Goal: Task Accomplishment & Management: Use online tool/utility

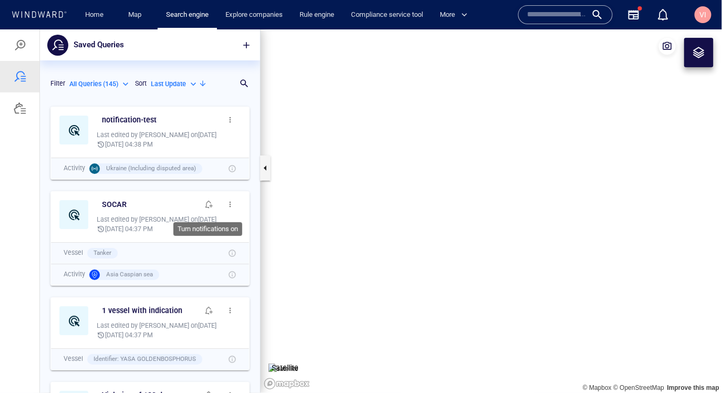
scroll to position [292, 220]
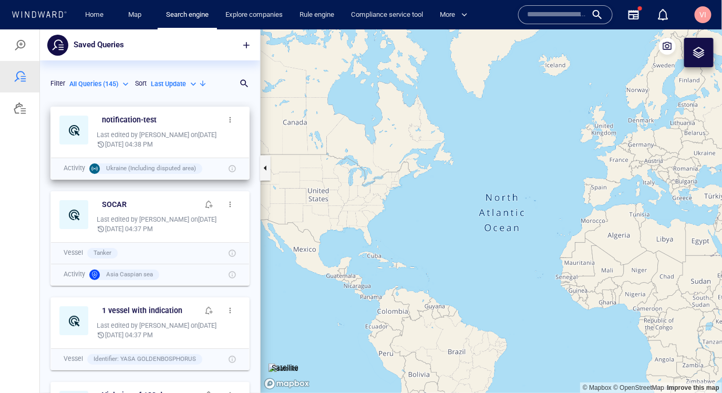
click at [231, 121] on span "button" at bounding box center [230, 119] width 8 height 8
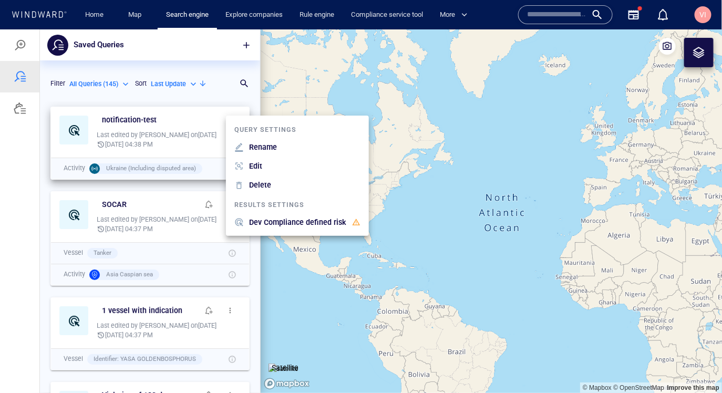
click at [188, 64] on div at bounding box center [361, 211] width 722 height 364
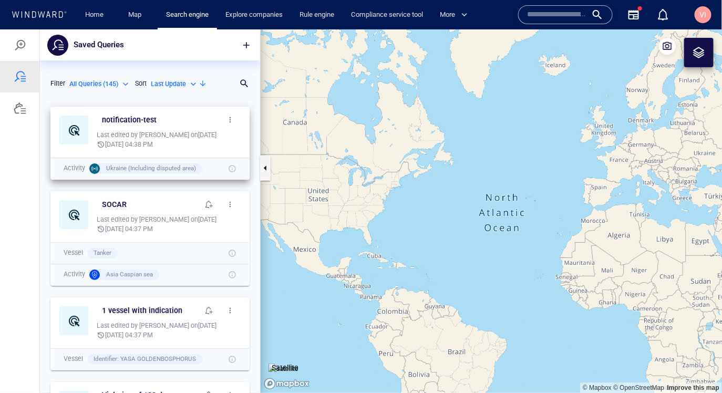
click at [230, 119] on span "button" at bounding box center [230, 119] width 8 height 8
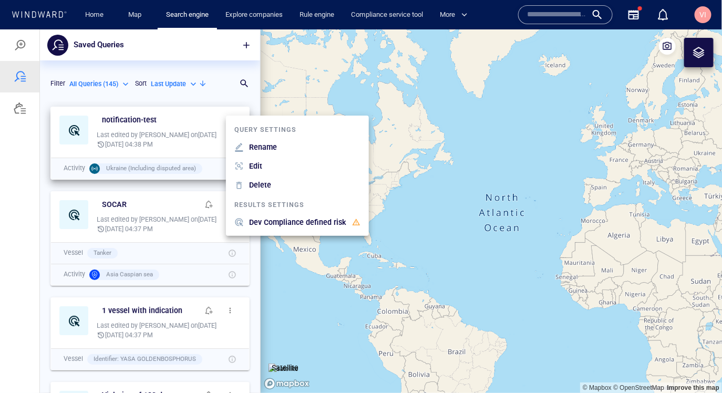
click at [259, 162] on p "Edit" at bounding box center [255, 165] width 13 height 13
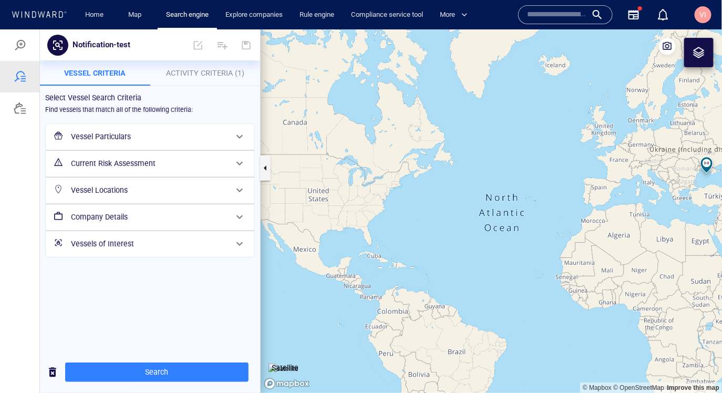
click at [148, 131] on h6 "Vessel Particulars" at bounding box center [149, 136] width 156 height 13
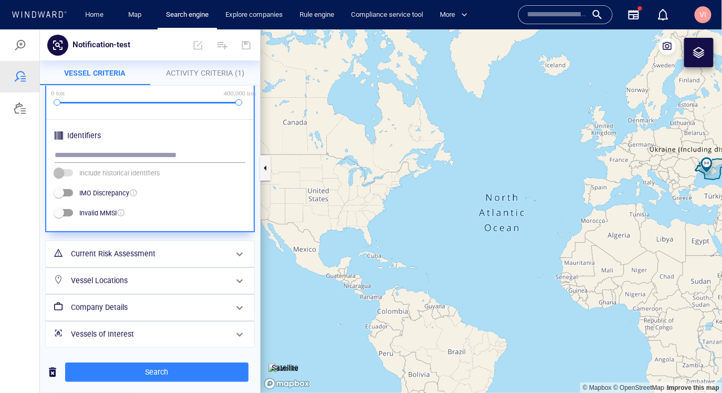
scroll to position [362, 0]
click at [160, 251] on h6 "Current Risk Assessment" at bounding box center [149, 252] width 156 height 13
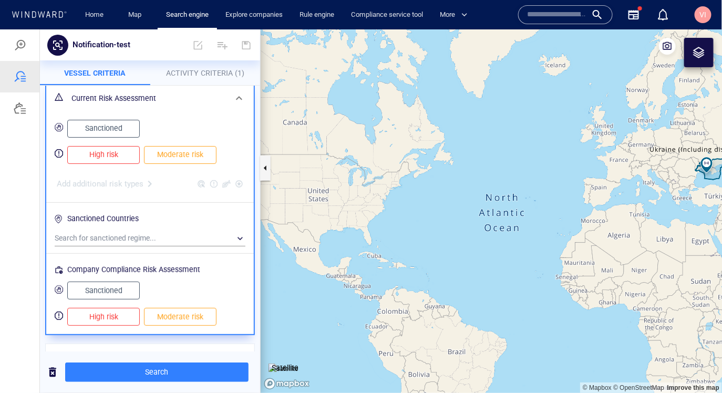
scroll to position [155, 0]
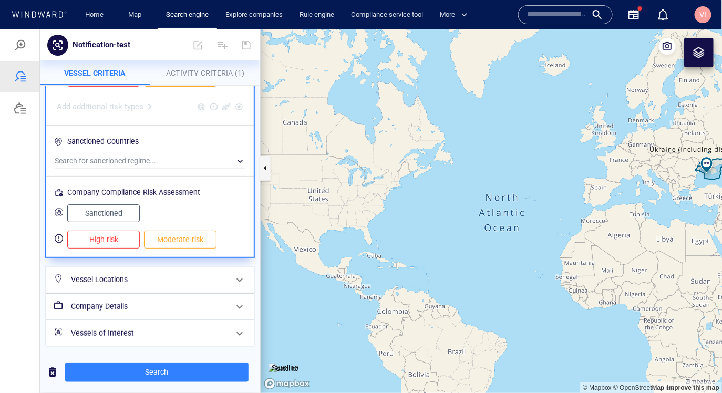
click at [177, 282] on h6 "Vessel Locations" at bounding box center [149, 279] width 156 height 13
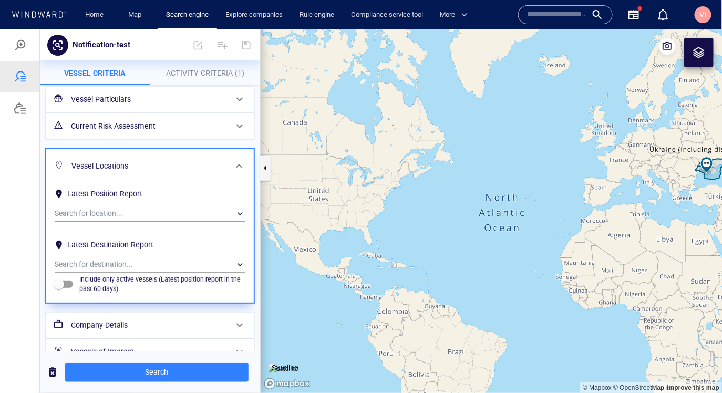
scroll to position [55, 0]
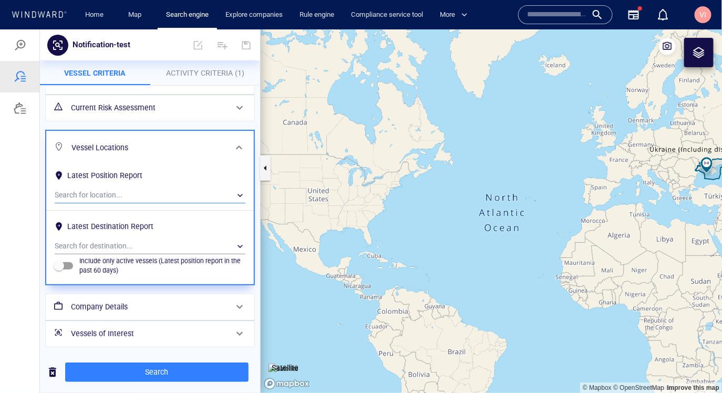
click at [186, 191] on div "​" at bounding box center [150, 195] width 191 height 16
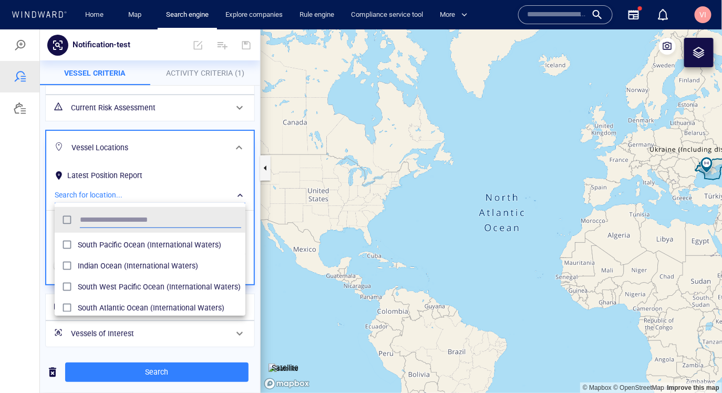
scroll to position [125, 0]
click at [127, 266] on span "Indian Ocean (International Waters)" at bounding box center [159, 265] width 163 height 13
click at [38, 310] on div at bounding box center [361, 211] width 722 height 364
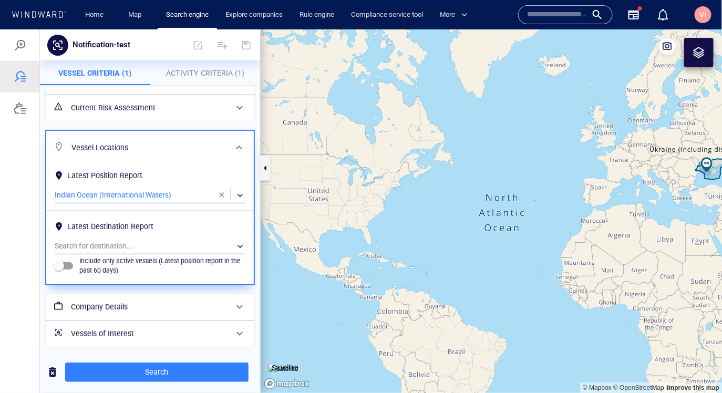
scroll to position [0, 0]
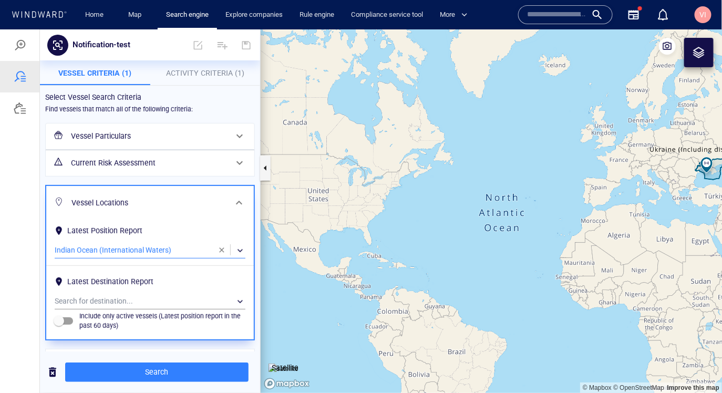
click at [175, 135] on h6 "Vessel Particulars" at bounding box center [149, 135] width 156 height 13
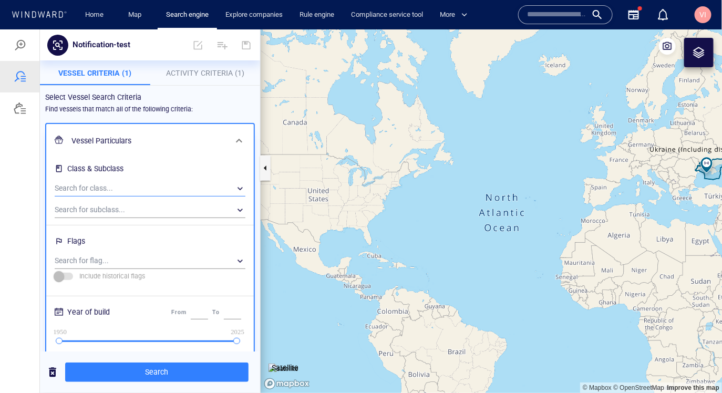
click at [160, 190] on div "​" at bounding box center [150, 188] width 191 height 16
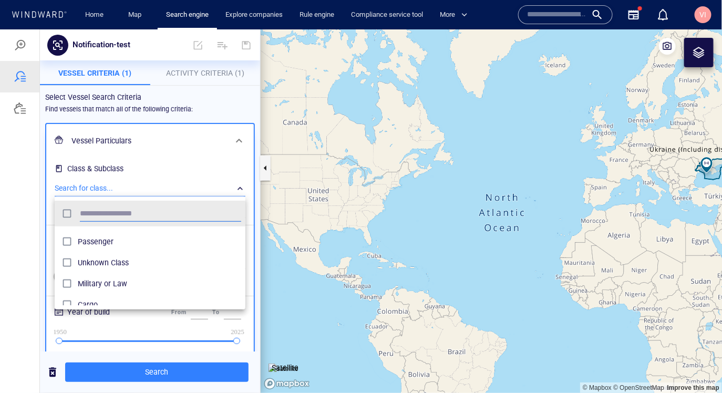
scroll to position [131, 0]
click at [112, 292] on span "Cargo" at bounding box center [159, 294] width 163 height 13
click at [88, 262] on span "Tanker" at bounding box center [159, 263] width 163 height 13
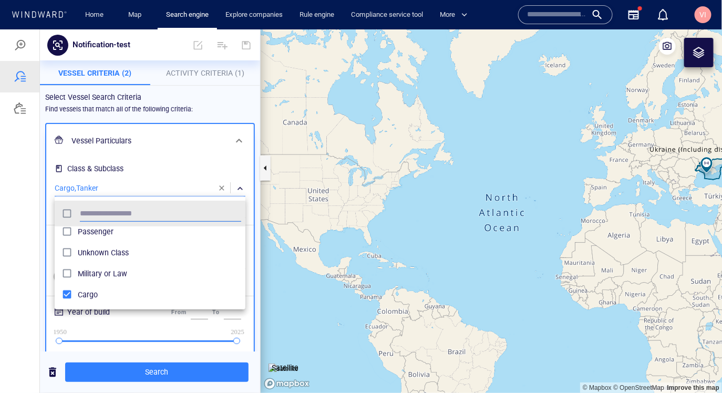
click at [36, 287] on div at bounding box center [361, 211] width 722 height 364
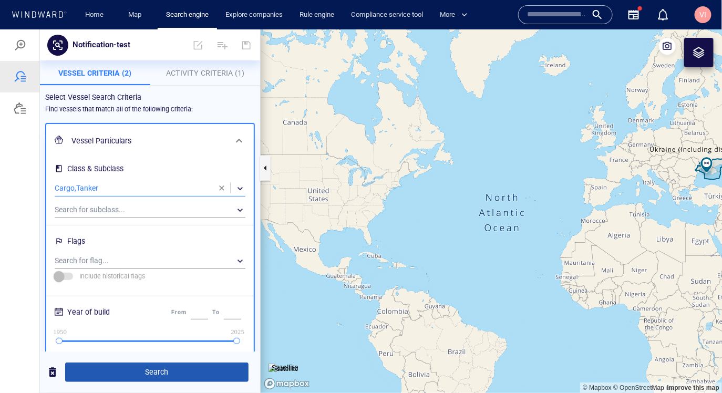
click at [157, 372] on span "Search" at bounding box center [157, 371] width 167 height 13
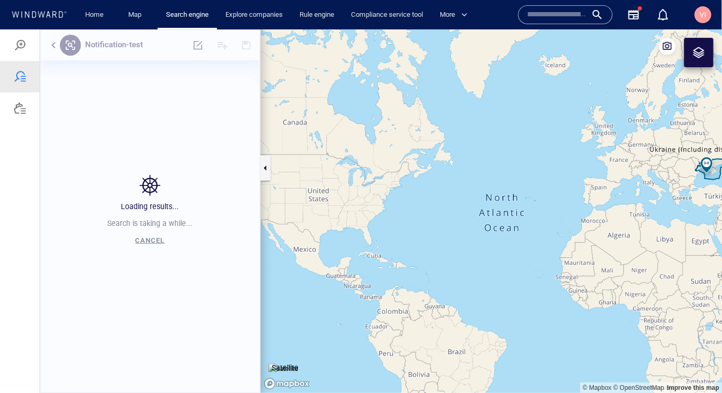
scroll to position [292, 220]
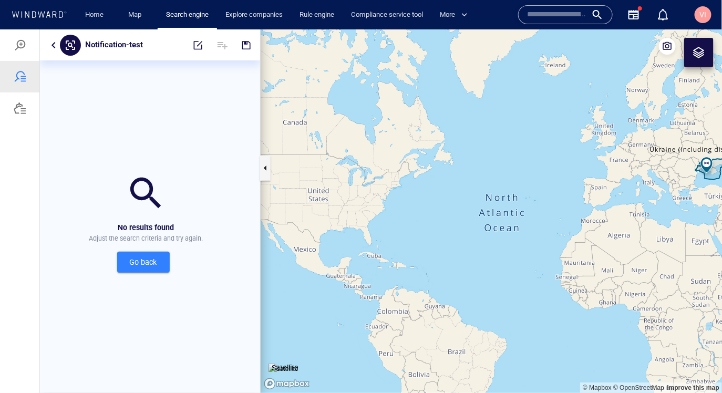
click at [147, 257] on span "Go back" at bounding box center [144, 261] width 36 height 13
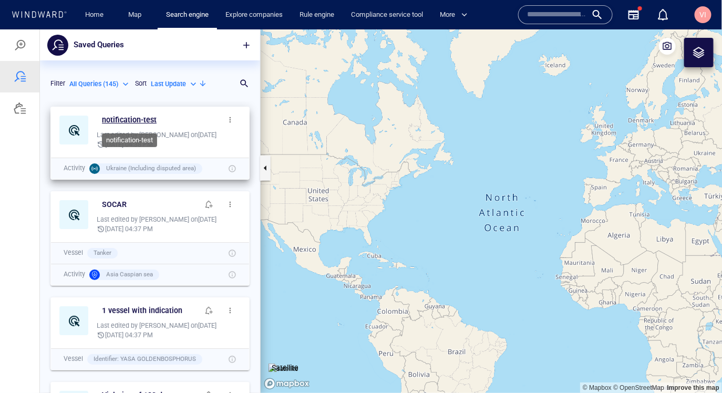
click at [137, 120] on h6 "notification-test" at bounding box center [129, 119] width 55 height 13
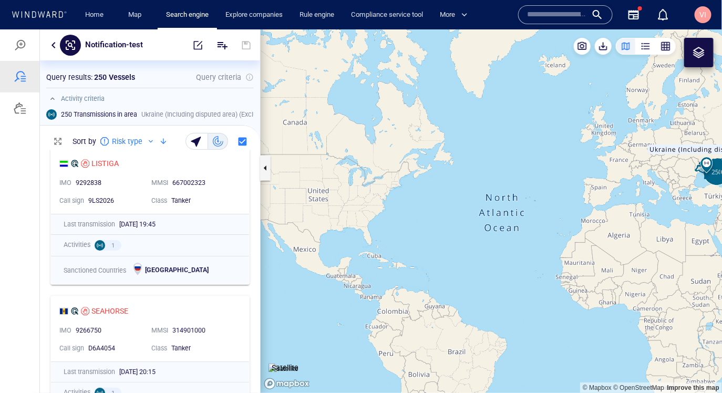
scroll to position [0, 0]
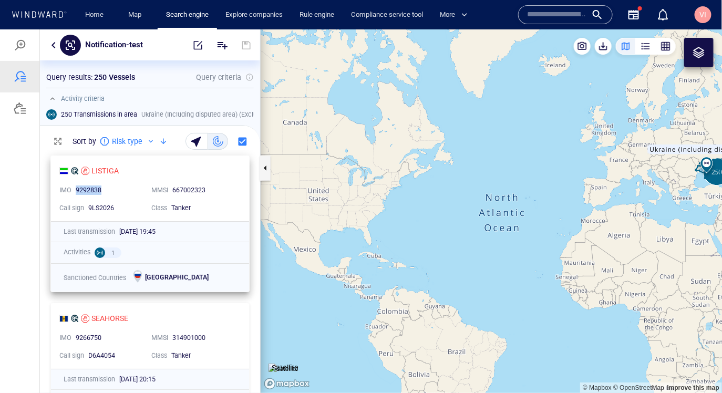
drag, startPoint x: 75, startPoint y: 191, endPoint x: 114, endPoint y: 189, distance: 38.4
click at [114, 189] on div "9292838" at bounding box center [109, 190] width 67 height 9
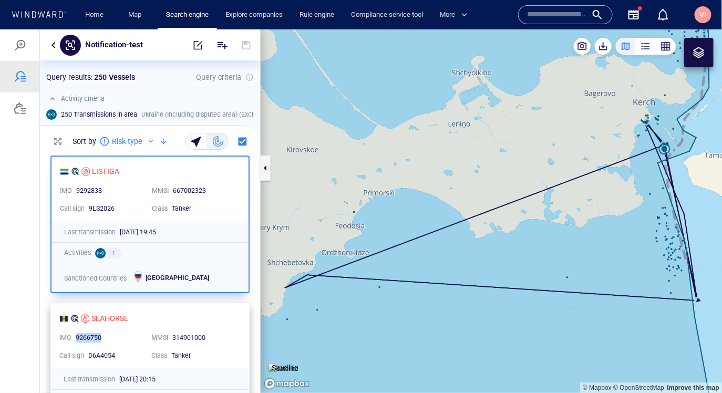
copy div "9266750"
drag, startPoint x: 75, startPoint y: 339, endPoint x: 110, endPoint y: 340, distance: 34.7
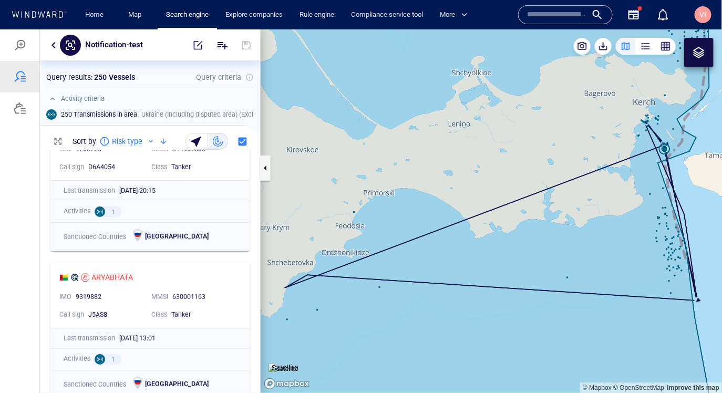
scroll to position [244, 0]
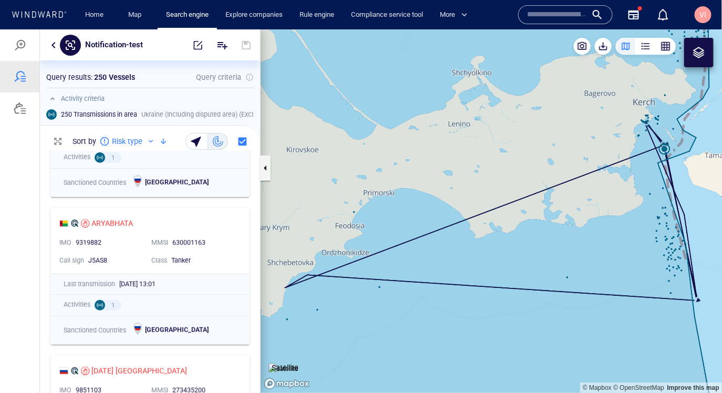
drag, startPoint x: 74, startPoint y: 244, endPoint x: 107, endPoint y: 249, distance: 33.0
click at [45, 207] on div "ARYABHATA IMO 9319882 MMSI 630001163 Call sign J5AS8 Class Tanker Last transmis…" at bounding box center [150, 276] width 220 height 148
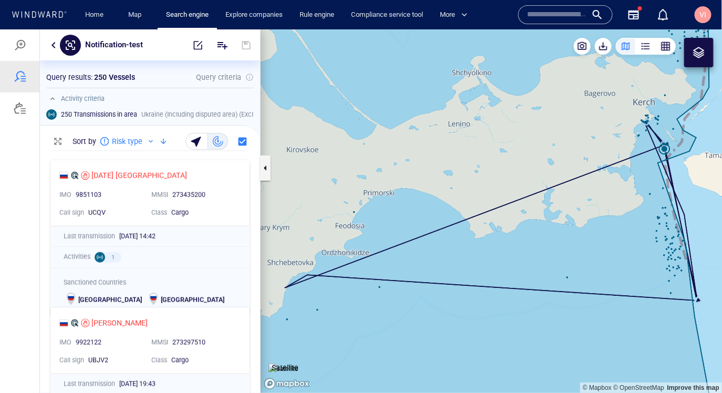
scroll to position [440, 0]
drag, startPoint x: 75, startPoint y: 195, endPoint x: 104, endPoint y: 195, distance: 28.9
click at [104, 195] on div "9851103" at bounding box center [109, 194] width 67 height 9
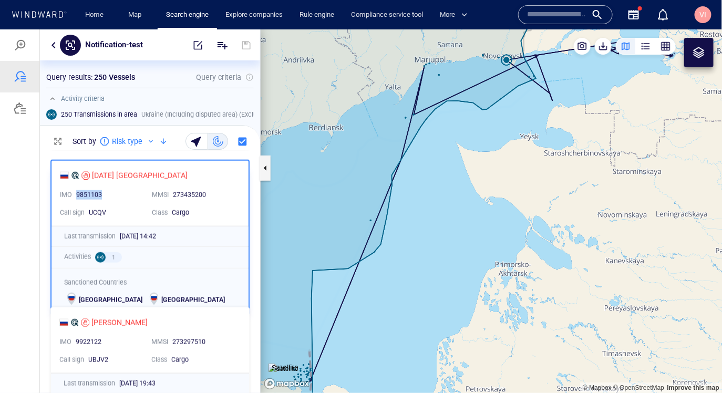
copy div "9851103"
drag, startPoint x: 110, startPoint y: 195, endPoint x: 73, endPoint y: 197, distance: 37.9
click at [73, 197] on div "IMO 9851103" at bounding box center [102, 195] width 88 height 14
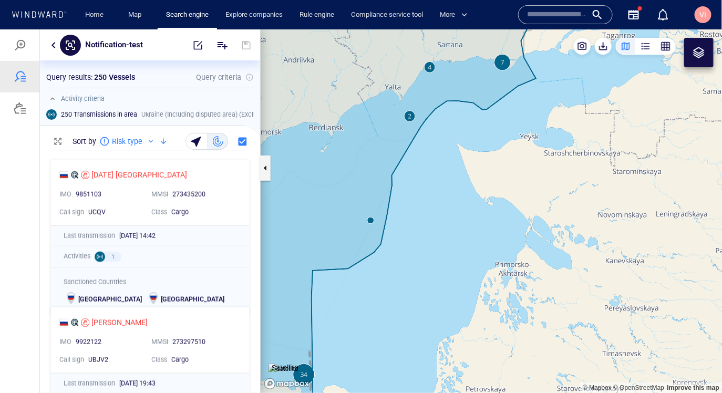
scroll to position [548, 0]
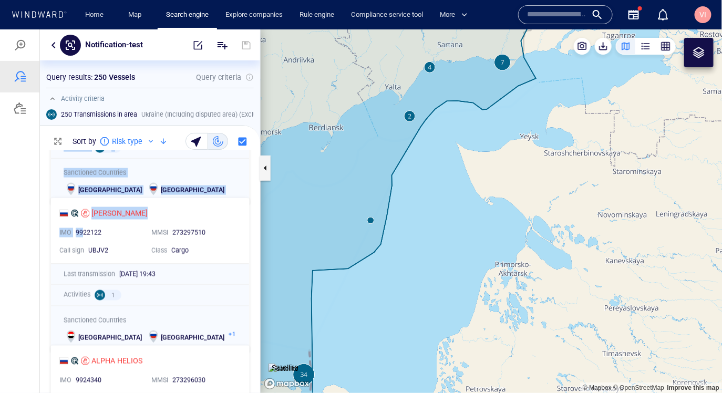
drag, startPoint x: 74, startPoint y: 232, endPoint x: 84, endPoint y: 233, distance: 10.0
click at [104, 234] on div "9922122" at bounding box center [109, 232] width 67 height 9
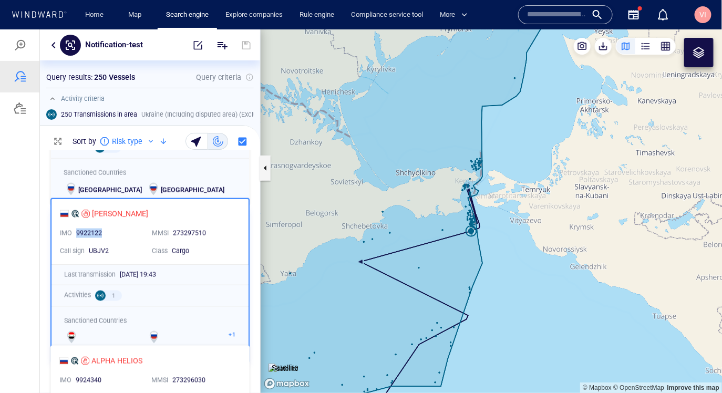
copy div "9922122"
drag, startPoint x: 104, startPoint y: 234, endPoint x: 83, endPoint y: 233, distance: 21.0
click at [83, 233] on div "9922122" at bounding box center [109, 233] width 67 height 9
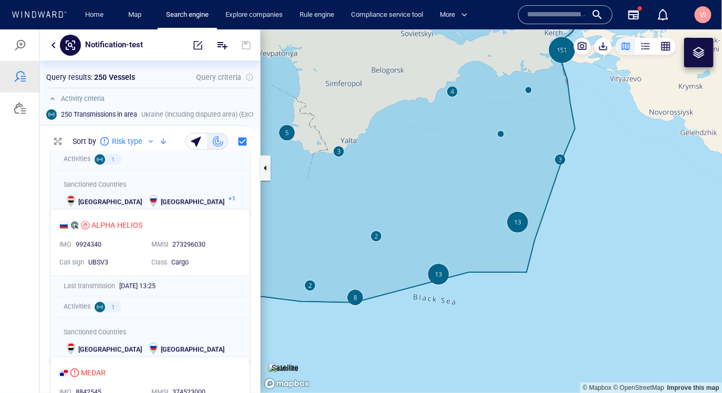
scroll to position [760, 0]
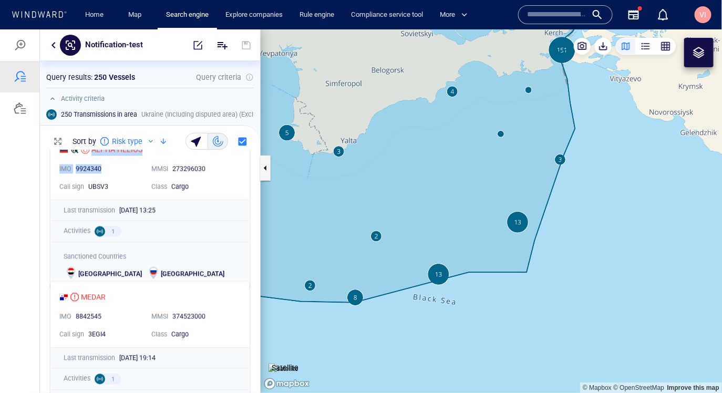
copy div "LISTIGA IMO 9292838 MMSI 667002323 Call sign 9LS2026 Class Tanker Last transmis…"
drag, startPoint x: 75, startPoint y: 169, endPoint x: 103, endPoint y: 168, distance: 28.4
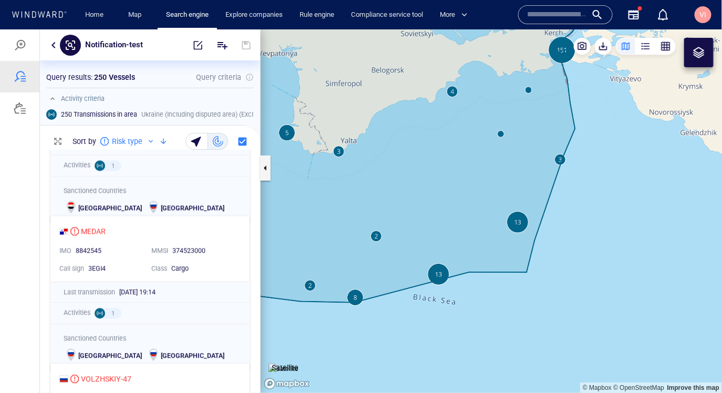
scroll to position [836, 0]
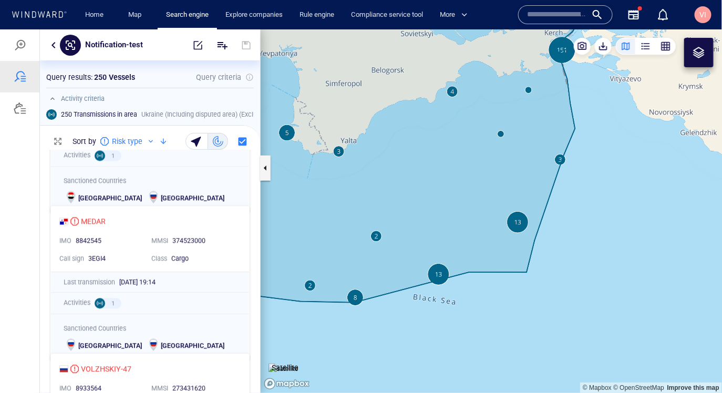
drag, startPoint x: 75, startPoint y: 242, endPoint x: 101, endPoint y: 239, distance: 26.9
click at [107, 241] on div "8842545" at bounding box center [109, 240] width 67 height 9
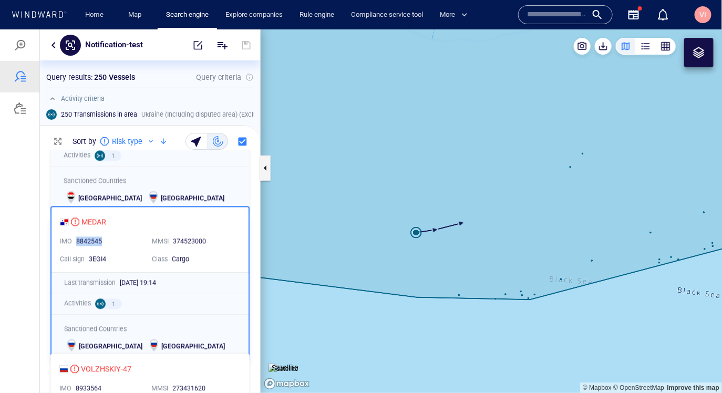
drag, startPoint x: 107, startPoint y: 241, endPoint x: 84, endPoint y: 242, distance: 23.2
click at [84, 242] on div "8842545" at bounding box center [109, 241] width 67 height 9
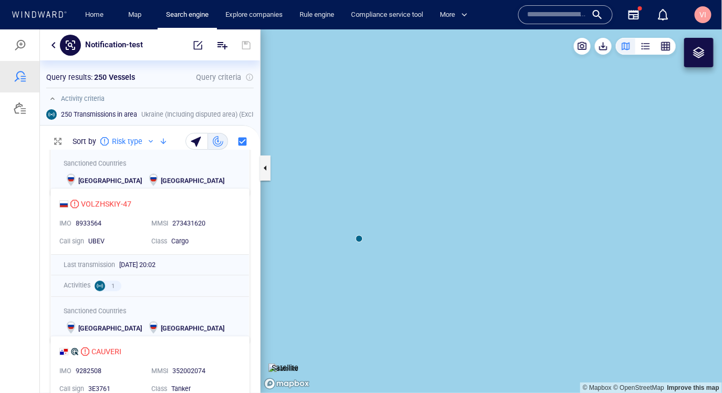
scroll to position [1021, 0]
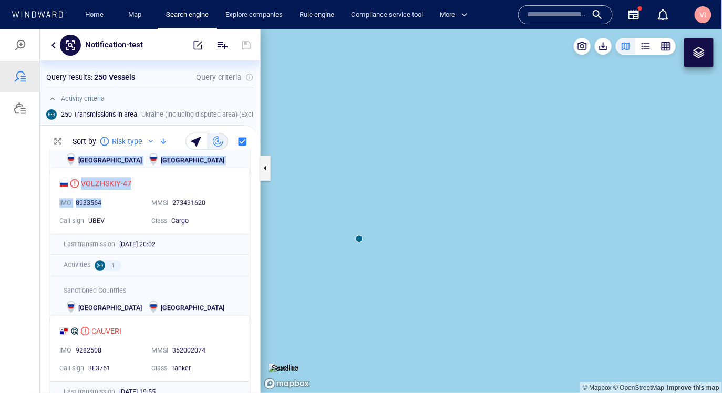
drag, startPoint x: 73, startPoint y: 201, endPoint x: 103, endPoint y: 201, distance: 29.4
click at [109, 201] on div "8933564" at bounding box center [109, 202] width 67 height 9
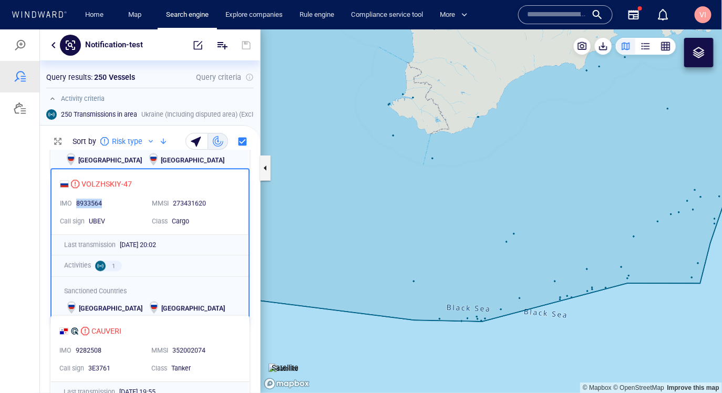
copy div "8933564"
drag, startPoint x: 109, startPoint y: 201, endPoint x: 77, endPoint y: 203, distance: 32.1
click at [77, 203] on div "8933564" at bounding box center [109, 203] width 67 height 9
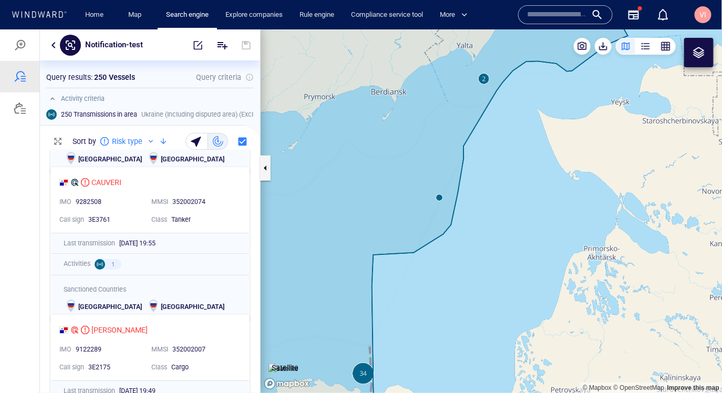
scroll to position [1176, 0]
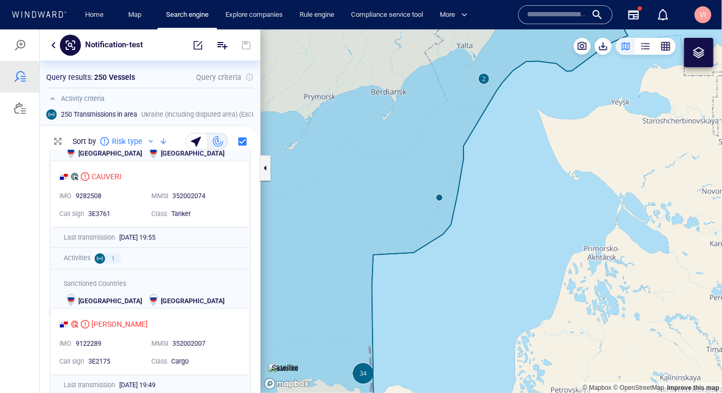
drag, startPoint x: 74, startPoint y: 196, endPoint x: 102, endPoint y: 197, distance: 27.9
click at [110, 193] on div "9282508" at bounding box center [109, 195] width 67 height 9
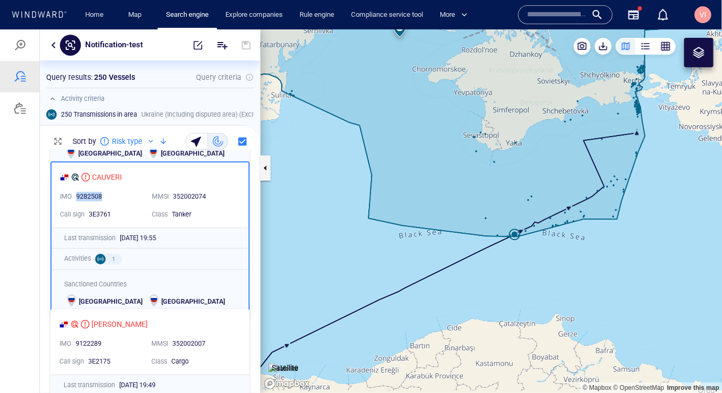
drag, startPoint x: 110, startPoint y: 193, endPoint x: 80, endPoint y: 196, distance: 30.6
click at [80, 196] on div "9282508" at bounding box center [109, 196] width 67 height 9
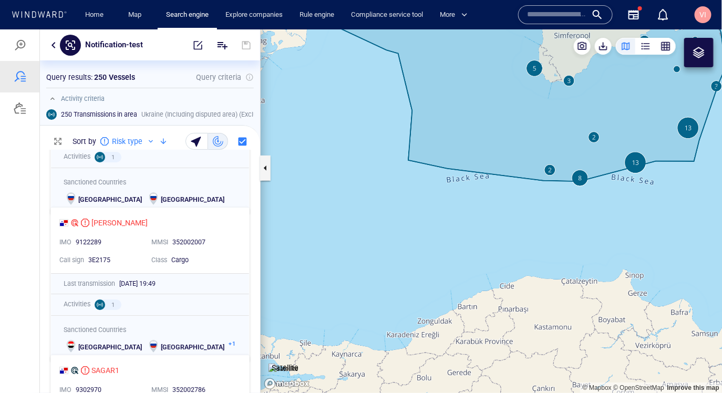
scroll to position [1312, 0]
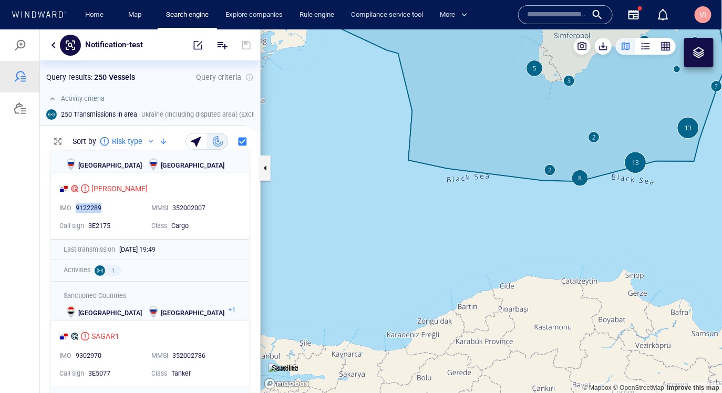
drag, startPoint x: 103, startPoint y: 209, endPoint x: 76, endPoint y: 209, distance: 26.8
click at [76, 209] on div "9122289" at bounding box center [109, 207] width 67 height 9
copy div "9122289"
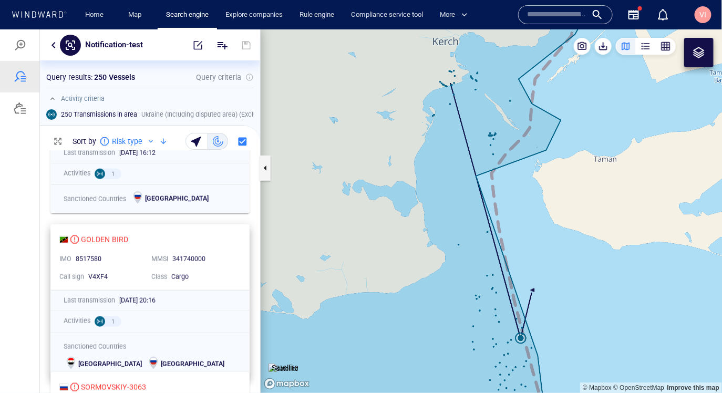
scroll to position [1706, 0]
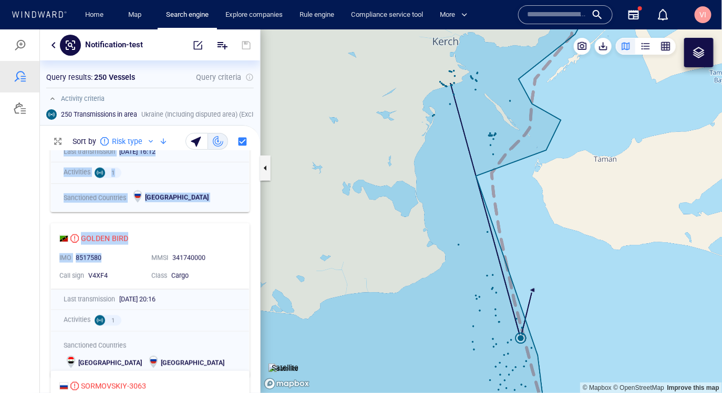
drag, startPoint x: 104, startPoint y: 259, endPoint x: 77, endPoint y: 263, distance: 27.1
click at [109, 261] on div "8517580" at bounding box center [109, 257] width 67 height 9
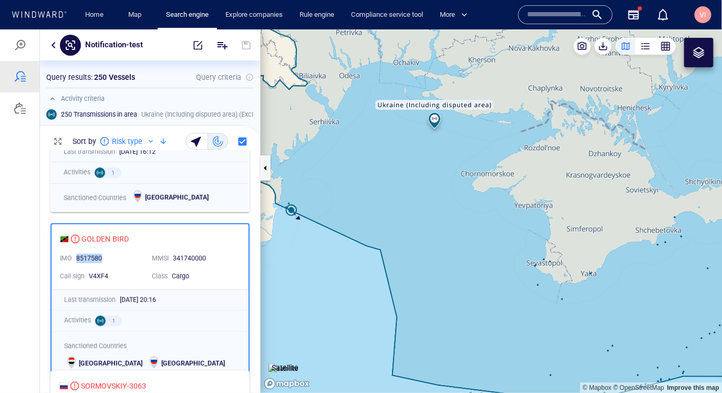
copy div "8517580"
drag, startPoint x: 107, startPoint y: 259, endPoint x: 78, endPoint y: 259, distance: 29.4
click at [78, 259] on div "8517580" at bounding box center [109, 258] width 67 height 9
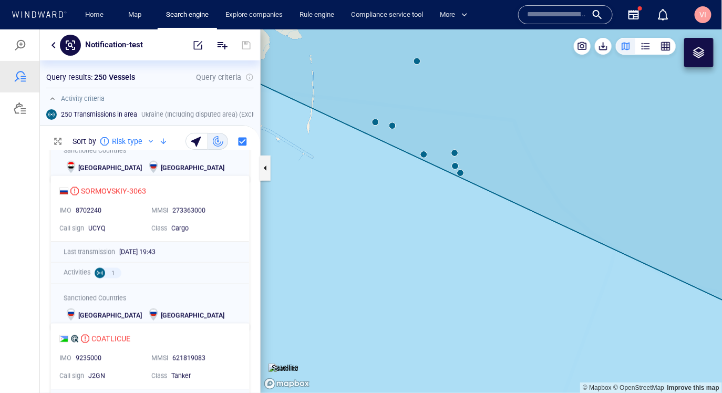
scroll to position [1900, 0]
click at [130, 338] on div "COATLICUE" at bounding box center [145, 338] width 173 height 13
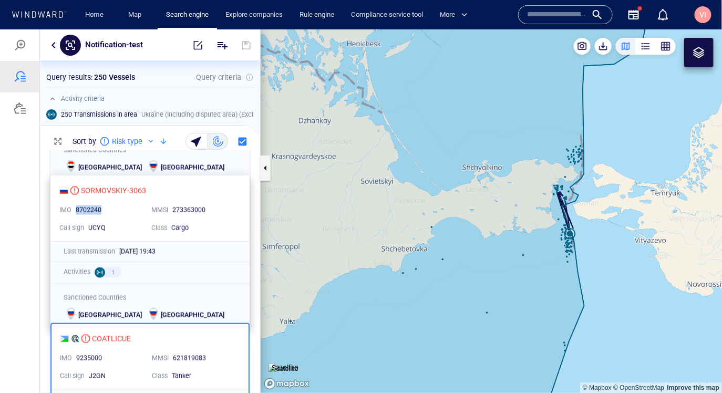
copy div "8702240"
drag, startPoint x: 107, startPoint y: 206, endPoint x: 75, endPoint y: 206, distance: 31.5
click at [76, 206] on div "8702240" at bounding box center [109, 210] width 67 height 9
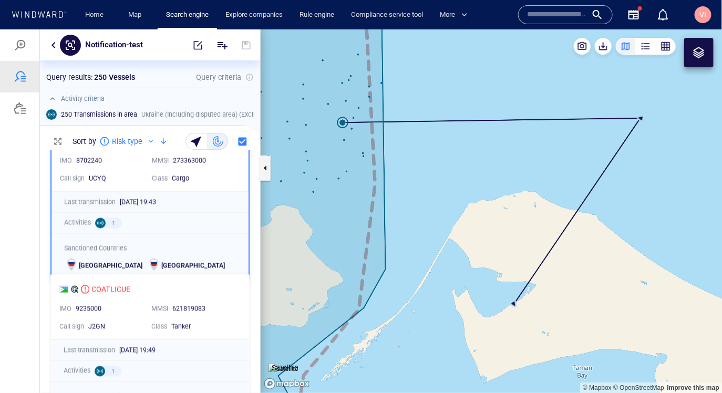
scroll to position [1951, 0]
copy div "9235000"
drag, startPoint x: 106, startPoint y: 309, endPoint x: 75, endPoint y: 309, distance: 31.0
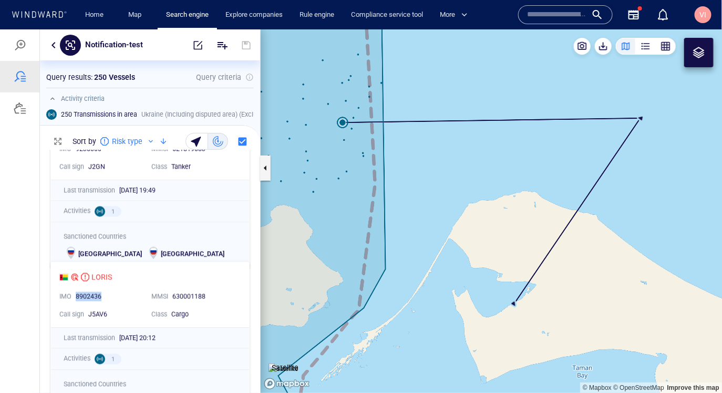
drag, startPoint x: 106, startPoint y: 298, endPoint x: 76, endPoint y: 299, distance: 30.0
click at [76, 299] on div "8902436" at bounding box center [109, 296] width 67 height 9
copy div "8902436"
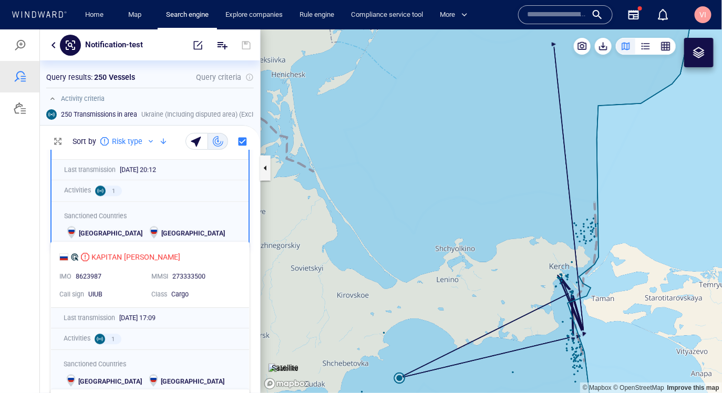
scroll to position [2344, 0]
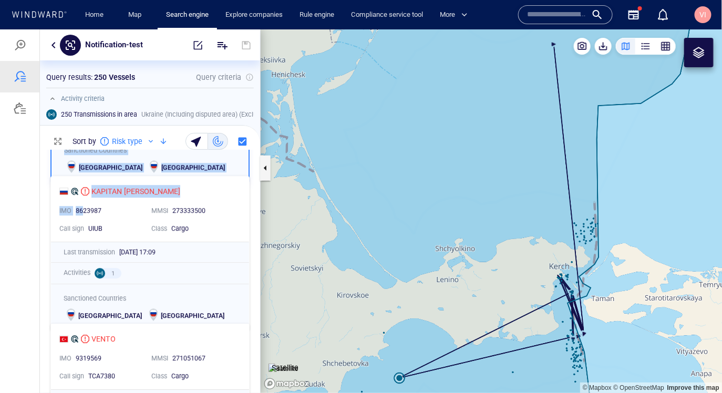
drag, startPoint x: 104, startPoint y: 209, endPoint x: 81, endPoint y: 213, distance: 22.5
click at [105, 214] on div "8623987" at bounding box center [109, 210] width 67 height 9
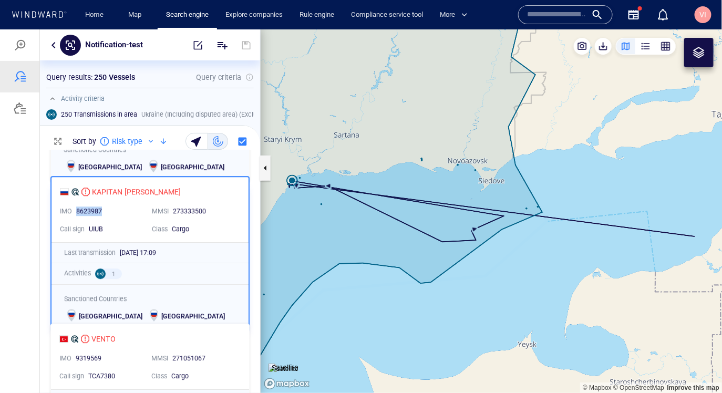
drag, startPoint x: 108, startPoint y: 211, endPoint x: 77, endPoint y: 212, distance: 30.5
click at [77, 212] on div "8623987" at bounding box center [109, 211] width 67 height 9
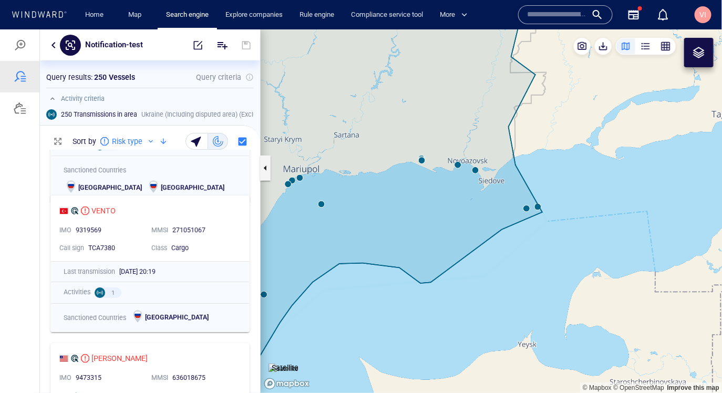
scroll to position [2478, 0]
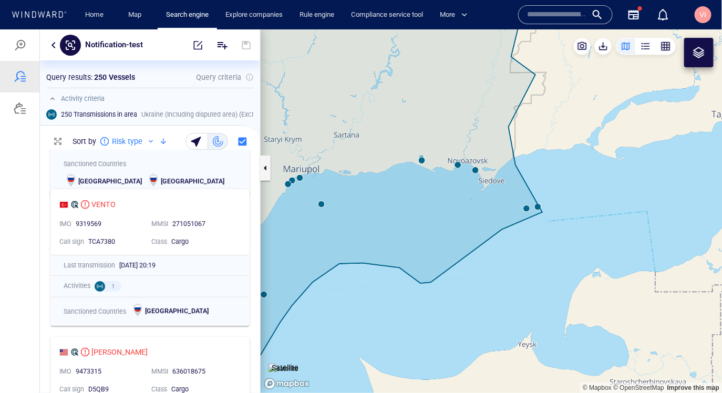
drag, startPoint x: 103, startPoint y: 223, endPoint x: 77, endPoint y: 226, distance: 25.9
click at [109, 222] on div "9319569" at bounding box center [109, 223] width 67 height 9
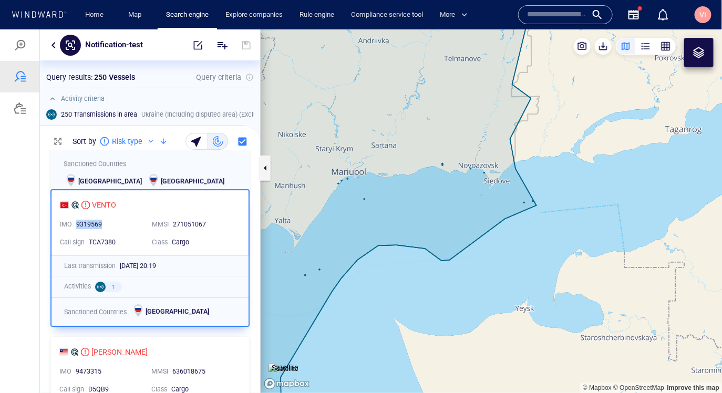
drag, startPoint x: 109, startPoint y: 222, endPoint x: 81, endPoint y: 224, distance: 27.9
click at [81, 224] on div "9319569" at bounding box center [109, 224] width 67 height 9
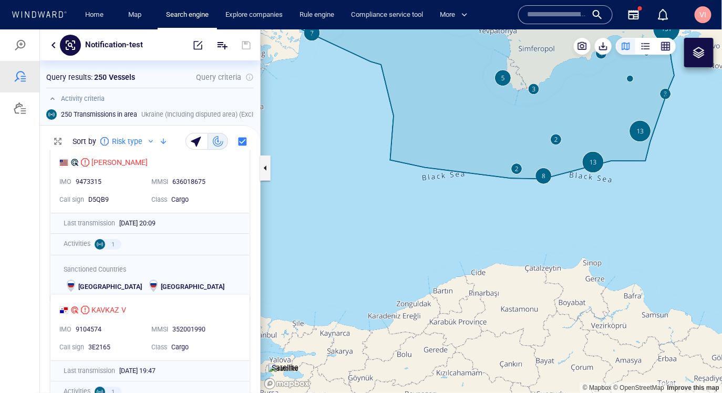
scroll to position [2669, 0]
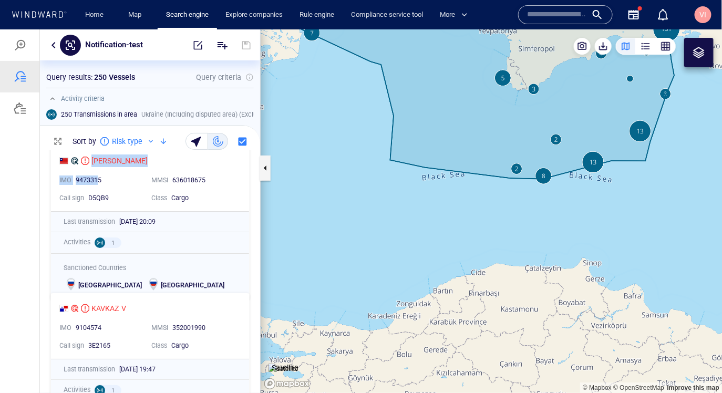
drag, startPoint x: 104, startPoint y: 177, endPoint x: 98, endPoint y: 179, distance: 5.7
click at [113, 182] on div "9473315" at bounding box center [109, 180] width 67 height 9
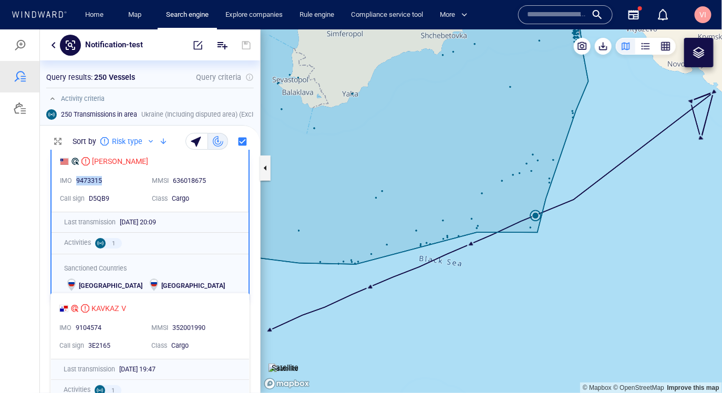
drag, startPoint x: 106, startPoint y: 180, endPoint x: 77, endPoint y: 181, distance: 28.4
click at [77, 181] on div "9473315" at bounding box center [109, 180] width 67 height 9
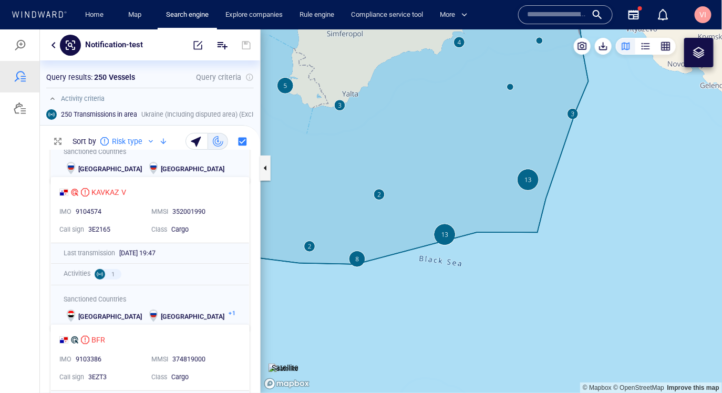
scroll to position [2789, 0]
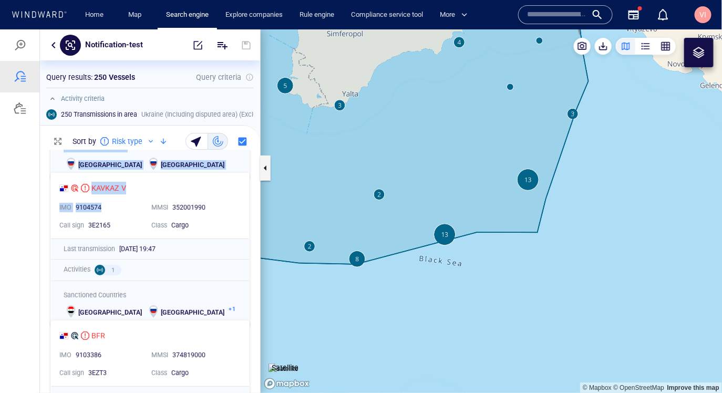
drag, startPoint x: 77, startPoint y: 208, endPoint x: 100, endPoint y: 207, distance: 23.7
click at [110, 207] on div "9104574" at bounding box center [109, 207] width 67 height 9
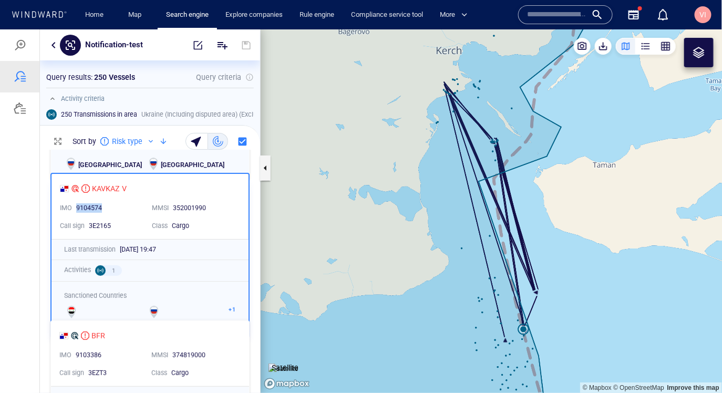
drag, startPoint x: 107, startPoint y: 207, endPoint x: 77, endPoint y: 207, distance: 30.0
click at [77, 207] on div "9104574" at bounding box center [109, 207] width 67 height 9
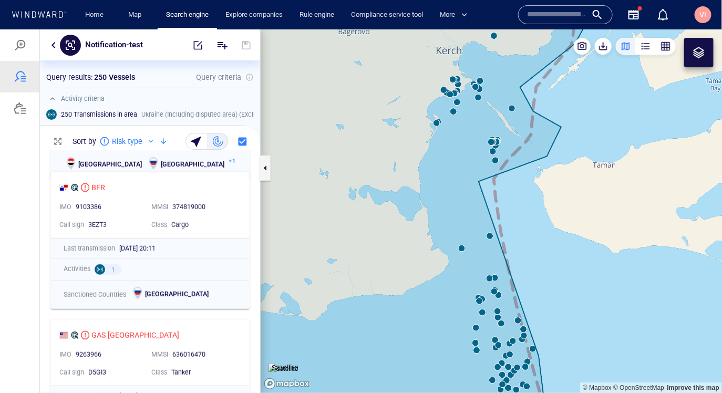
scroll to position [2936, 0]
drag, startPoint x: 104, startPoint y: 207, endPoint x: 76, endPoint y: 209, distance: 27.9
click at [77, 208] on div "9103386" at bounding box center [109, 207] width 67 height 9
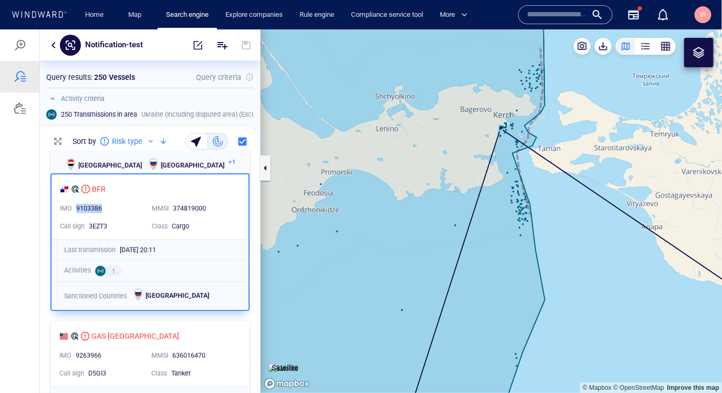
drag, startPoint x: 77, startPoint y: 208, endPoint x: 113, endPoint y: 207, distance: 36.3
click at [113, 207] on div "9103386" at bounding box center [109, 208] width 67 height 9
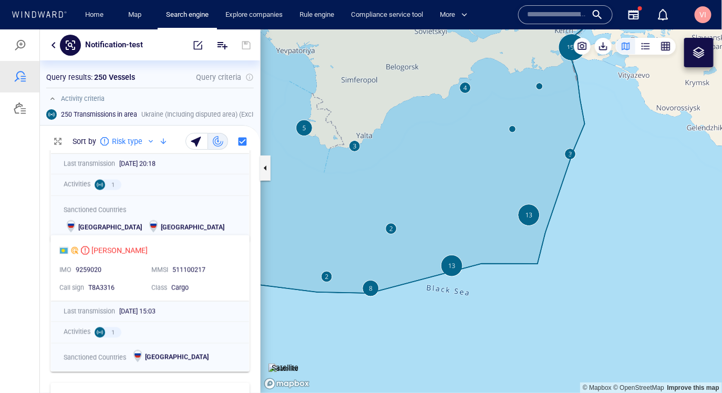
scroll to position [3185, 0]
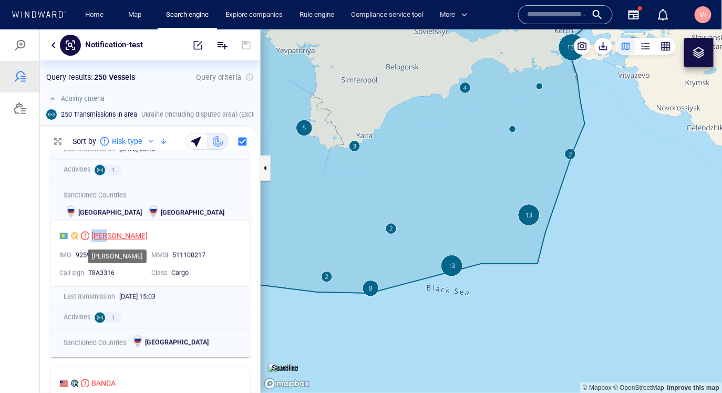
click at [91, 238] on div "SARA" at bounding box center [145, 235] width 173 height 13
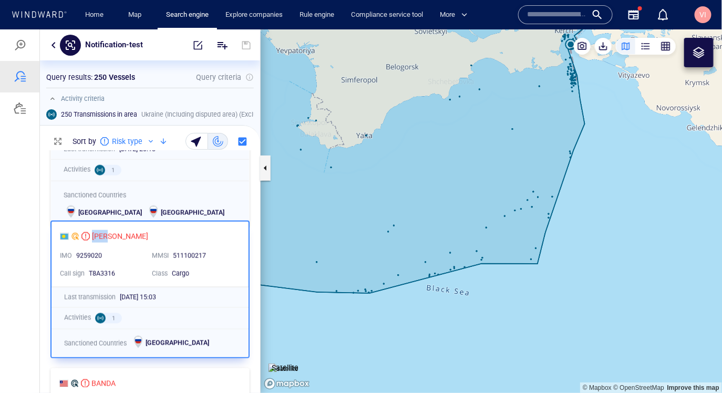
click at [126, 255] on div "9259020" at bounding box center [109, 255] width 67 height 9
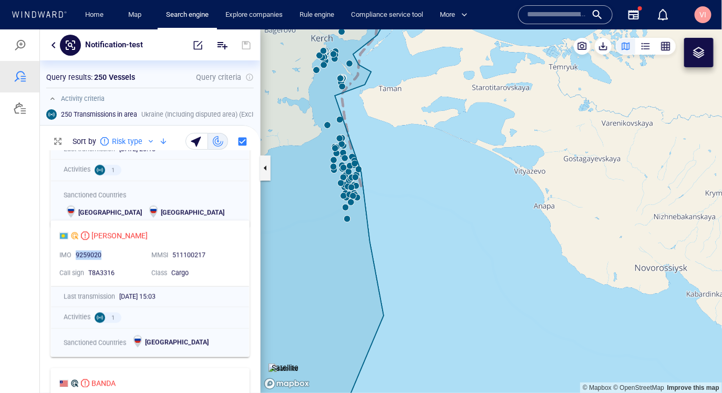
drag, startPoint x: 107, startPoint y: 254, endPoint x: 74, endPoint y: 254, distance: 32.6
click at [74, 254] on div "9259020" at bounding box center [109, 256] width 71 height 14
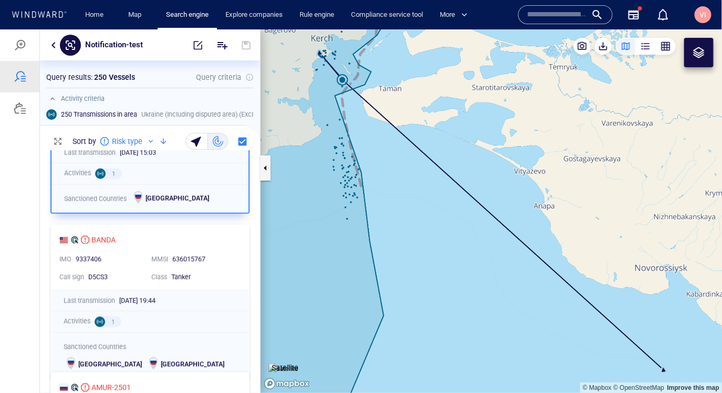
scroll to position [3358, 0]
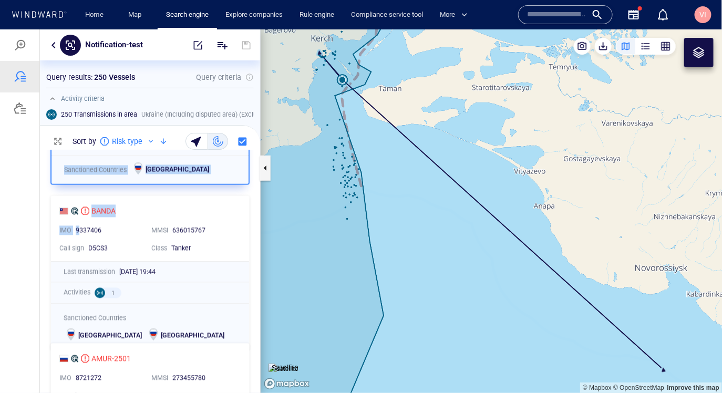
drag, startPoint x: 107, startPoint y: 230, endPoint x: 77, endPoint y: 230, distance: 29.4
click at [105, 235] on div "9337406" at bounding box center [109, 230] width 67 height 9
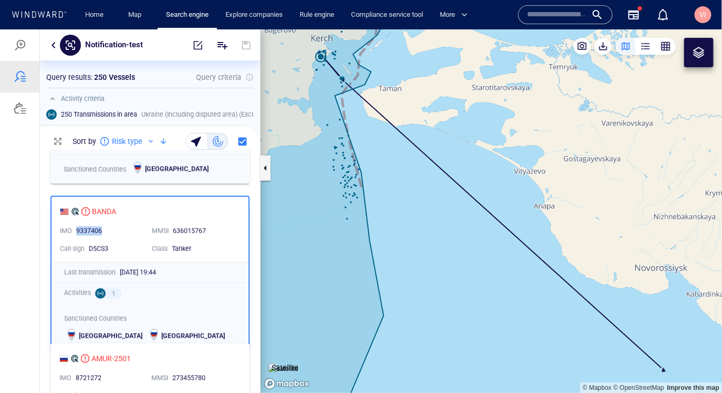
drag, startPoint x: 76, startPoint y: 231, endPoint x: 104, endPoint y: 231, distance: 27.3
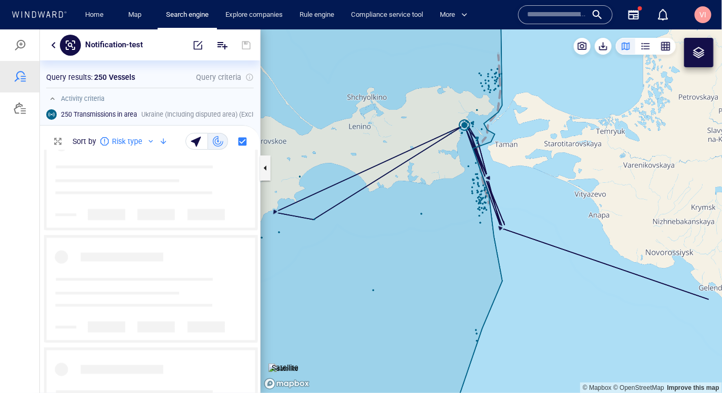
scroll to position [6471, 0]
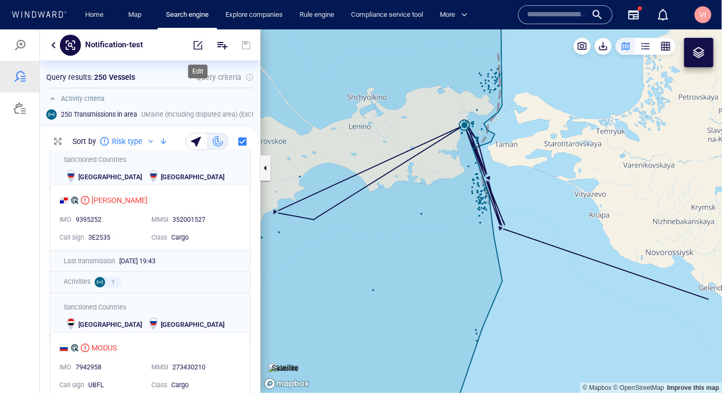
click at [199, 47] on span "button" at bounding box center [198, 44] width 11 height 11
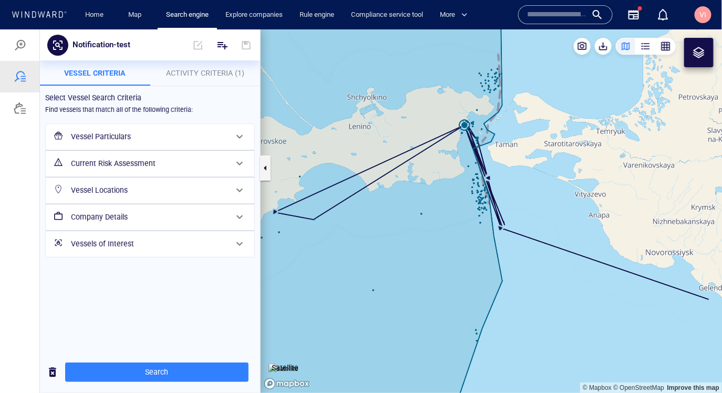
click at [155, 139] on h6 "Vessel Particulars" at bounding box center [149, 136] width 156 height 13
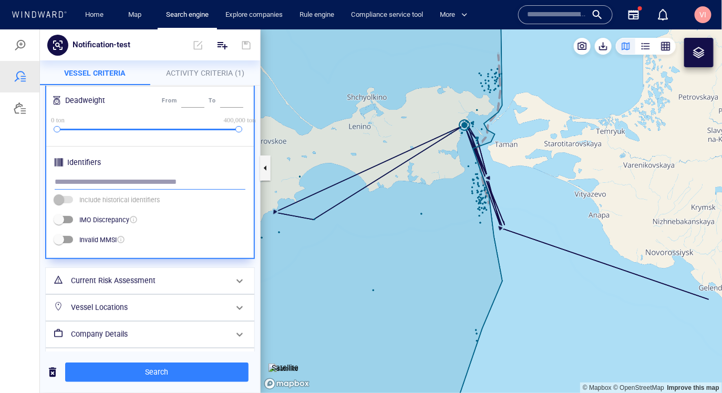
scroll to position [362, 0]
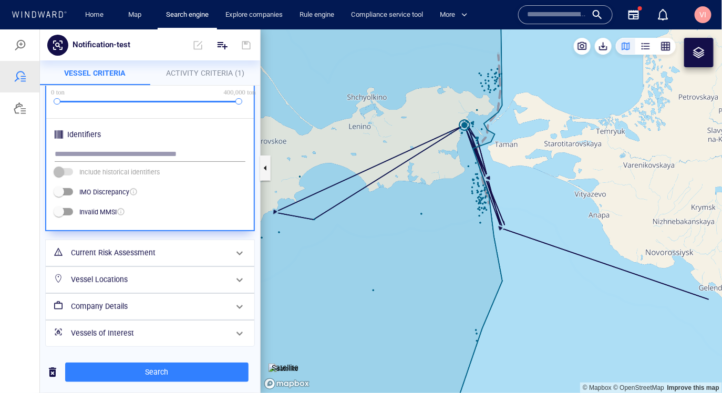
click at [147, 256] on h6 "Current Risk Assessment" at bounding box center [149, 252] width 156 height 13
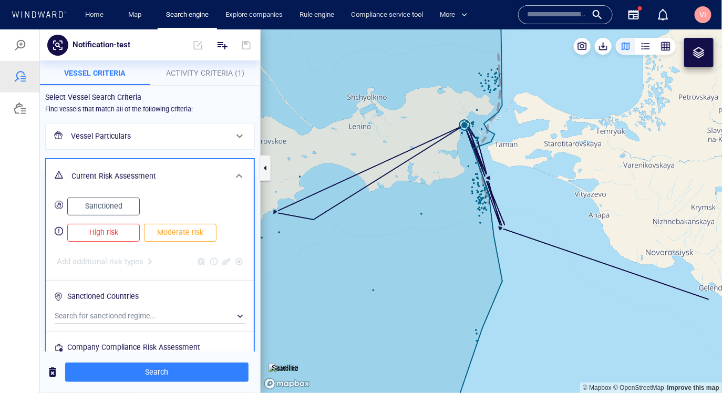
click at [181, 236] on span "Moderate risk" at bounding box center [180, 232] width 50 height 13
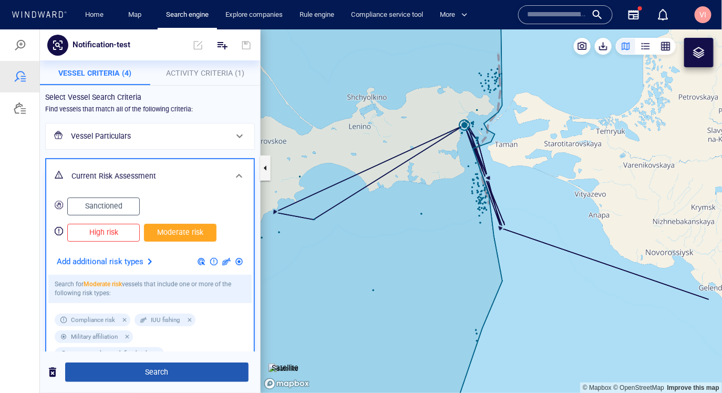
click at [152, 374] on span "Search" at bounding box center [157, 371] width 167 height 13
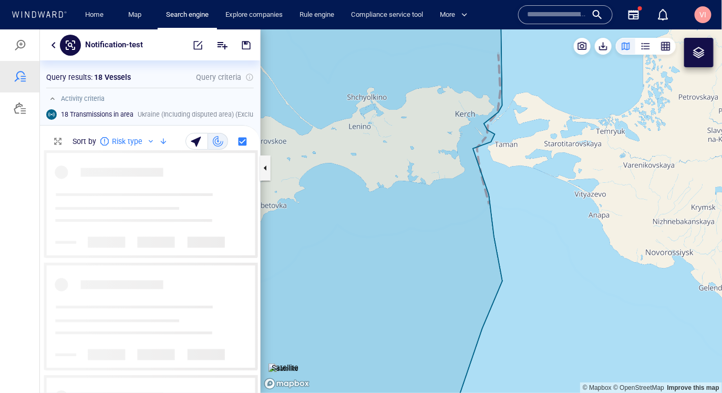
scroll to position [243, 220]
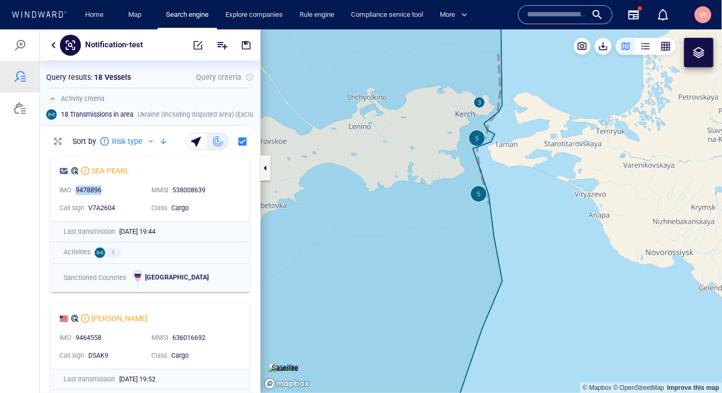
drag, startPoint x: 75, startPoint y: 189, endPoint x: 110, endPoint y: 191, distance: 34.8
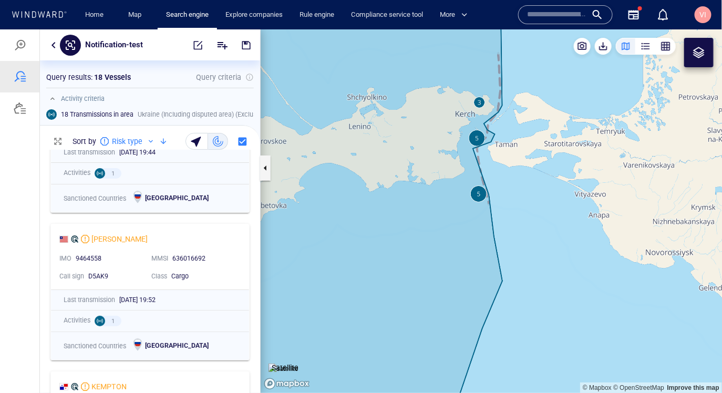
scroll to position [84, 0]
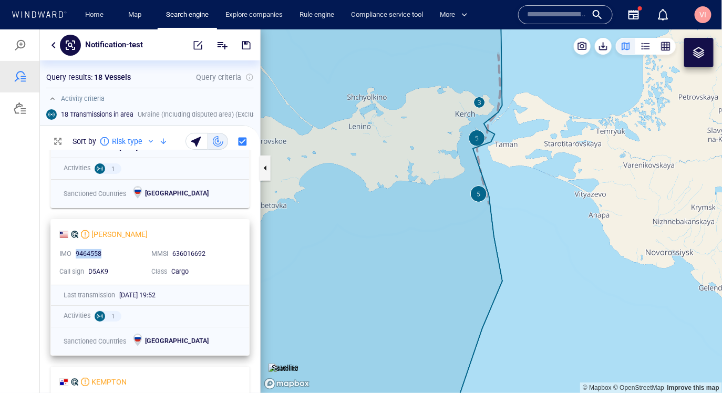
drag, startPoint x: 75, startPoint y: 255, endPoint x: 102, endPoint y: 257, distance: 27.4
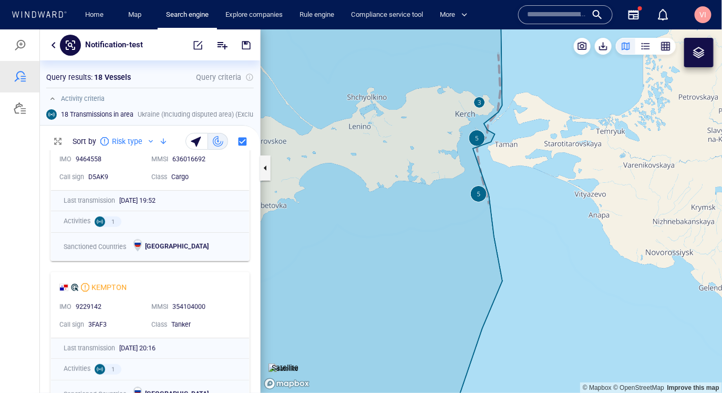
scroll to position [291, 0]
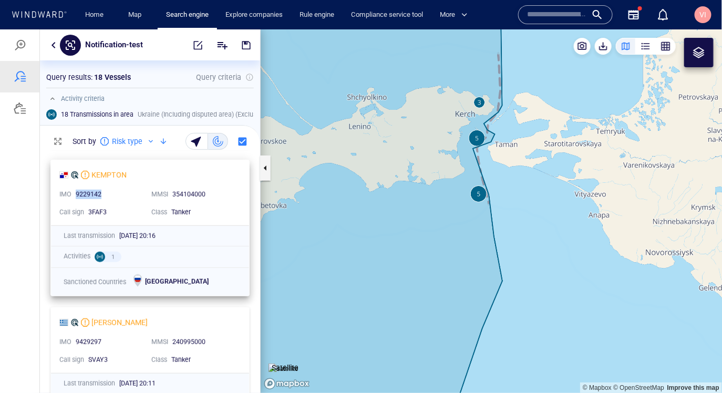
drag, startPoint x: 76, startPoint y: 195, endPoint x: 102, endPoint y: 196, distance: 26.3
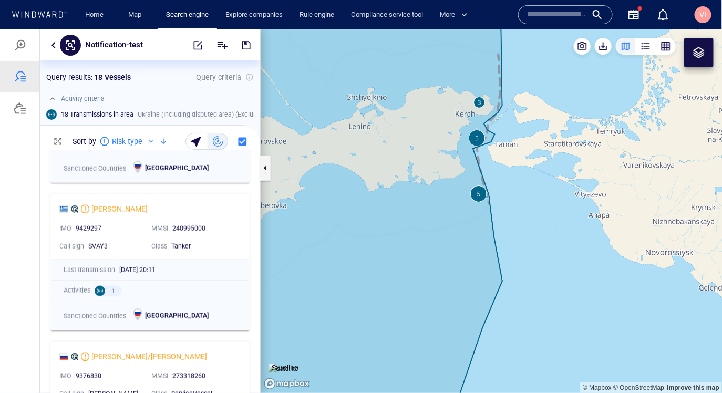
scroll to position [442, 0]
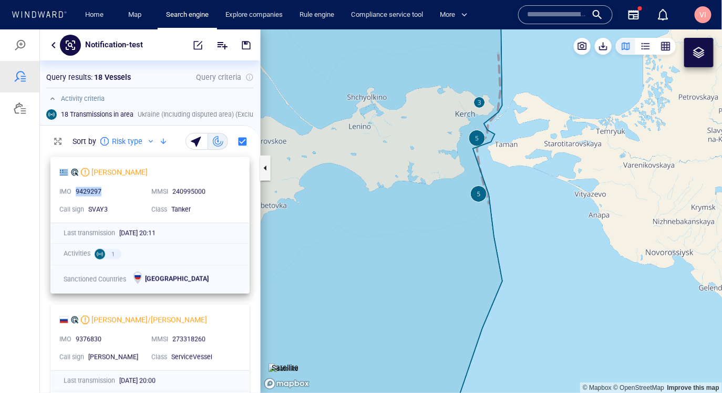
drag, startPoint x: 76, startPoint y: 189, endPoint x: 100, endPoint y: 192, distance: 24.9
click at [100, 192] on div "9429297" at bounding box center [109, 191] width 67 height 9
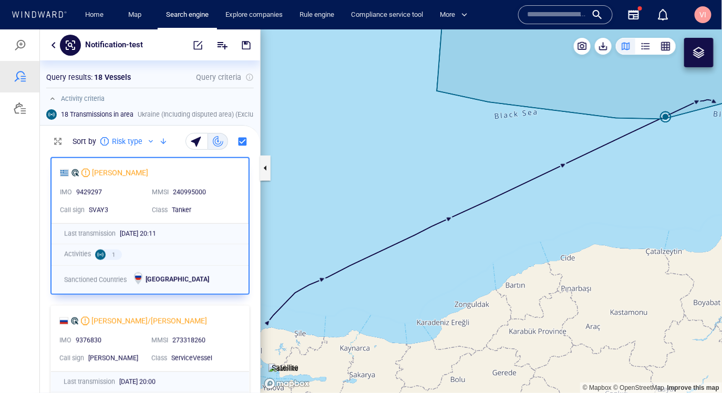
scroll to position [538, 0]
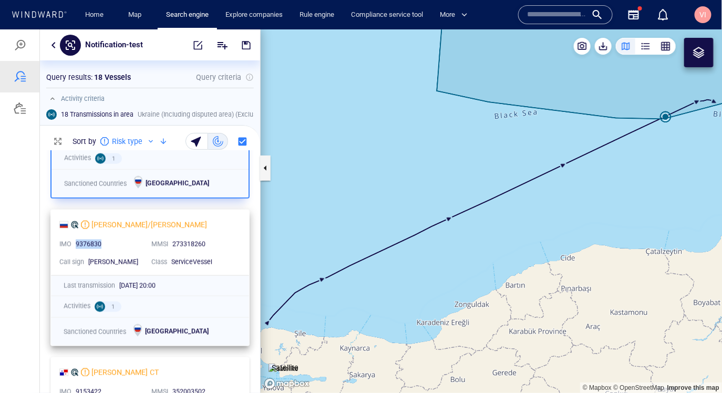
drag, startPoint x: 77, startPoint y: 243, endPoint x: 103, endPoint y: 242, distance: 25.8
click at [103, 242] on div "9376830" at bounding box center [109, 244] width 67 height 9
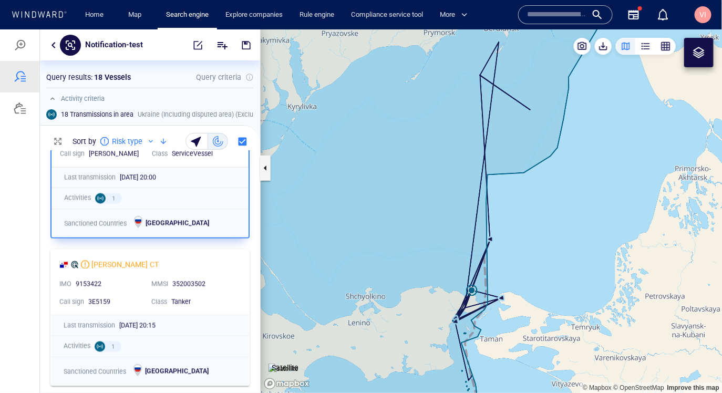
scroll to position [661, 0]
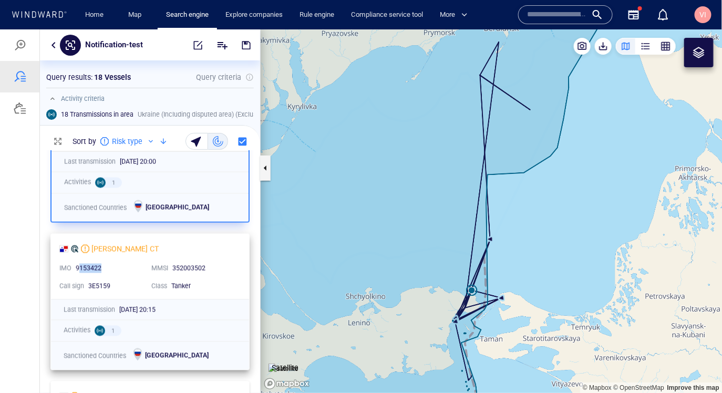
drag, startPoint x: 77, startPoint y: 267, endPoint x: 108, endPoint y: 264, distance: 30.7
click at [108, 264] on div "9153422" at bounding box center [109, 268] width 67 height 9
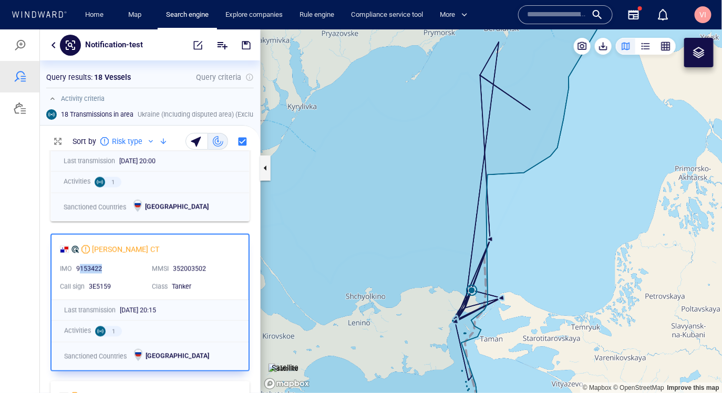
scroll to position [661, 0]
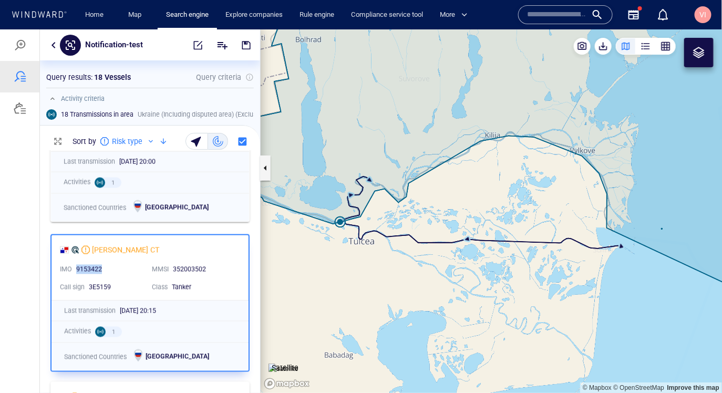
drag, startPoint x: 76, startPoint y: 266, endPoint x: 107, endPoint y: 269, distance: 31.2
click at [107, 269] on div "9153422" at bounding box center [109, 269] width 67 height 9
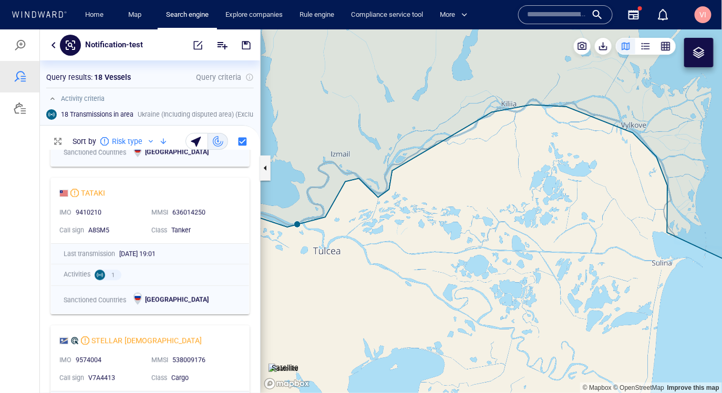
scroll to position [886, 0]
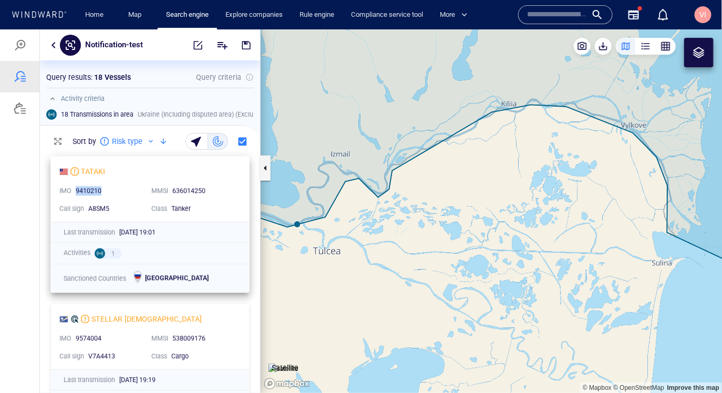
drag, startPoint x: 74, startPoint y: 190, endPoint x: 105, endPoint y: 189, distance: 31.0
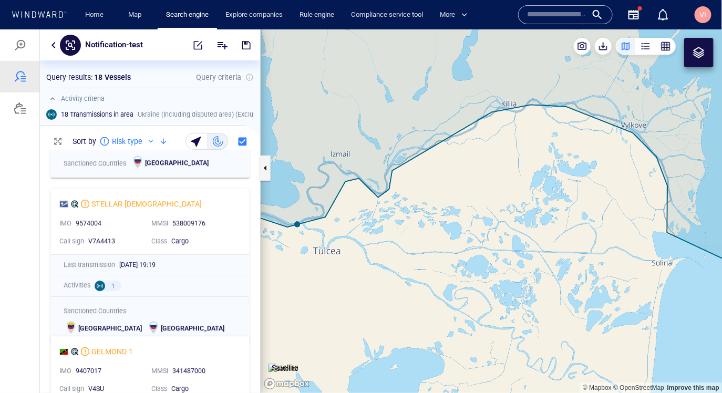
scroll to position [1023, 0]
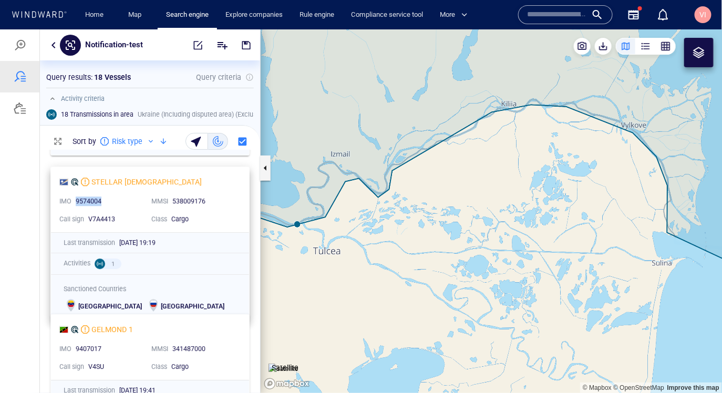
drag, startPoint x: 75, startPoint y: 200, endPoint x: 115, endPoint y: 202, distance: 40.0
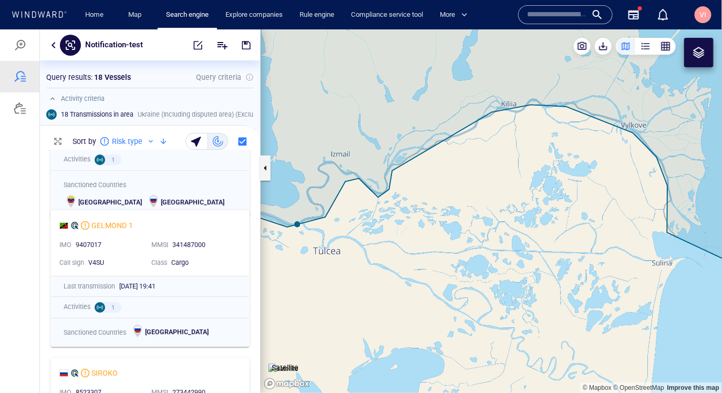
scroll to position [1135, 0]
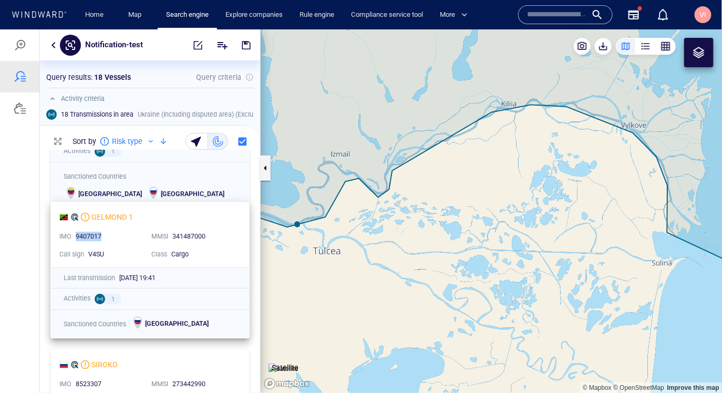
drag, startPoint x: 76, startPoint y: 237, endPoint x: 101, endPoint y: 237, distance: 25.8
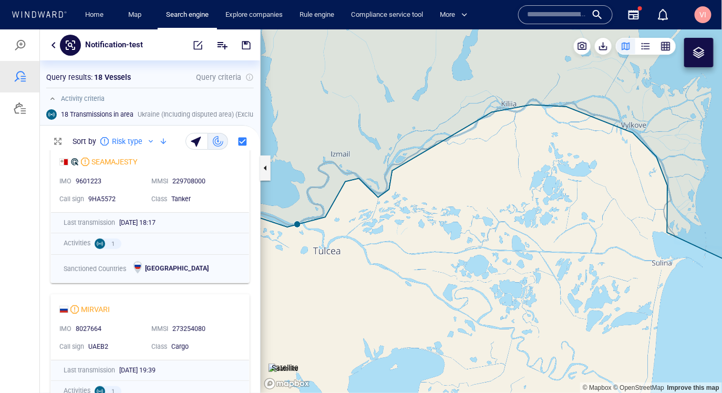
scroll to position [1482, 0]
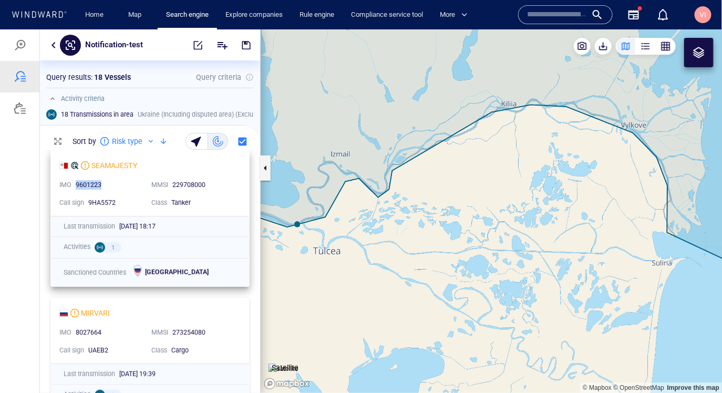
drag, startPoint x: 74, startPoint y: 184, endPoint x: 103, endPoint y: 186, distance: 29.0
click at [103, 186] on div "9601223" at bounding box center [109, 185] width 71 height 14
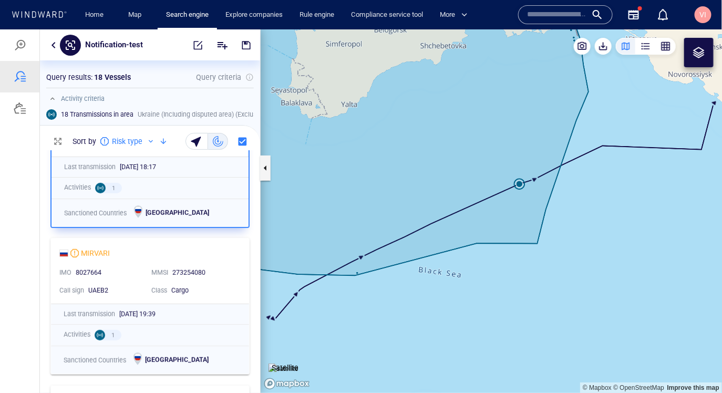
scroll to position [1611, 0]
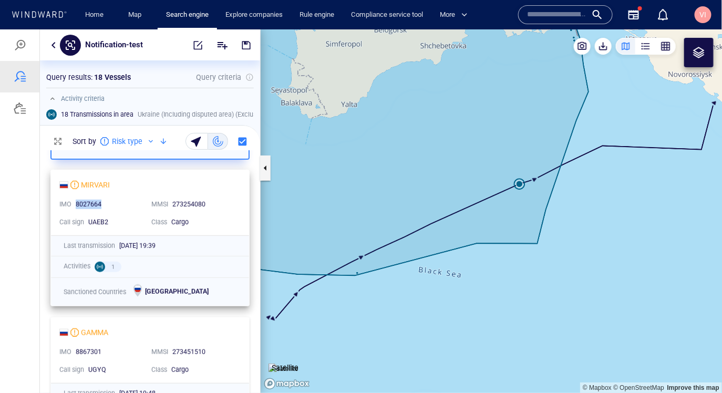
drag, startPoint x: 74, startPoint y: 205, endPoint x: 101, endPoint y: 206, distance: 27.4
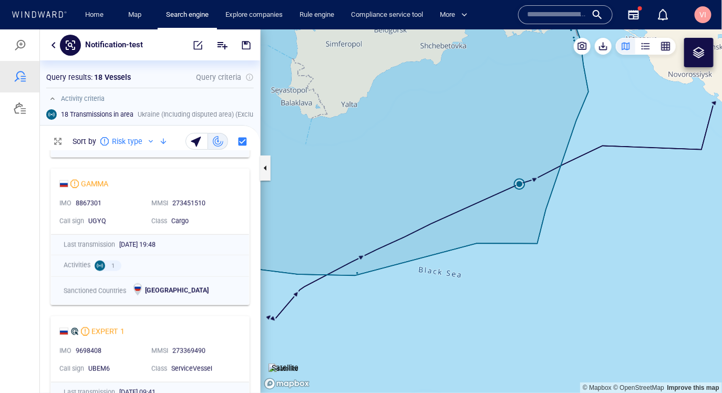
scroll to position [1794, 0]
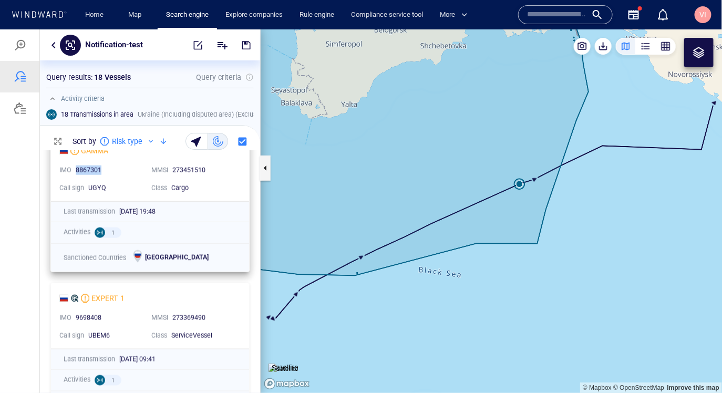
drag, startPoint x: 75, startPoint y: 171, endPoint x: 107, endPoint y: 171, distance: 32.1
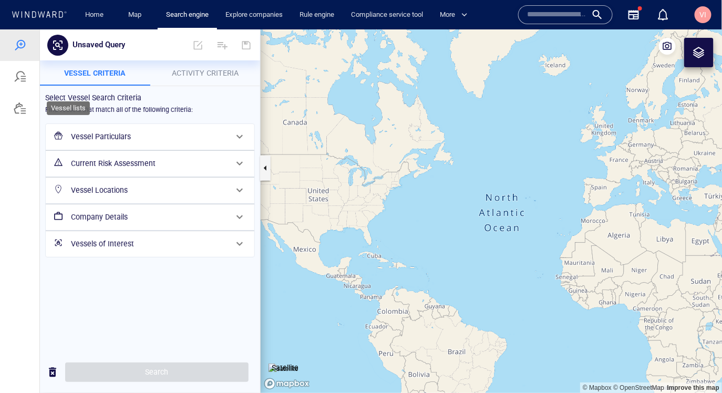
click at [20, 110] on div at bounding box center [20, 107] width 13 height 13
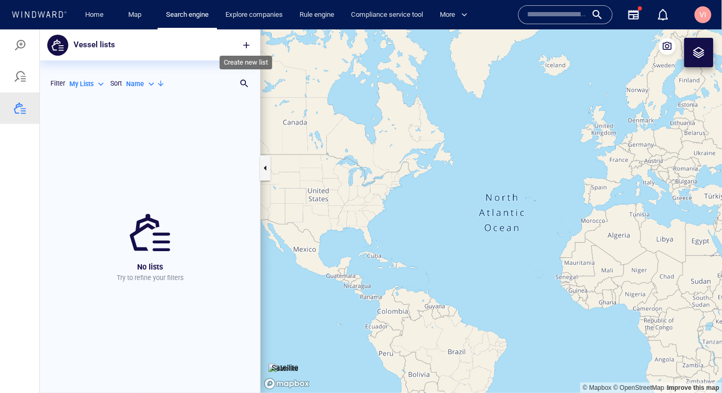
click at [247, 45] on span "button" at bounding box center [246, 44] width 11 height 11
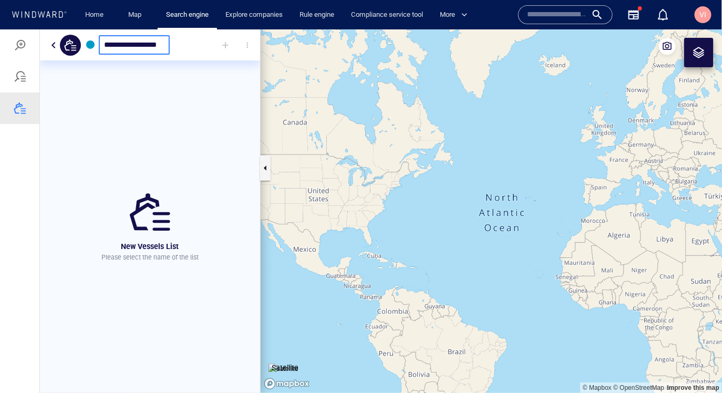
type input "**********"
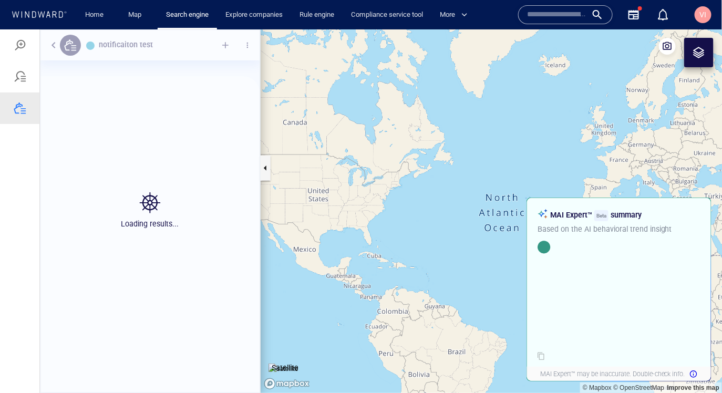
scroll to position [292, 220]
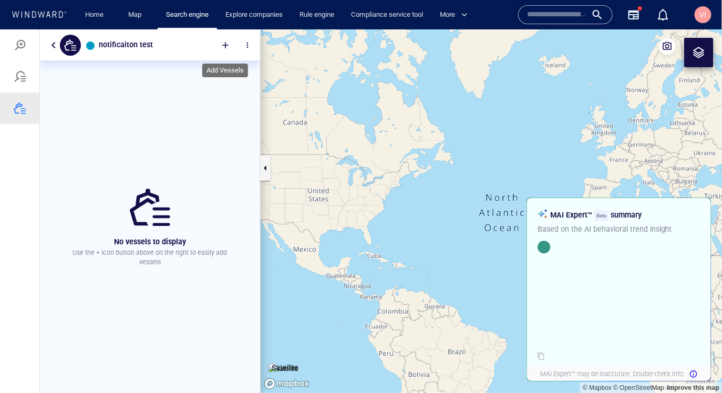
click at [228, 42] on div at bounding box center [225, 44] width 23 height 23
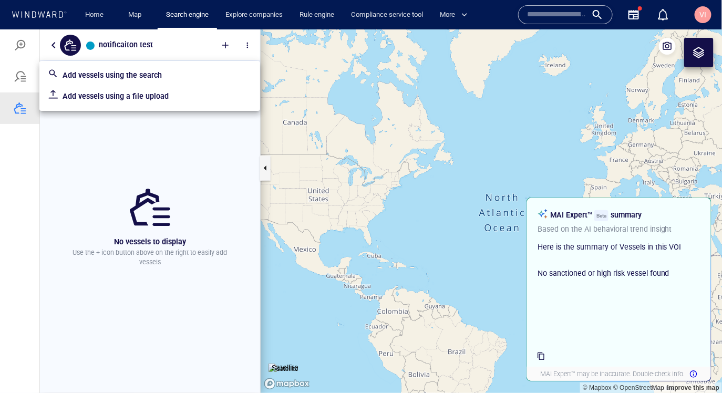
click at [114, 77] on p "Add vessels using the search" at bounding box center [157, 74] width 189 height 13
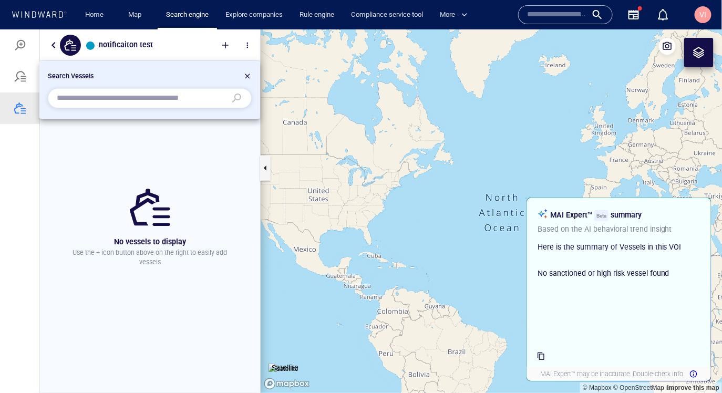
click at [130, 96] on input "text" at bounding box center [141, 98] width 169 height 16
paste input "*******"
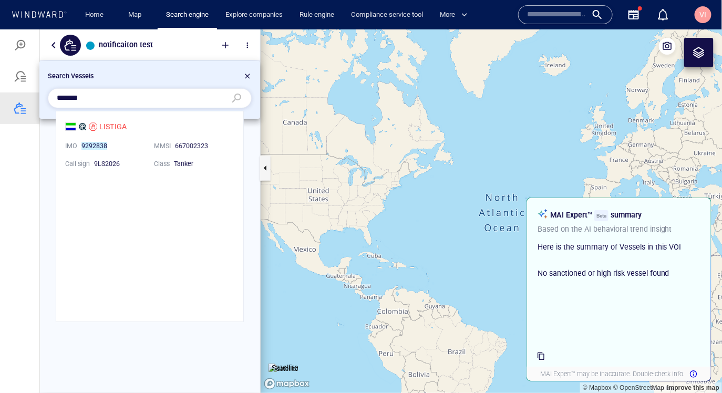
scroll to position [210, 187]
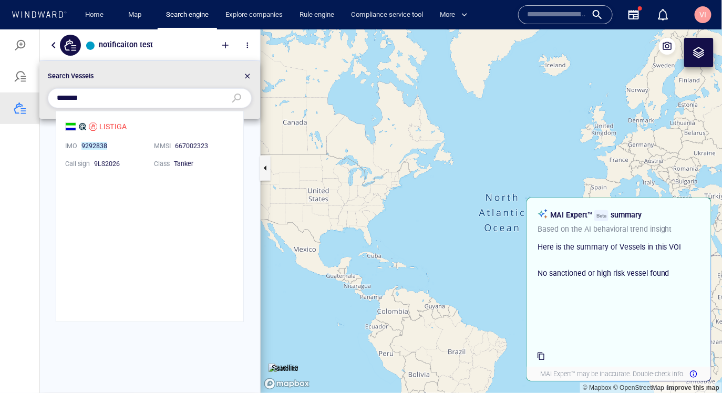
click at [134, 152] on li "LISTIGA IMO 9292838 MMSI 667002323 Call sign 9LS2026 Class Tanker" at bounding box center [149, 144] width 187 height 66
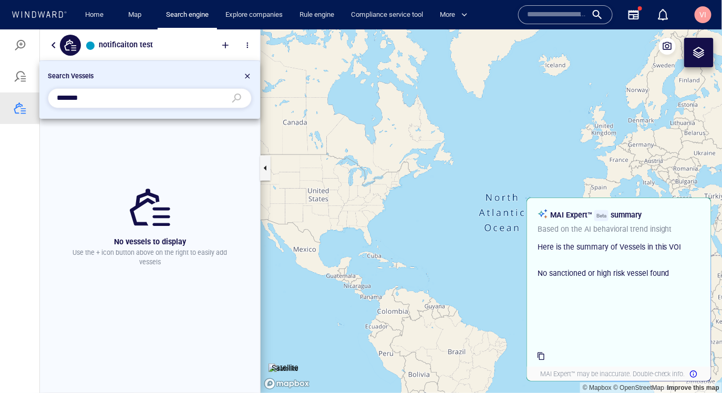
click at [172, 98] on input "*******" at bounding box center [141, 98] width 169 height 16
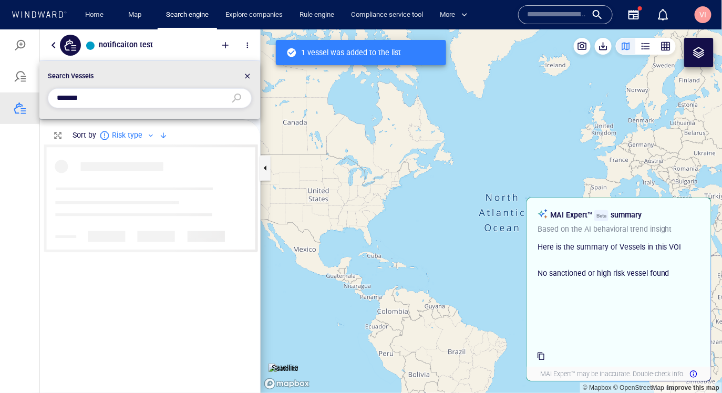
scroll to position [1, 0]
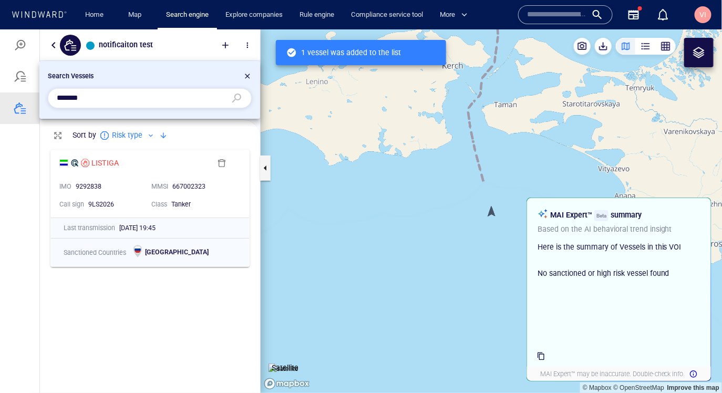
click at [136, 98] on input "*******" at bounding box center [141, 98] width 169 height 16
paste input "text"
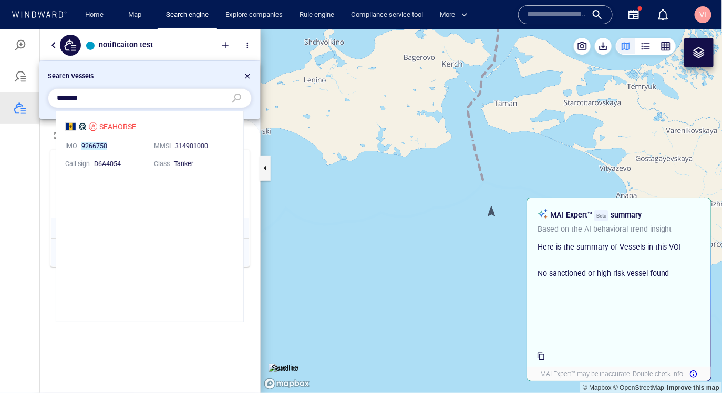
scroll to position [210, 187]
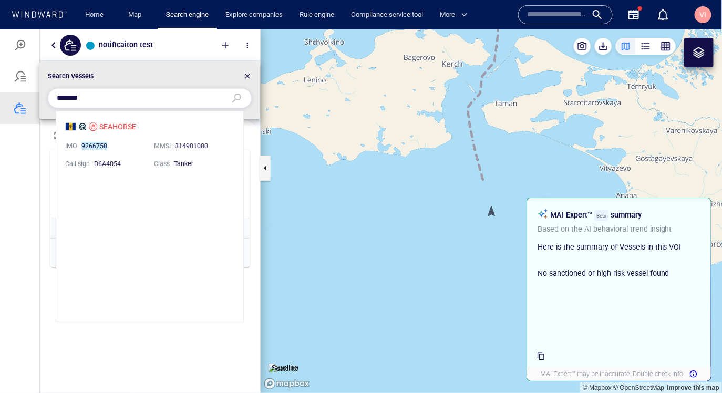
click at [139, 144] on li "SEAHORSE IMO 9266750 MMSI 314901000 Call sign D6A4054 Class Tanker" at bounding box center [149, 144] width 187 height 66
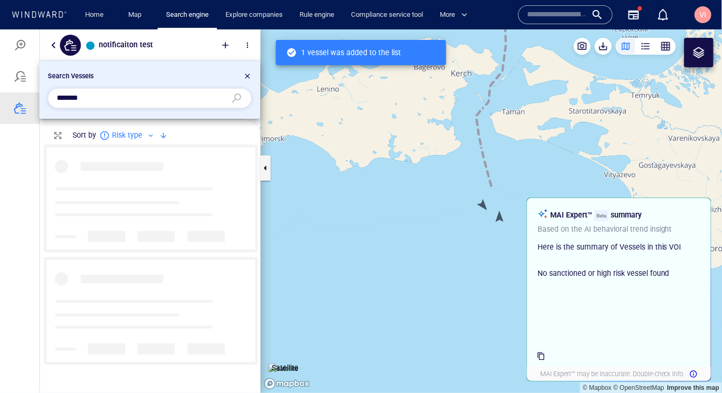
scroll to position [249, 220]
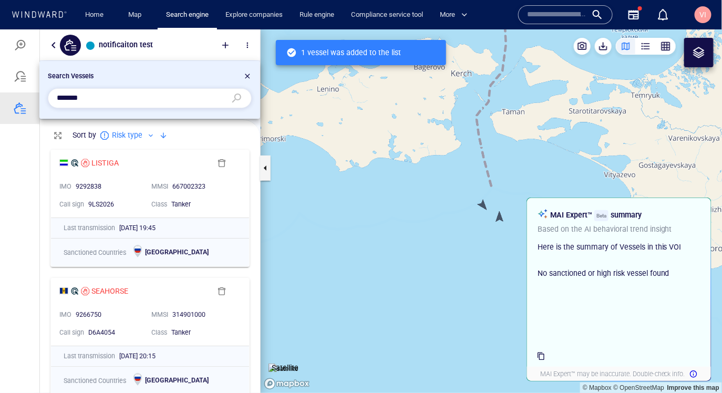
click at [101, 90] on input "*******" at bounding box center [141, 98] width 169 height 16
paste input "**********"
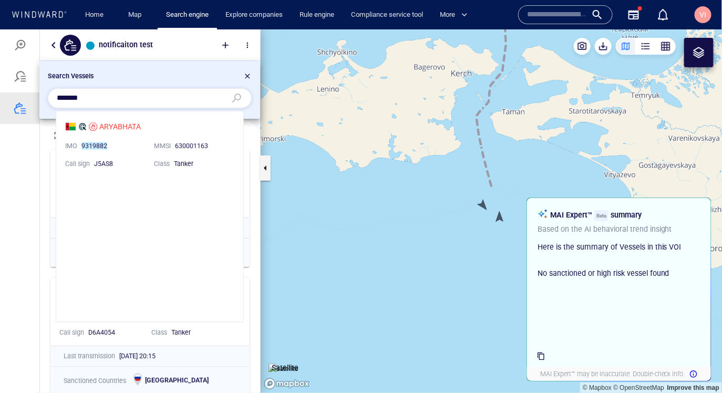
scroll to position [210, 187]
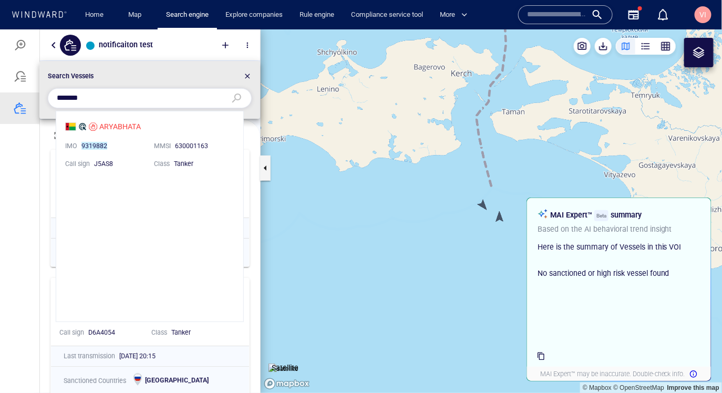
click at [141, 158] on li "ARYABHATA IMO 9319882 MMSI 630001163 Call sign J5AS8 Class Tanker" at bounding box center [149, 144] width 187 height 66
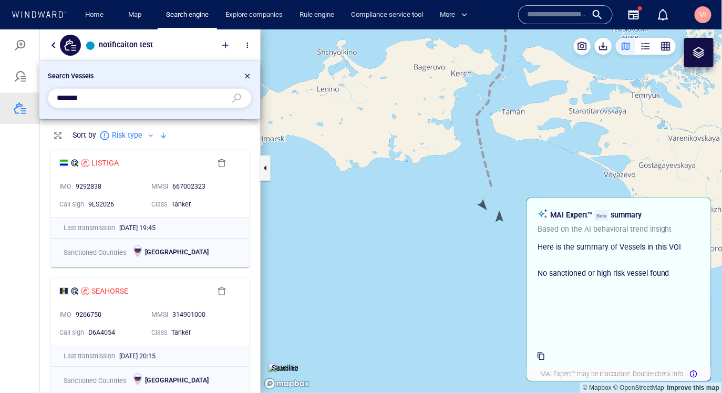
scroll to position [1, 0]
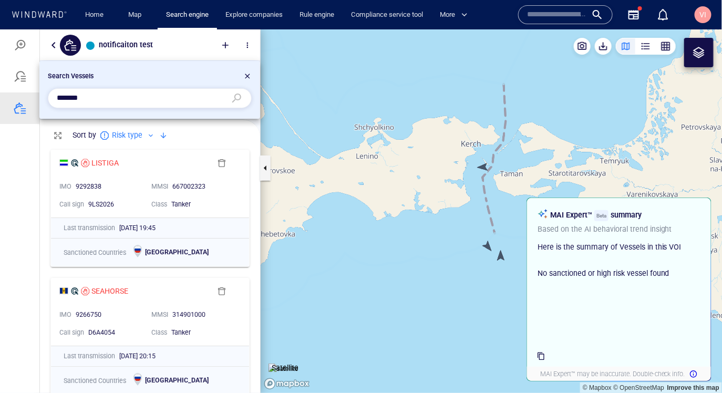
click at [124, 99] on input "*******" at bounding box center [141, 98] width 169 height 16
paste input "text"
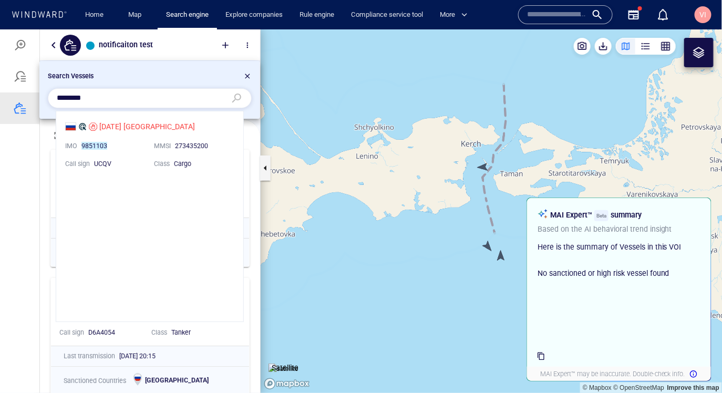
scroll to position [210, 187]
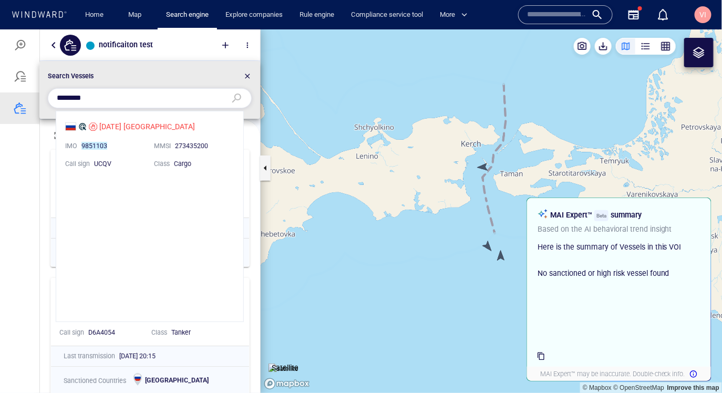
click at [132, 159] on li "POLA ANATOLIA IMO 9851103 MMSI 273435200 Call sign UCQV Class Cargo" at bounding box center [149, 144] width 187 height 66
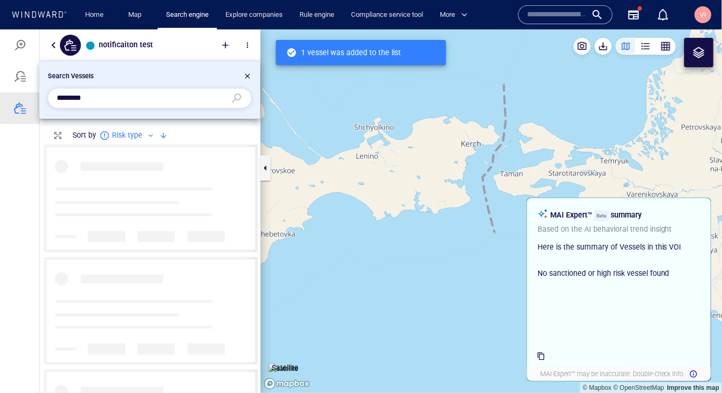
scroll to position [249, 220]
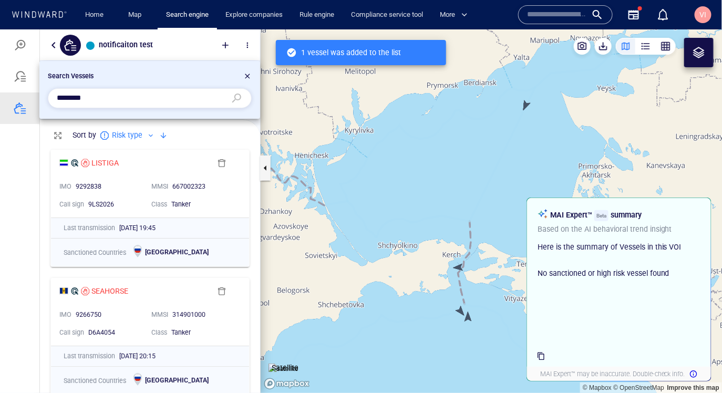
click at [104, 102] on input "*******" at bounding box center [141, 98] width 169 height 16
paste input "text"
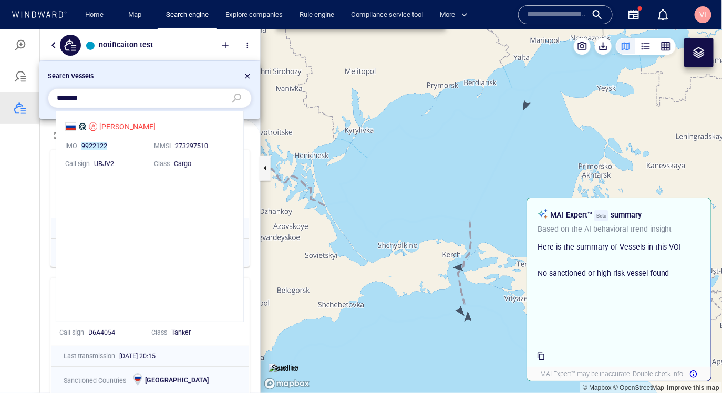
scroll to position [210, 187]
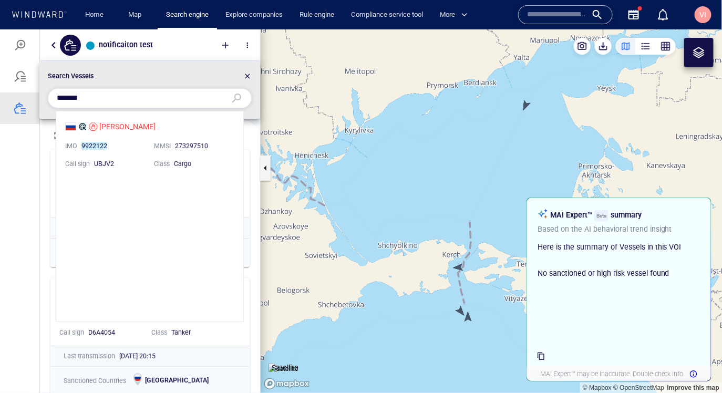
click at [130, 162] on li "LEONID PESTRIKOV IMO 9922122 MMSI 273297510 Call sign UBJV2 Class Cargo" at bounding box center [149, 144] width 187 height 66
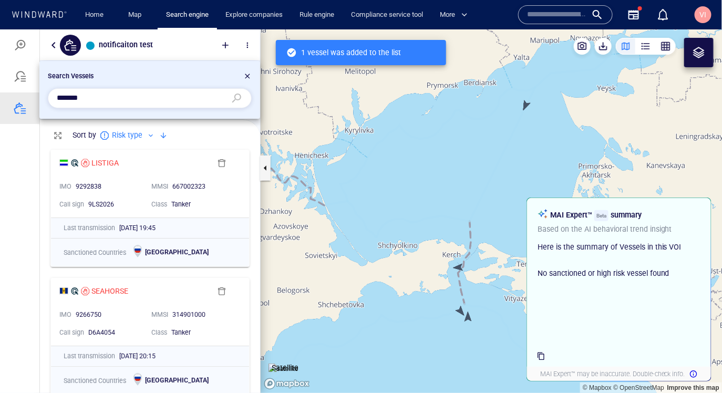
scroll to position [1, 0]
click at [108, 96] on input "*******" at bounding box center [141, 98] width 169 height 16
paste input "**********"
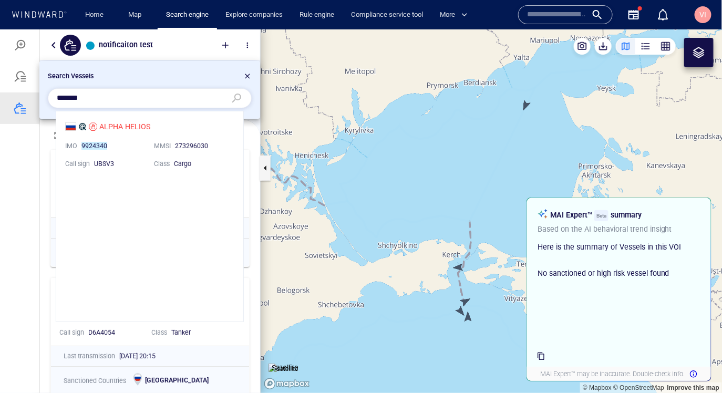
scroll to position [210, 187]
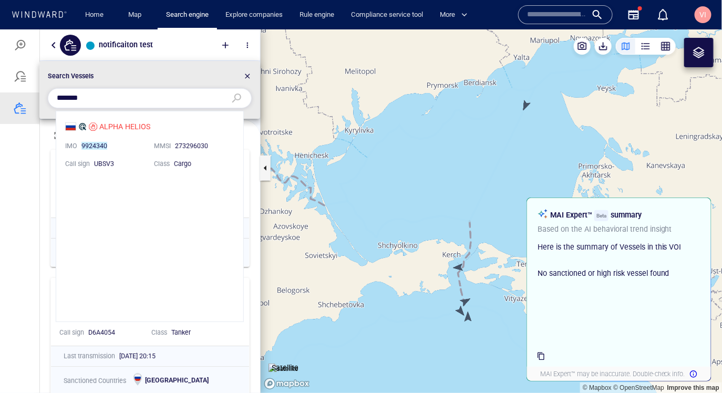
click at [131, 149] on li "ALPHA HELIOS IMO 9924340 MMSI 273296030 Call sign UBSV3 Class Cargo" at bounding box center [149, 144] width 187 height 66
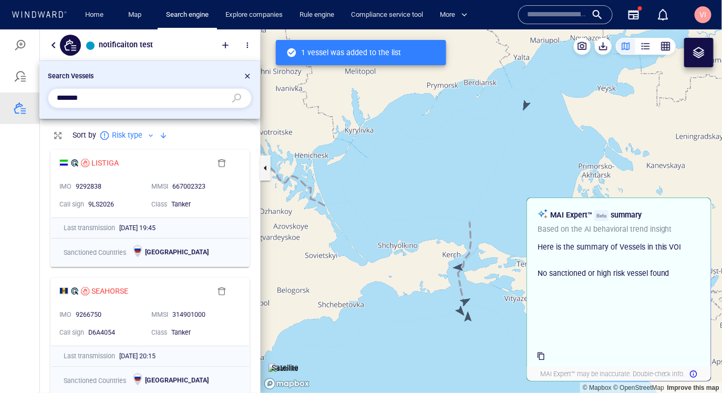
scroll to position [1, 0]
click at [104, 96] on input "*******" at bounding box center [141, 98] width 169 height 16
paste input "text"
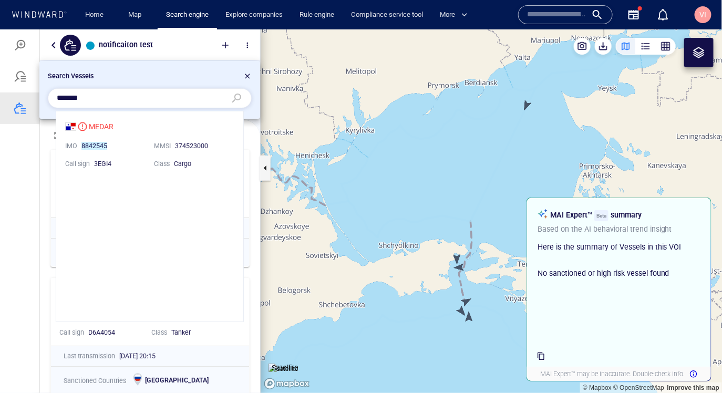
scroll to position [210, 187]
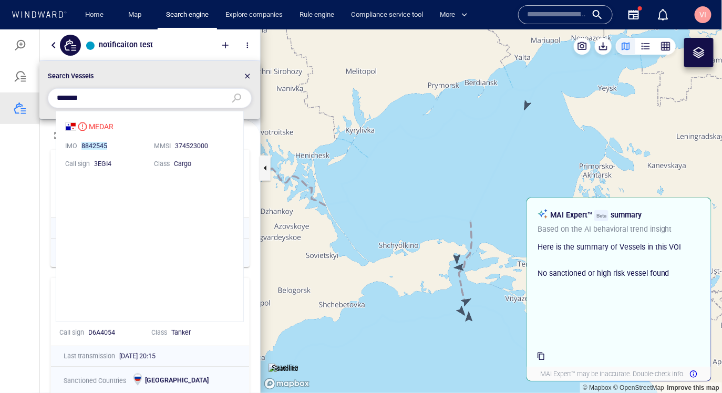
click at [134, 162] on li "MEDAR IMO 8842545 MMSI 374523000 Call sign 3EGI4 Class Cargo" at bounding box center [149, 144] width 187 height 66
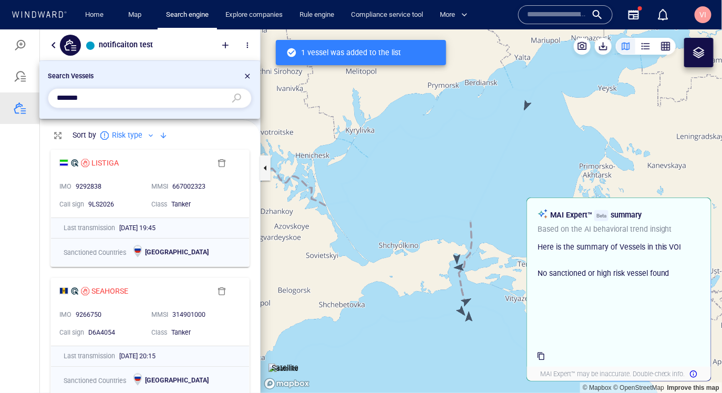
scroll to position [1, 0]
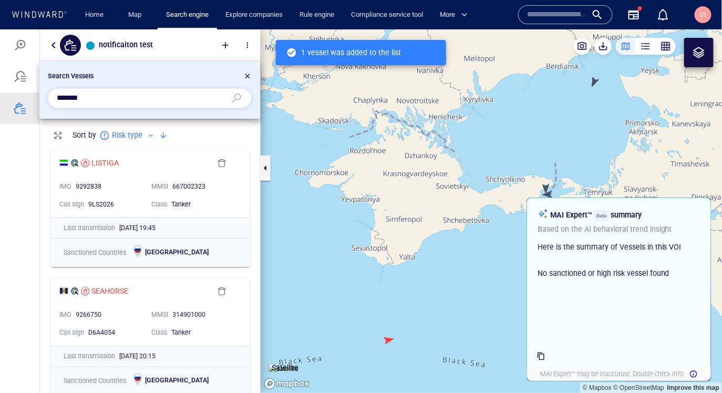
click at [90, 101] on input "*******" at bounding box center [141, 98] width 169 height 16
paste input "text"
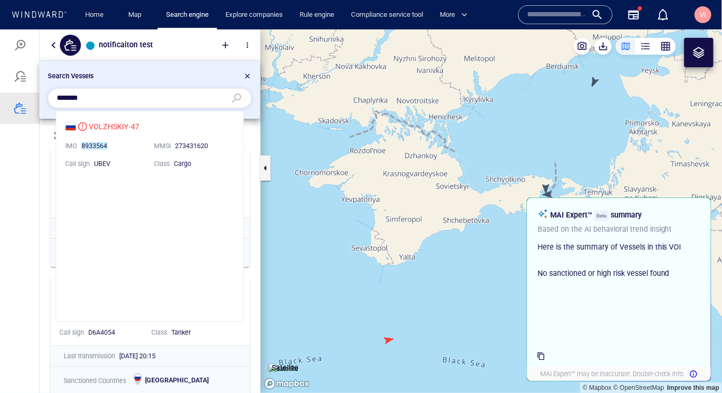
scroll to position [210, 187]
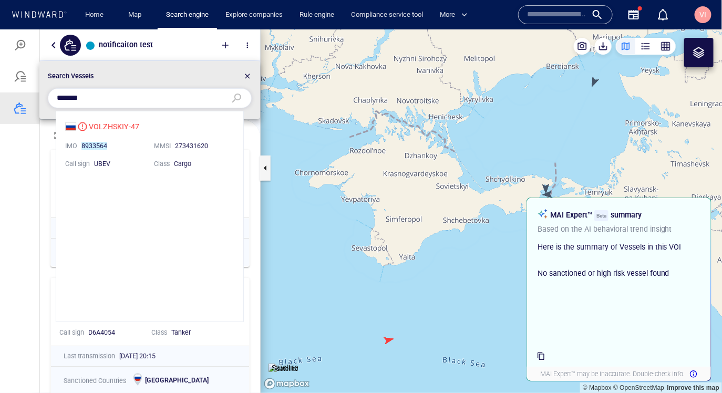
click at [129, 152] on li "VOLZHSKIY-47 IMO 8933564 MMSI 273431620 Call sign UBEV Class Cargo" at bounding box center [149, 144] width 187 height 66
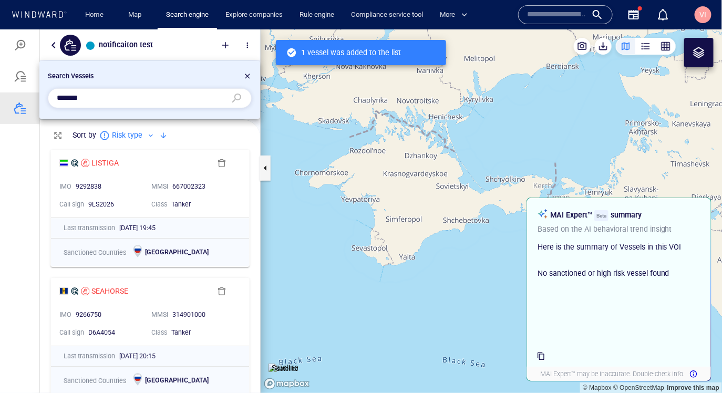
scroll to position [1, 0]
click at [98, 99] on input "*******" at bounding box center [141, 98] width 169 height 16
paste input "text"
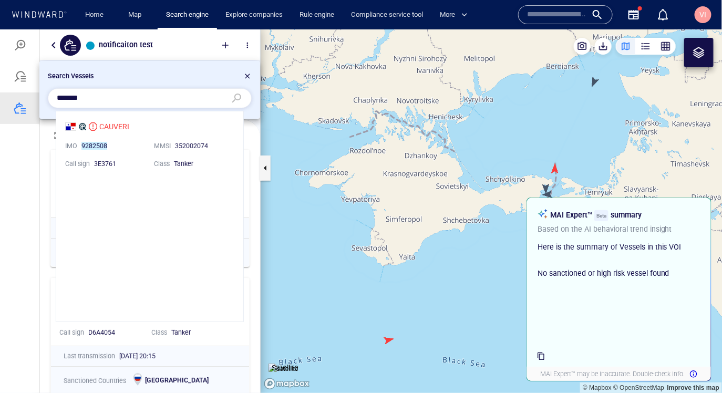
scroll to position [210, 187]
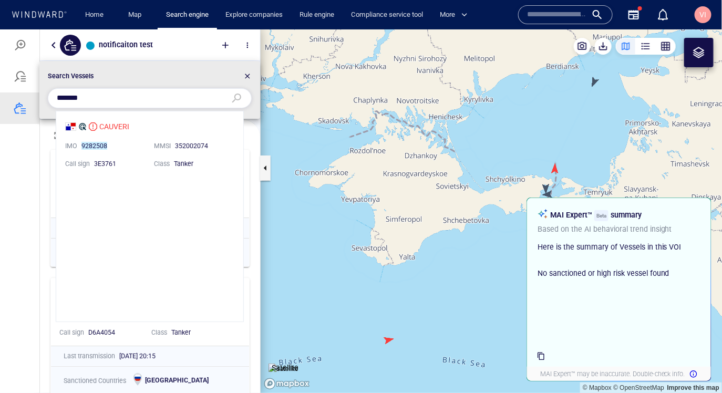
click at [134, 155] on li "CAUVERI IMO 9282508 MMSI 352002074 Call sign 3E3761 Class Tanker" at bounding box center [149, 144] width 187 height 66
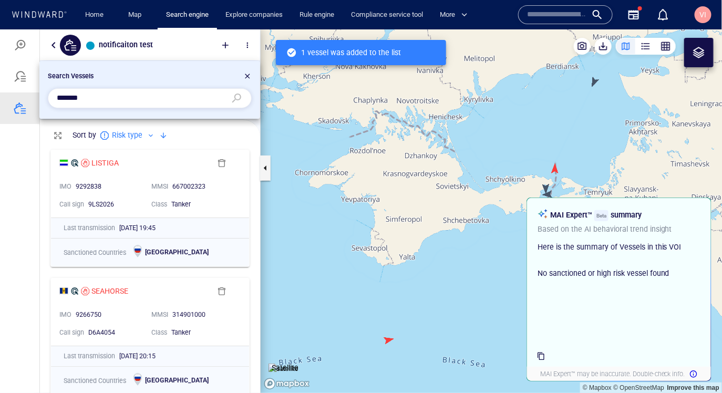
scroll to position [1, 0]
click at [93, 94] on input "*******" at bounding box center [141, 98] width 169 height 16
paste input "text"
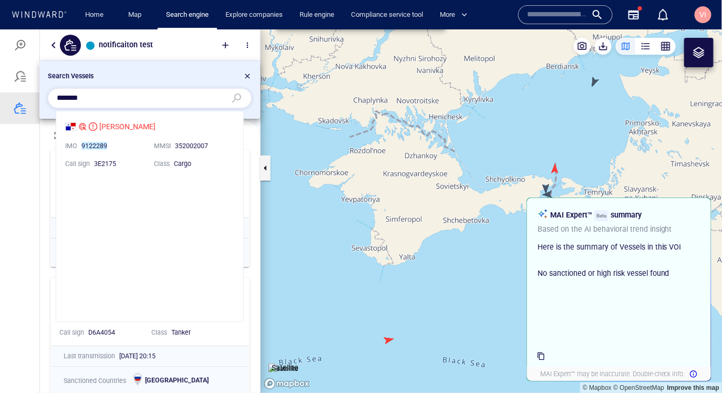
scroll to position [210, 187]
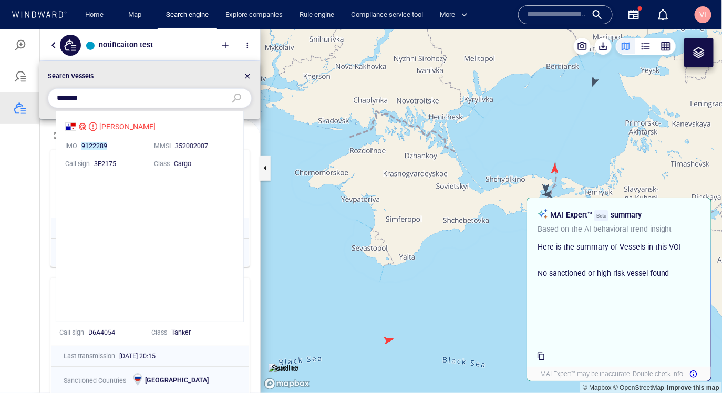
click at [131, 150] on li "KAVKAZ III IMO 9122289 MMSI 352002007 Call sign 3E2175 Class Cargo" at bounding box center [149, 144] width 187 height 66
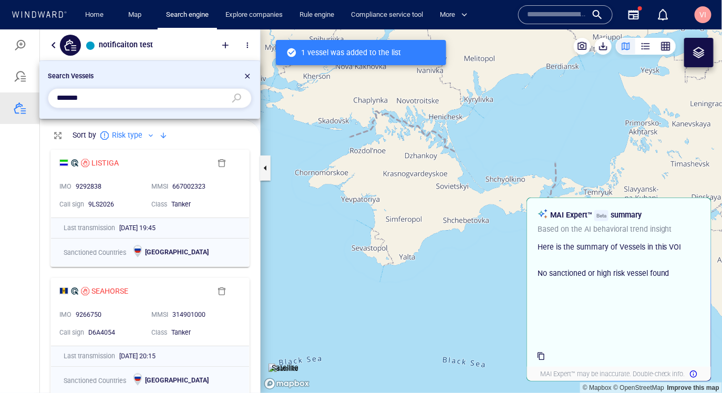
scroll to position [1, 0]
click at [101, 99] on input "*******" at bounding box center [141, 98] width 169 height 16
paste input "text"
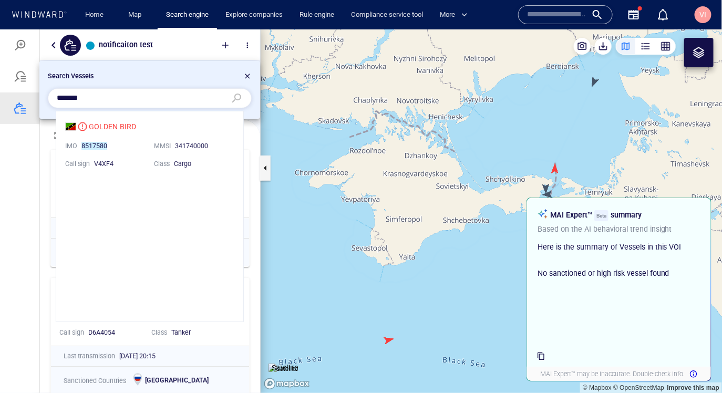
scroll to position [210, 187]
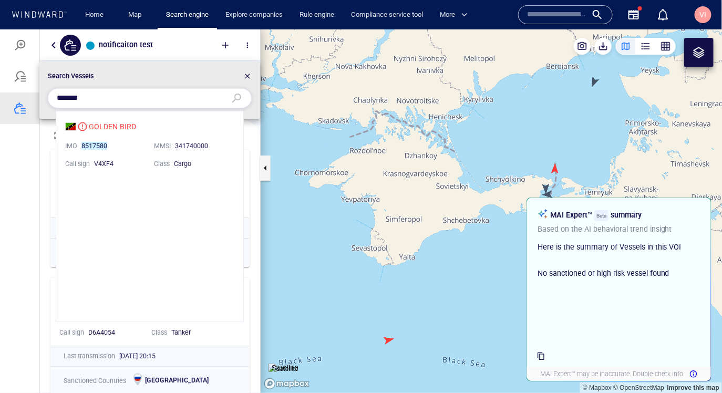
click at [126, 148] on li "GOLDEN BIRD IMO 8517580 MMSI 341740000 Call sign V4XF4 Class Cargo" at bounding box center [149, 144] width 187 height 66
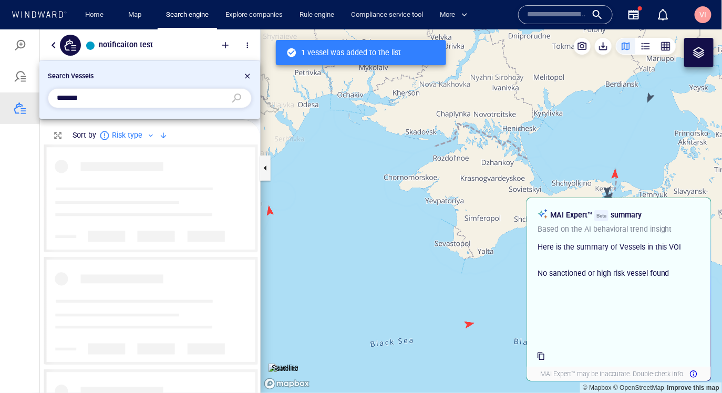
scroll to position [249, 220]
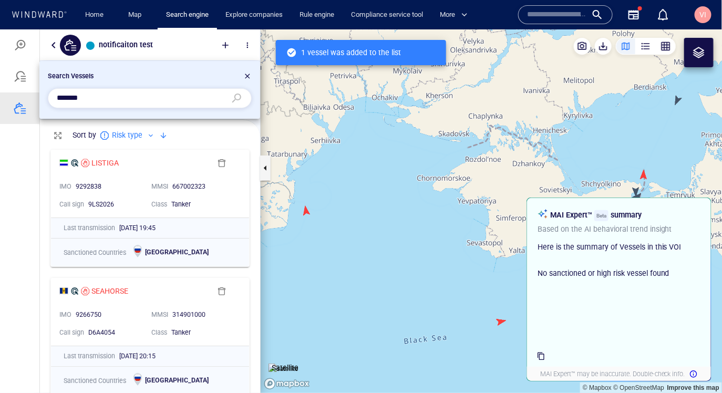
click at [100, 94] on input "*******" at bounding box center [141, 98] width 169 height 16
paste input "text"
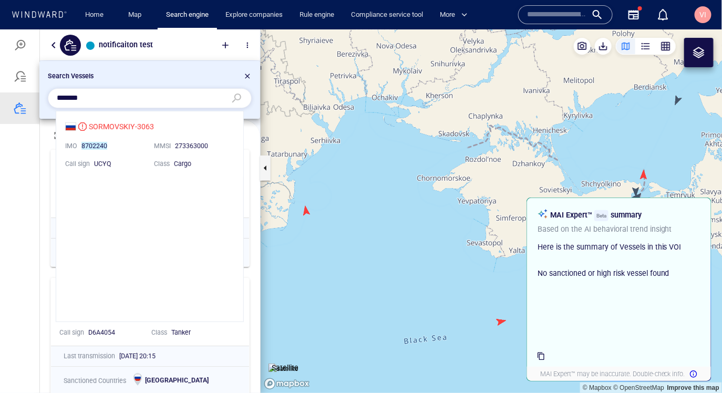
scroll to position [210, 187]
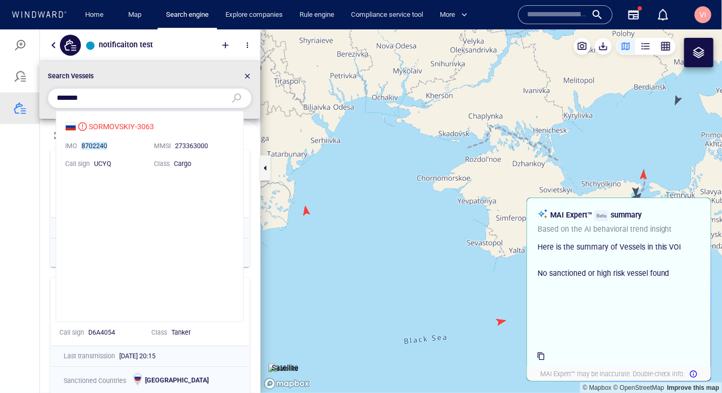
click at [125, 156] on li "SORMOVSKIY-3063 IMO 8702240 MMSI 273363000 Call sign UCYQ Class Cargo" at bounding box center [149, 144] width 187 height 66
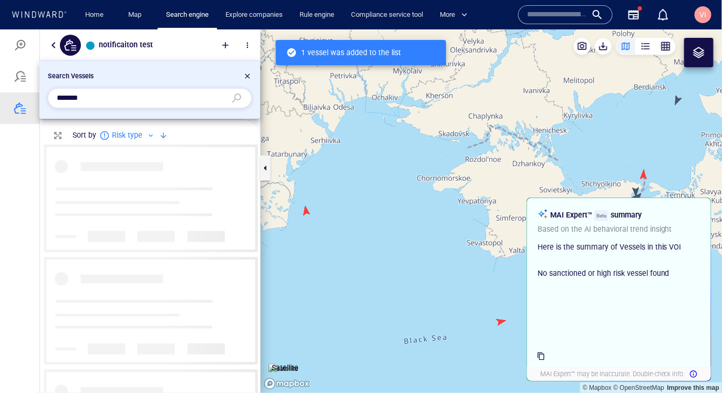
scroll to position [1, 0]
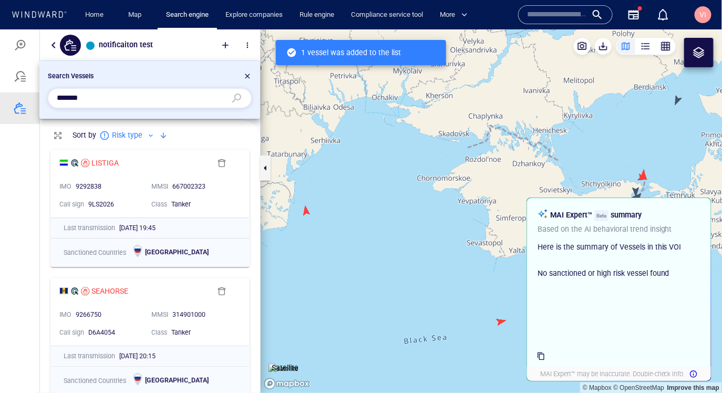
click at [103, 97] on input "*******" at bounding box center [141, 98] width 169 height 16
paste input "text"
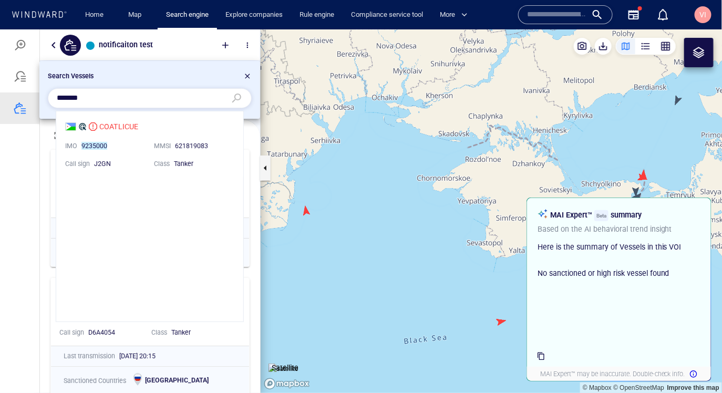
scroll to position [210, 187]
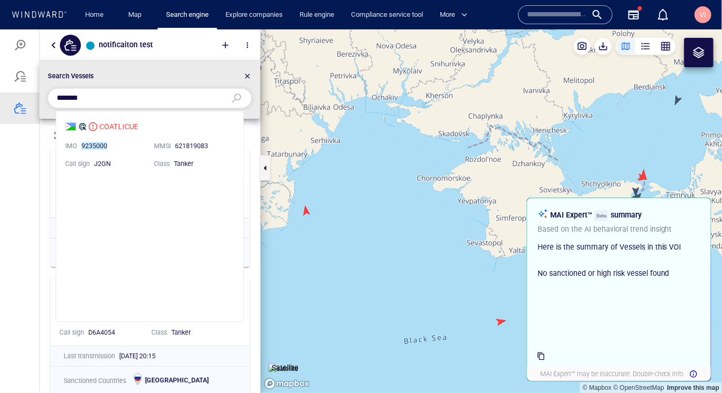
click at [131, 152] on li "COATLICUE IMO 9235000 MMSI 621819083 Call sign J2GN Class Tanker" at bounding box center [149, 144] width 187 height 66
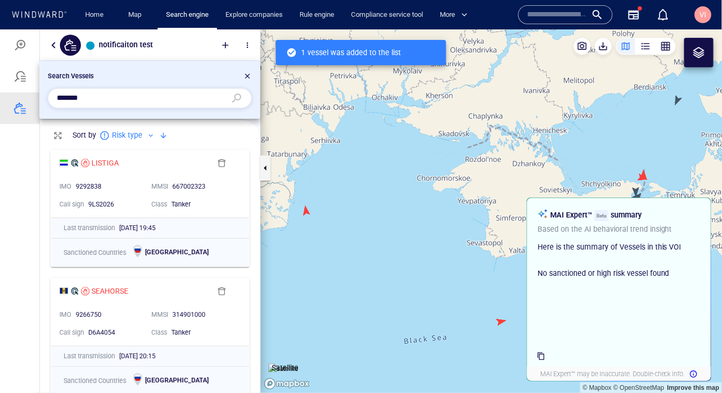
scroll to position [1, 0]
click at [113, 95] on input "*******" at bounding box center [141, 98] width 169 height 16
paste input "text"
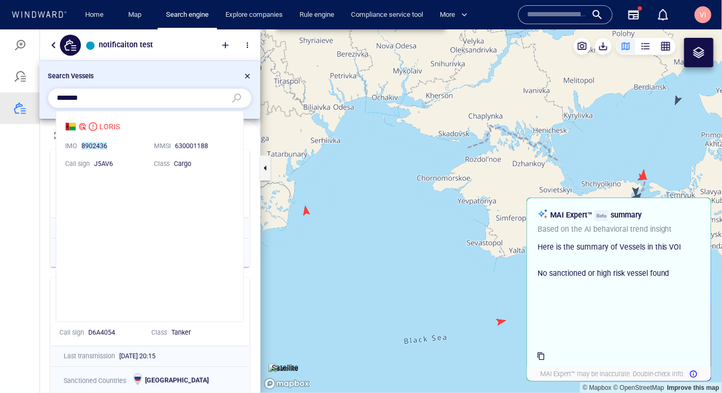
scroll to position [210, 187]
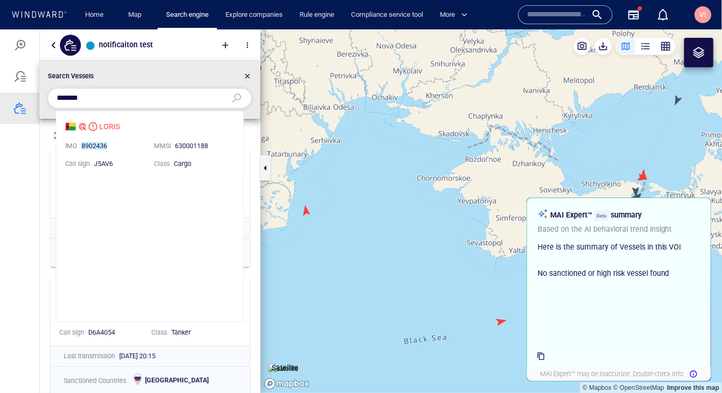
click at [131, 155] on li "LORIS IMO 8902436 MMSI 630001188 Call sign J5AV6 Class Cargo" at bounding box center [149, 144] width 187 height 66
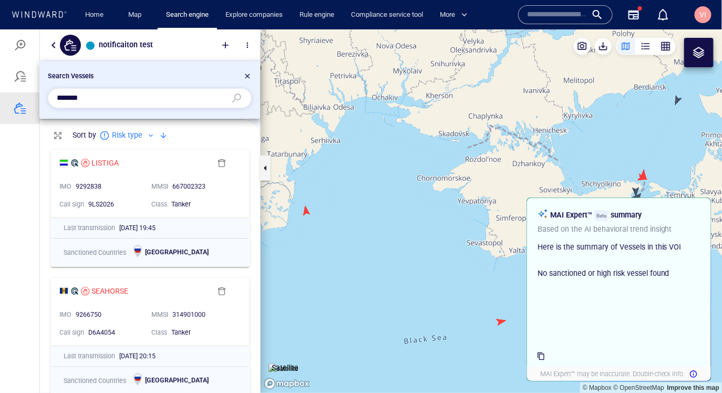
scroll to position [1, 0]
click at [93, 96] on input "*******" at bounding box center [141, 98] width 169 height 16
paste input "text"
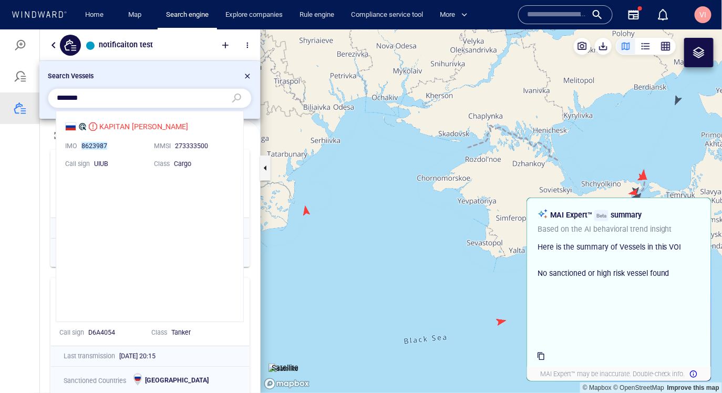
scroll to position [210, 187]
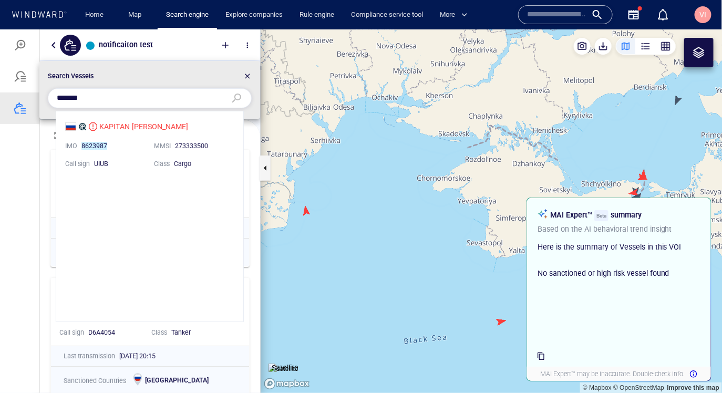
click at [127, 158] on li "KAPITAN VORONKOV IMO 8623987 MMSI 273333500 Call sign UIUB Class Cargo" at bounding box center [149, 144] width 187 height 66
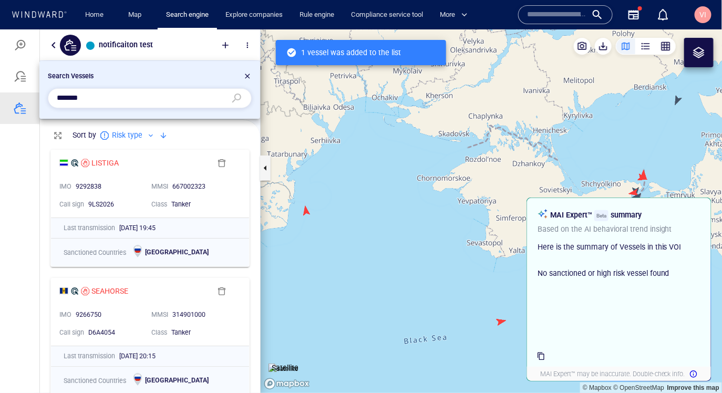
scroll to position [1, 0]
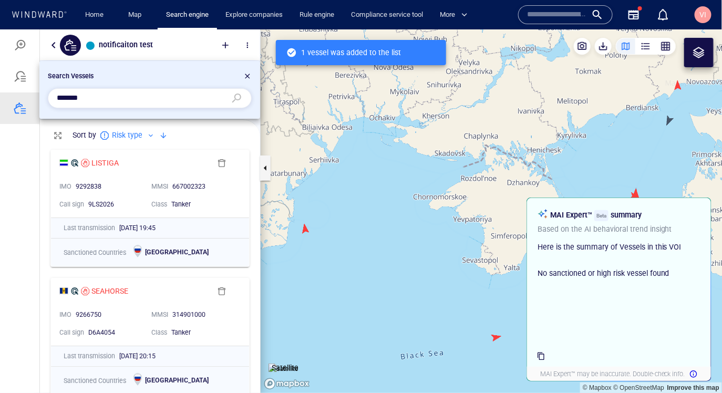
click at [90, 100] on input "*******" at bounding box center [141, 98] width 169 height 16
paste input "text"
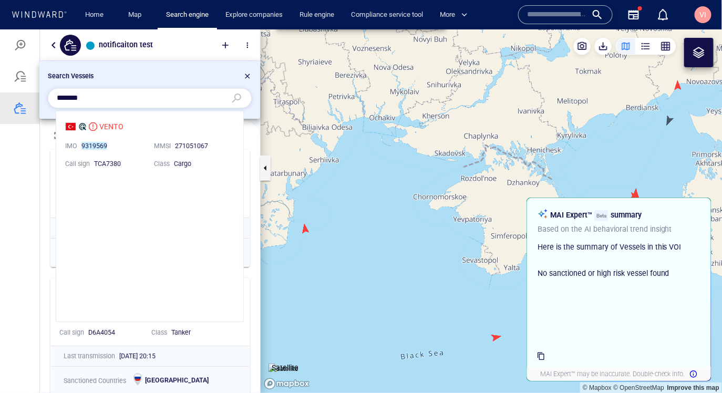
scroll to position [210, 187]
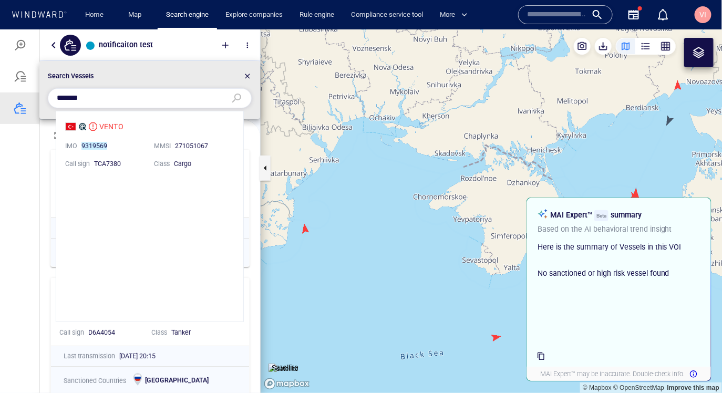
click at [128, 152] on li "VENTO IMO 9319569 MMSI 271051067 Call sign TCA7380 Class Cargo" at bounding box center [149, 144] width 187 height 66
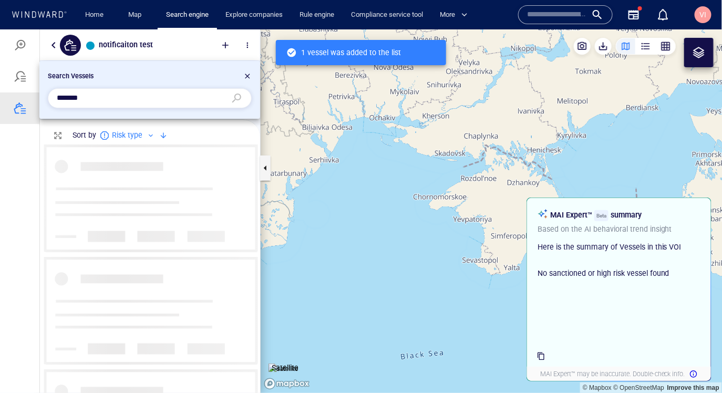
scroll to position [249, 220]
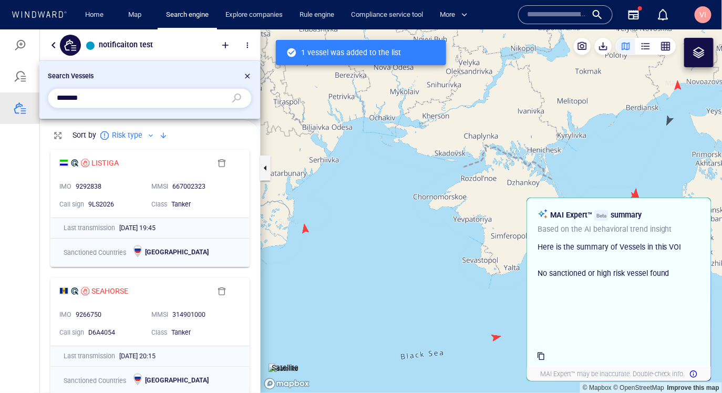
click at [102, 95] on input "*******" at bounding box center [141, 98] width 169 height 16
paste input "text"
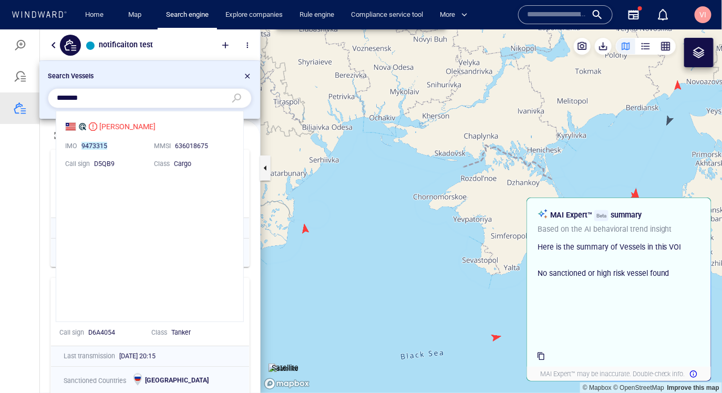
scroll to position [210, 187]
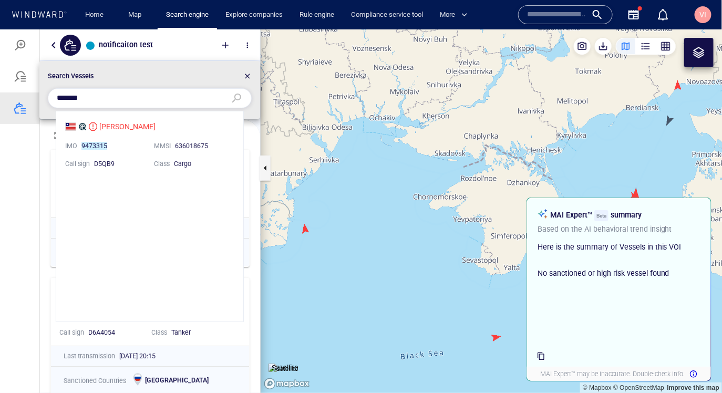
click at [126, 148] on li "NIKOLAOS S IMO 9473315 MMSI 636018675 Call sign D5QB9 Class Cargo" at bounding box center [149, 144] width 187 height 66
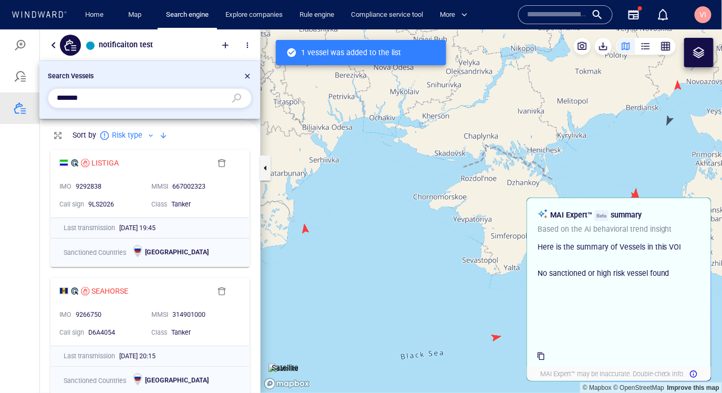
scroll to position [1, 0]
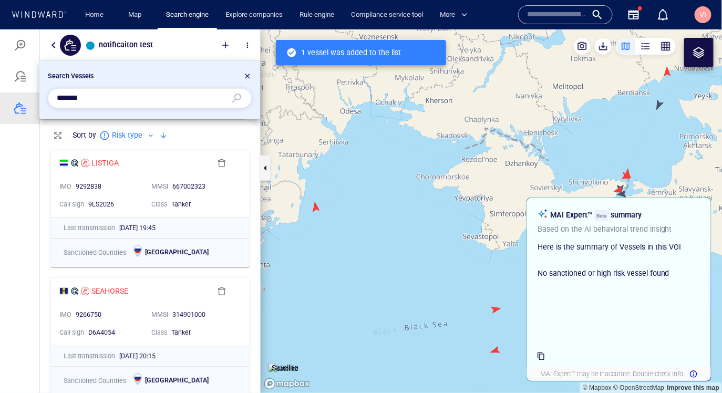
click at [94, 96] on input "*******" at bounding box center [141, 98] width 169 height 16
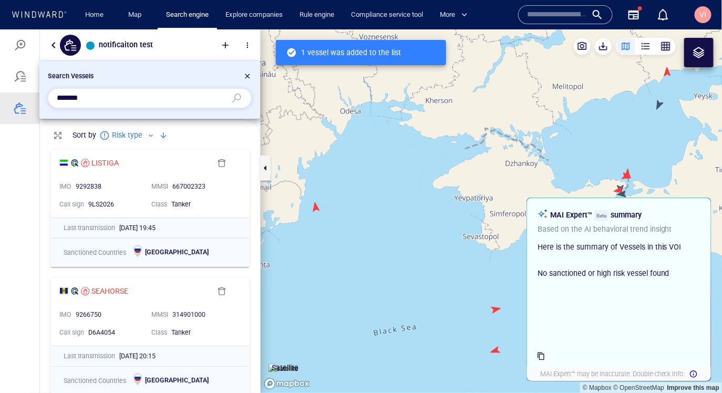
click at [94, 96] on input "*******" at bounding box center [141, 98] width 169 height 16
paste input "text"
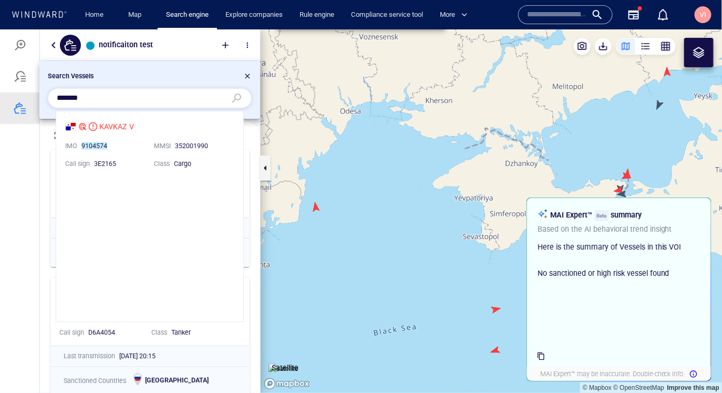
scroll to position [210, 187]
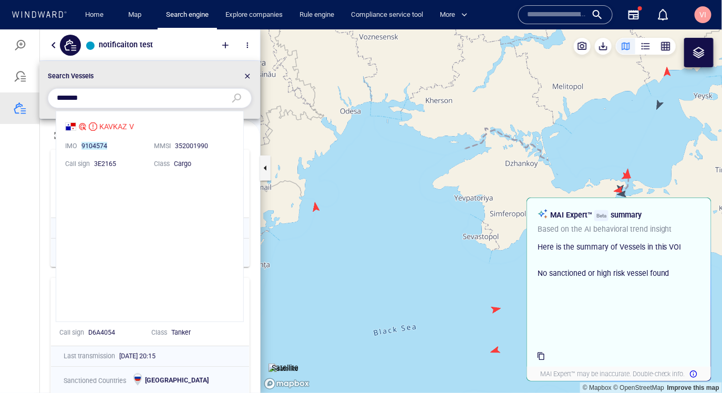
click at [121, 148] on li "KAVKAZ V IMO 9104574 MMSI 352001990 Call sign 3E2165 Class Cargo" at bounding box center [149, 144] width 187 height 66
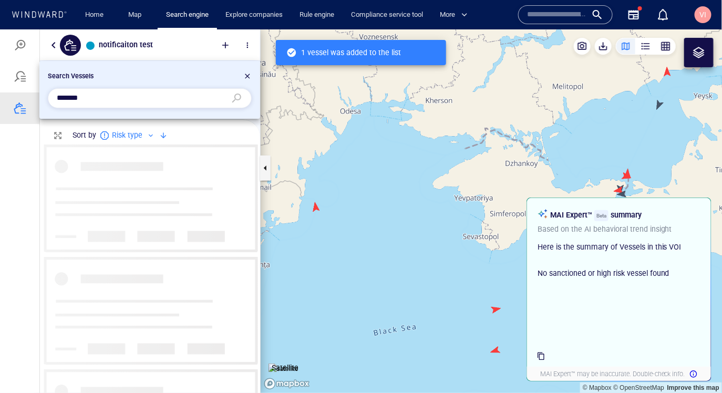
scroll to position [249, 220]
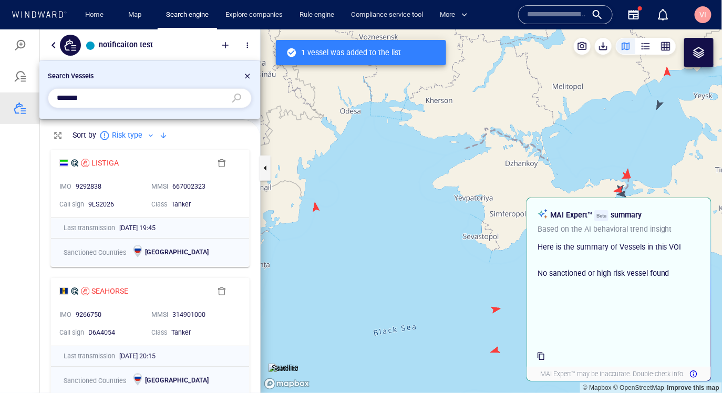
click at [113, 96] on input "*******" at bounding box center [141, 98] width 169 height 16
paste input "text"
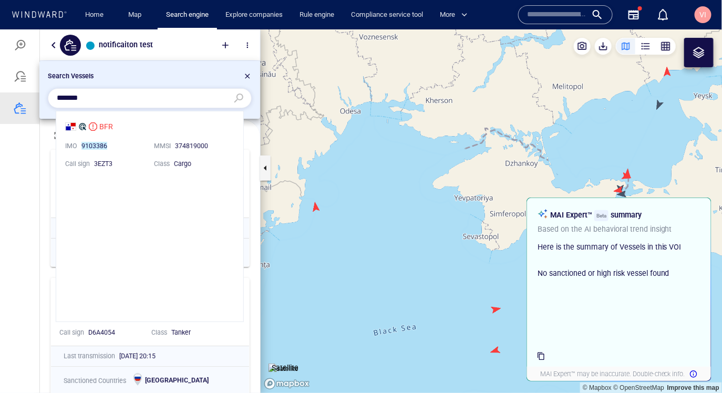
scroll to position [210, 187]
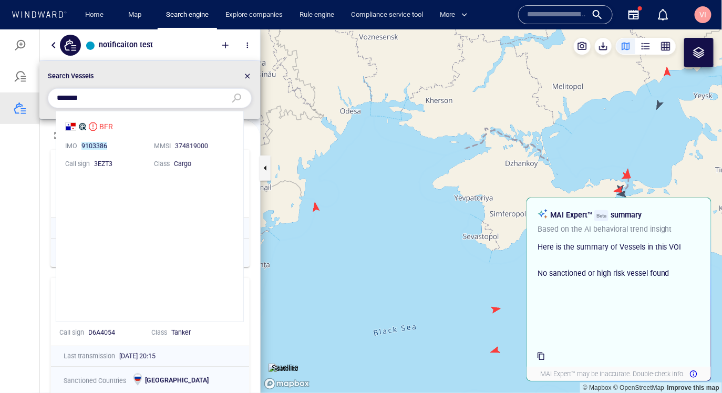
click at [130, 155] on li "BFR IMO 9103386 MMSI 374819000 Call sign 3EZT3 Class Cargo" at bounding box center [149, 144] width 187 height 66
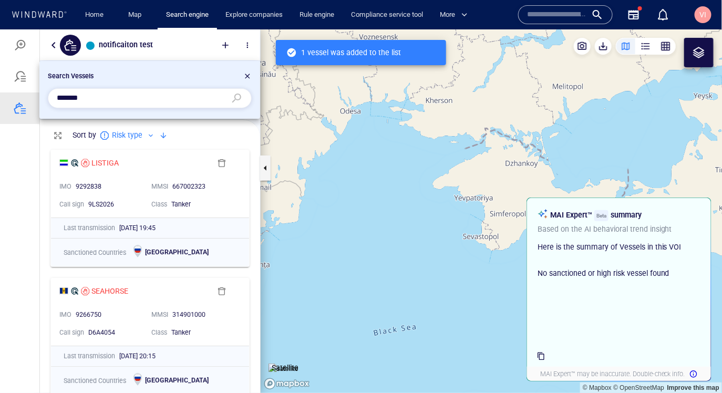
scroll to position [1, 0]
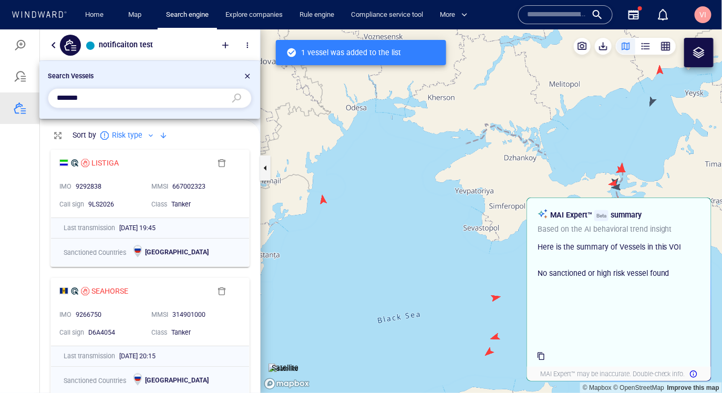
click at [110, 96] on input "*******" at bounding box center [141, 98] width 169 height 16
paste input "text"
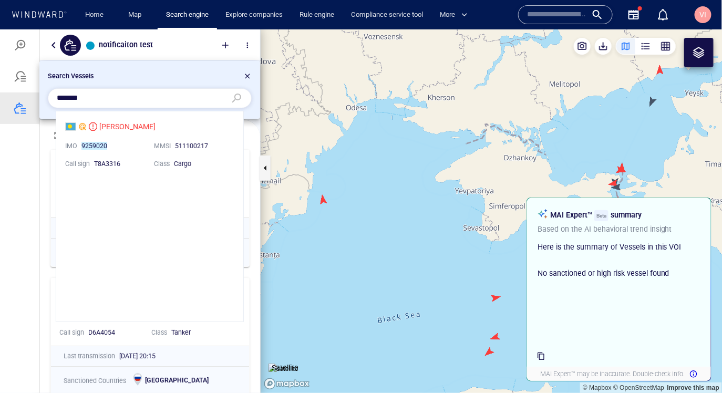
scroll to position [210, 187]
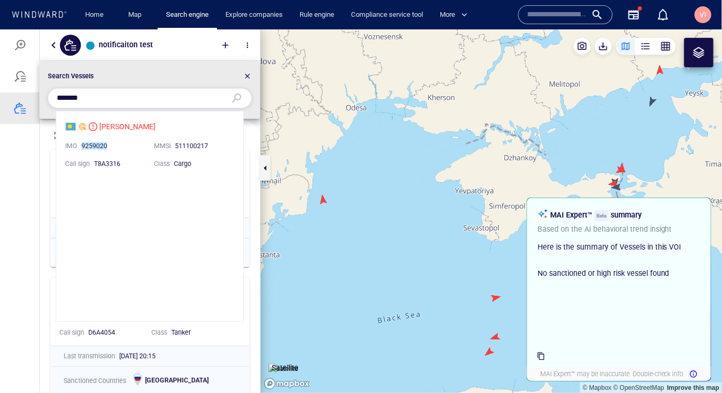
click at [118, 145] on li "SARA IMO 9259020 MMSI 511100217 Call sign T8A3316 Class Cargo" at bounding box center [149, 144] width 187 height 66
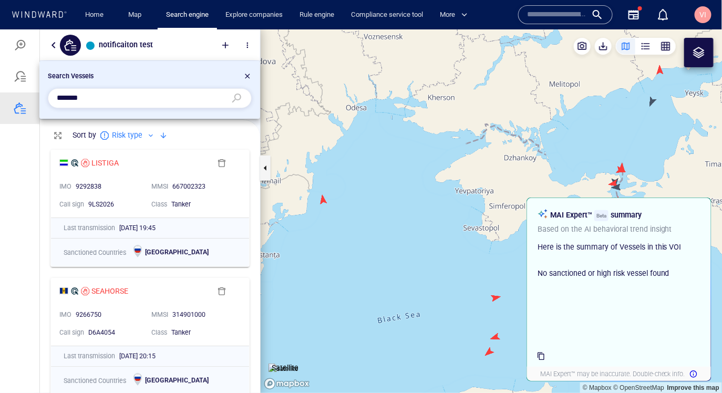
scroll to position [1, 0]
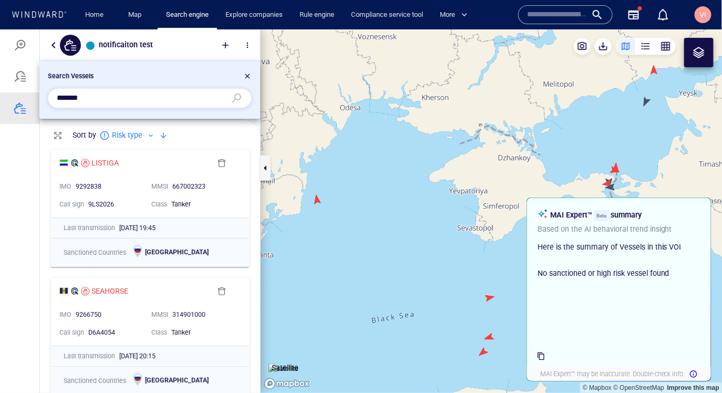
click at [116, 101] on input "*******" at bounding box center [141, 98] width 169 height 16
paste input "text"
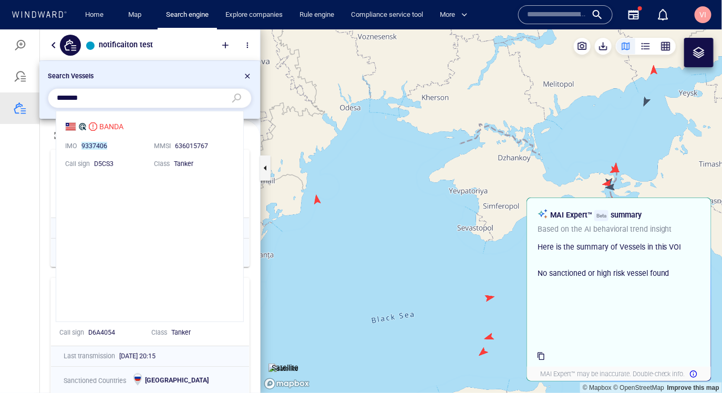
scroll to position [210, 187]
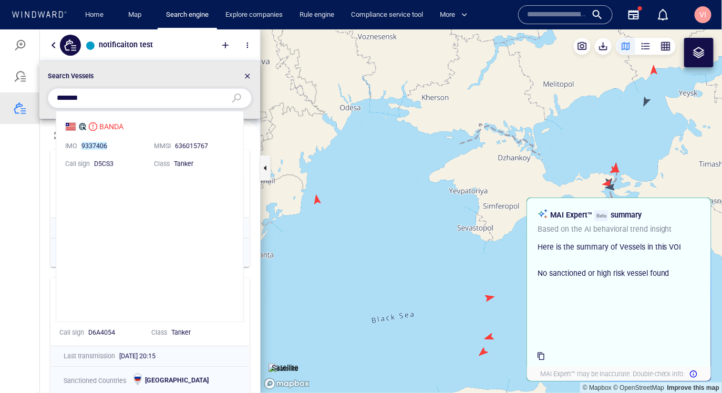
type input "*******"
click at [132, 153] on li "BANDA IMO 9337406 MMSI 636015767 Call sign D5CS3 Class Tanker" at bounding box center [149, 144] width 187 height 66
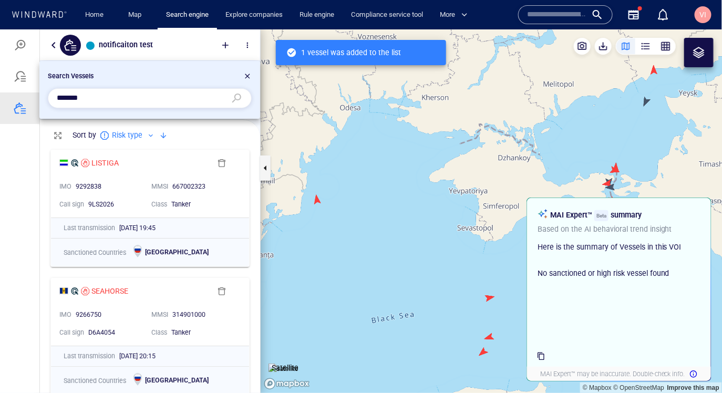
scroll to position [1, 0]
click at [95, 96] on input "*******" at bounding box center [141, 98] width 169 height 16
paste input "text"
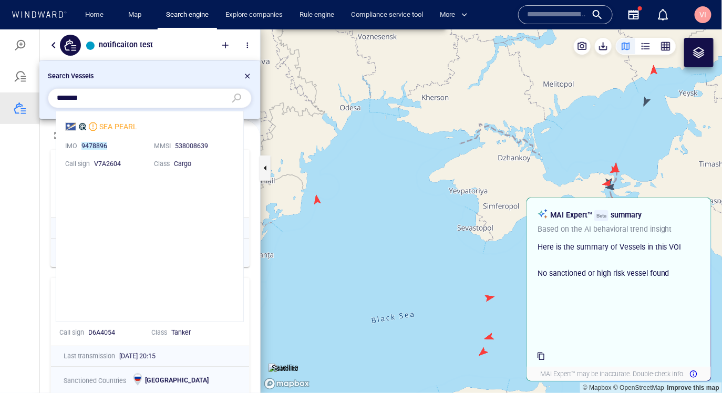
scroll to position [210, 187]
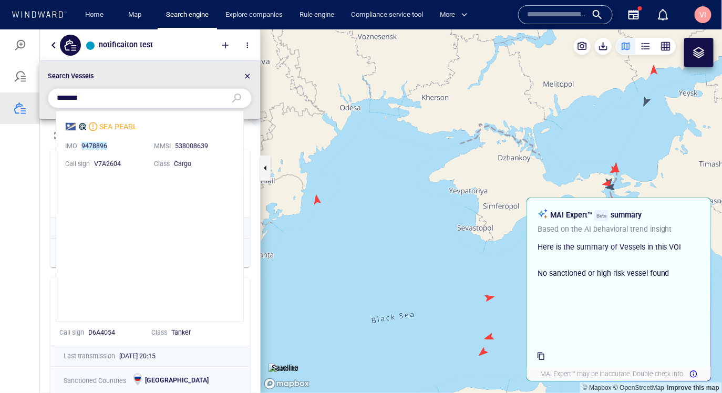
click at [128, 143] on li "SEA PEARL IMO 9478896 MMSI 538008639 Call sign V7A2604 Class Cargo" at bounding box center [149, 144] width 187 height 66
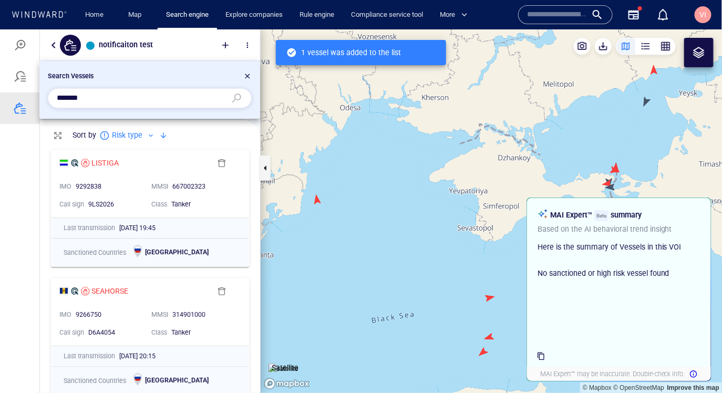
scroll to position [1, 0]
click at [110, 100] on input "*******" at bounding box center [141, 98] width 169 height 16
paste input "text"
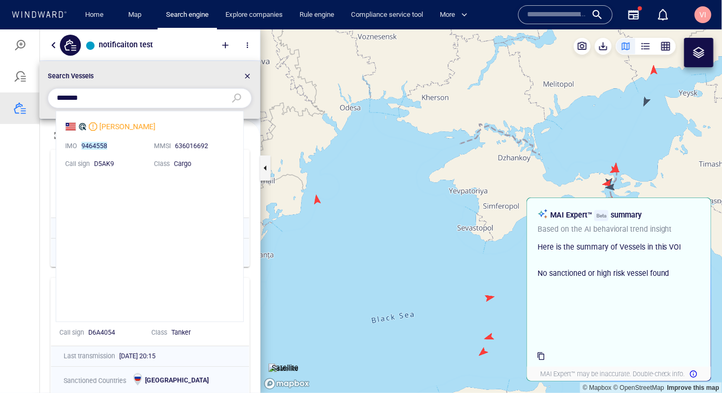
scroll to position [210, 187]
click at [120, 145] on li "HANNAH IMO 9464558 MMSI 636016692 Call sign D5AK9 Class Cargo" at bounding box center [149, 144] width 187 height 66
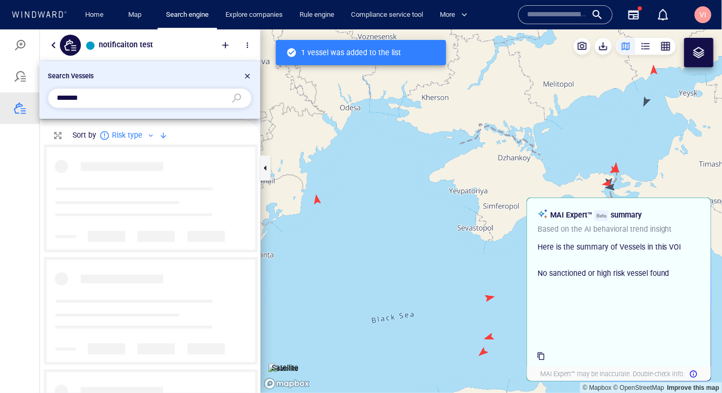
scroll to position [1, 0]
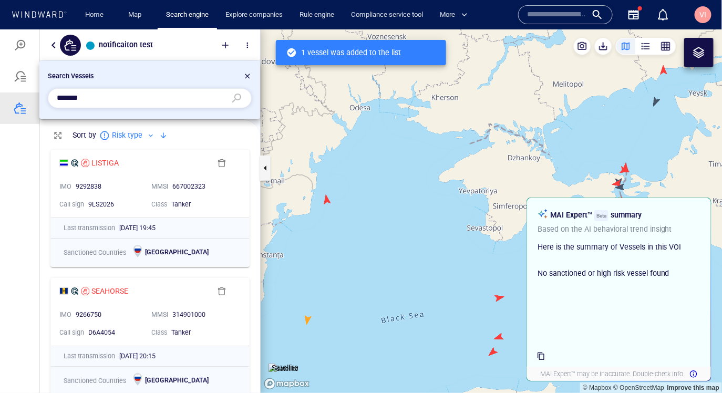
click at [115, 103] on input "*******" at bounding box center [141, 98] width 169 height 16
paste input "text"
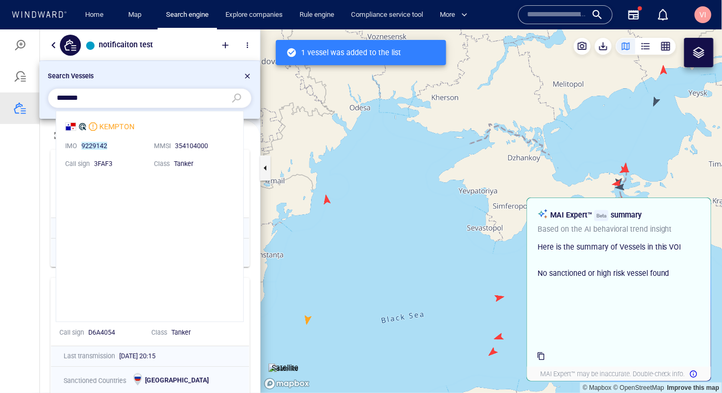
scroll to position [210, 187]
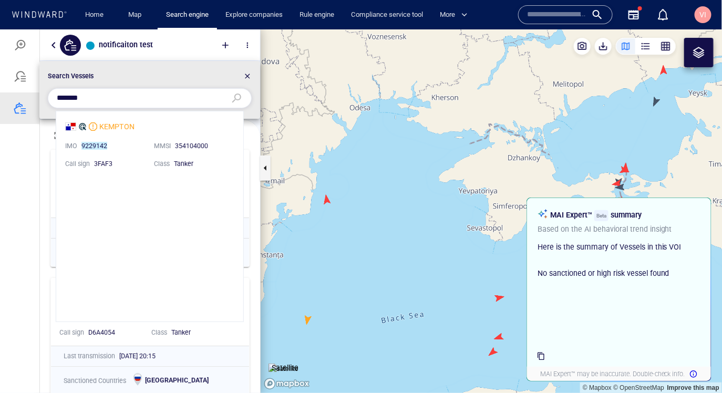
click at [132, 146] on li "KEMPTON IMO 9229142 MMSI 354104000 Call sign 3FAF3 Class Tanker" at bounding box center [149, 144] width 187 height 66
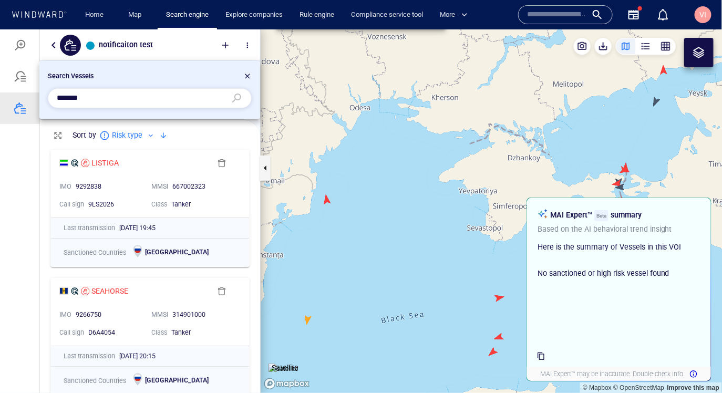
scroll to position [1, 0]
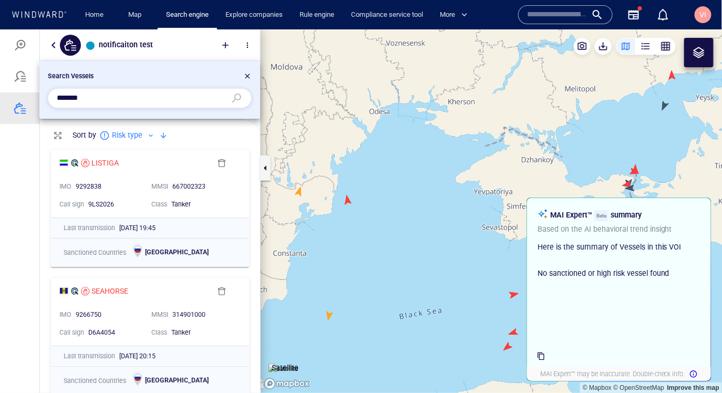
click at [107, 102] on input "*******" at bounding box center [141, 98] width 169 height 16
paste input "text"
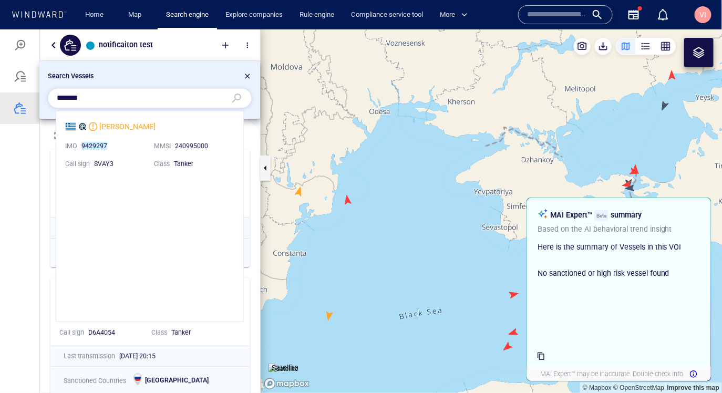
scroll to position [210, 187]
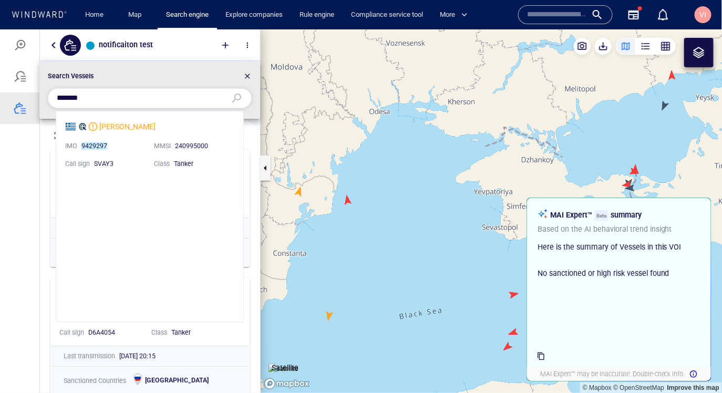
click at [137, 142] on li "NICOLAOS IMO 9429297 MMSI 240995000 Call sign SVAY3 Class Tanker" at bounding box center [149, 144] width 187 height 66
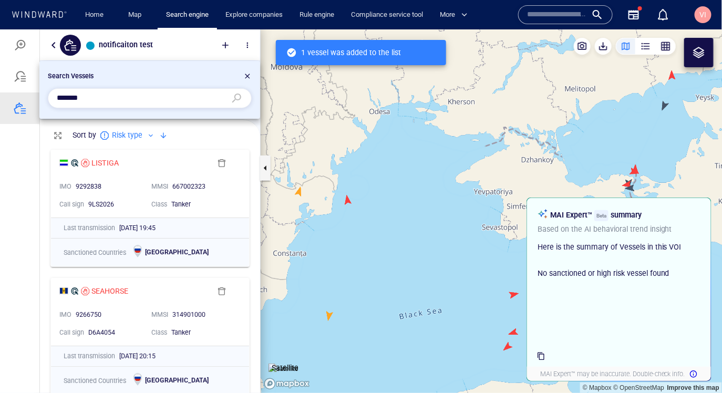
scroll to position [1, 0]
click at [111, 97] on input "*******" at bounding box center [141, 98] width 169 height 16
paste input "text"
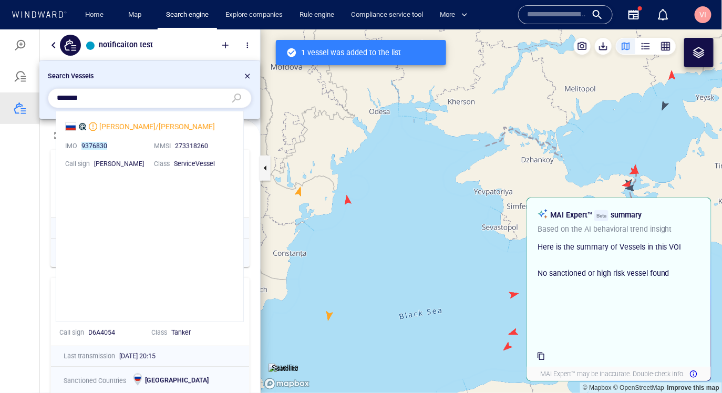
scroll to position [210, 187]
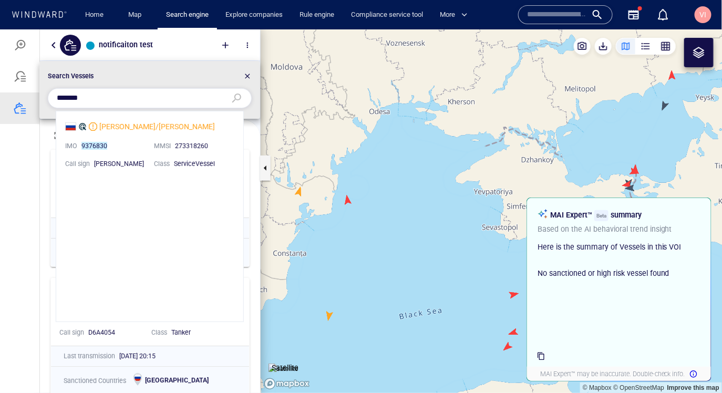
click at [128, 141] on li "DIONISO/DEMETRA IMO 9376830 MMSI 273318260 Call sign UFIA Class ServiceVessel" at bounding box center [149, 144] width 187 height 66
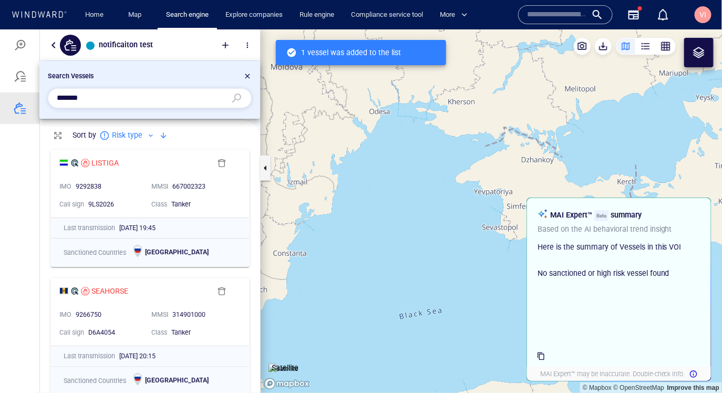
scroll to position [1, 0]
click at [96, 97] on input "*******" at bounding box center [141, 98] width 169 height 16
paste input "text"
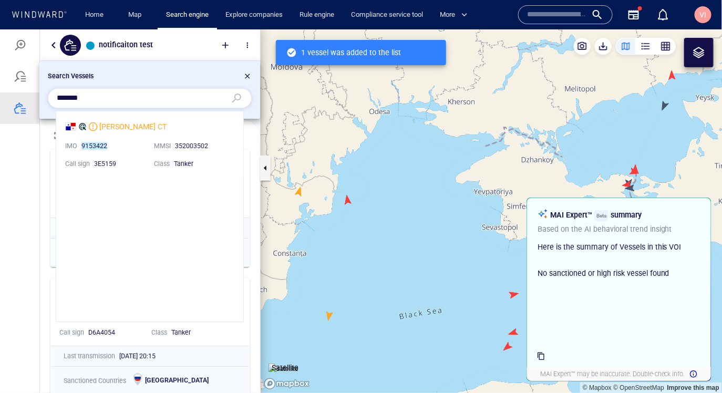
scroll to position [210, 187]
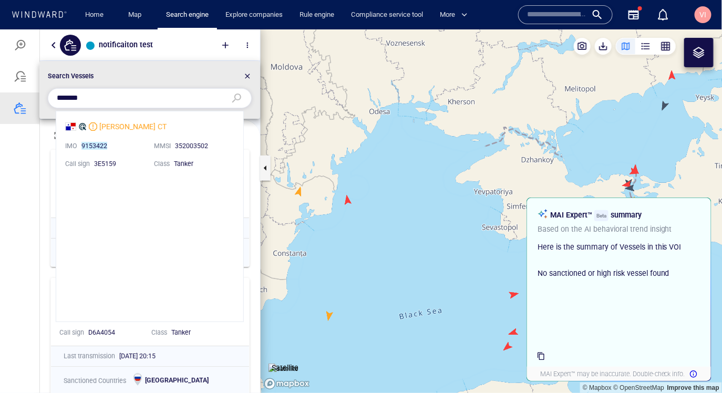
click at [124, 152] on li "LESLEY CT IMO 9153422 MMSI 352003502 Call sign 3E5159 Class Tanker" at bounding box center [149, 144] width 187 height 66
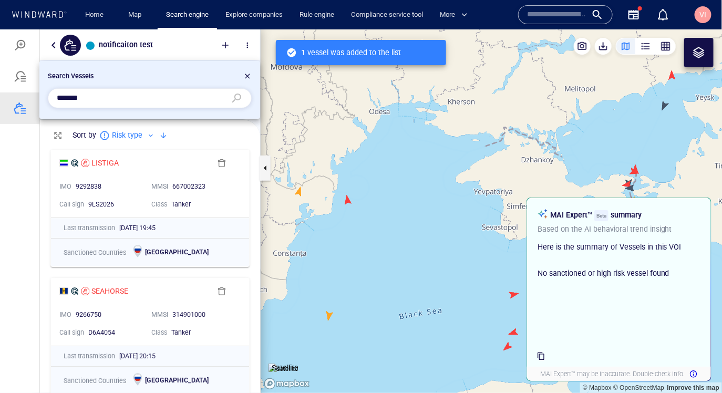
scroll to position [1, 0]
click at [95, 95] on input "*******" at bounding box center [141, 98] width 169 height 16
paste input "text"
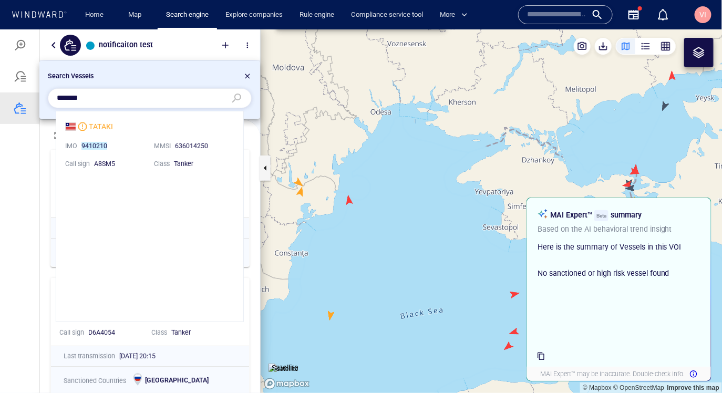
scroll to position [0, 0]
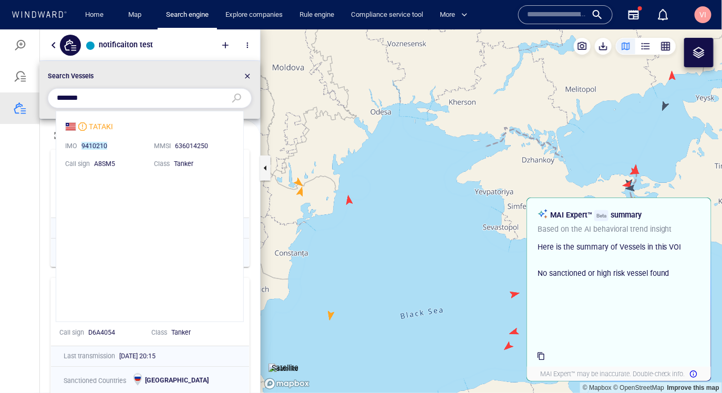
click at [131, 154] on li "TATAKI IMO 9410210 MMSI 636014250 Call sign A8SM5 Class Tanker" at bounding box center [149, 144] width 187 height 66
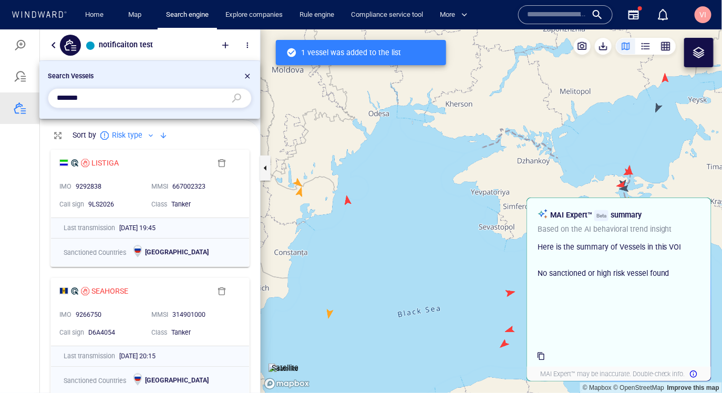
scroll to position [1, 0]
click at [98, 95] on input "*******" at bounding box center [141, 98] width 169 height 16
paste input "text"
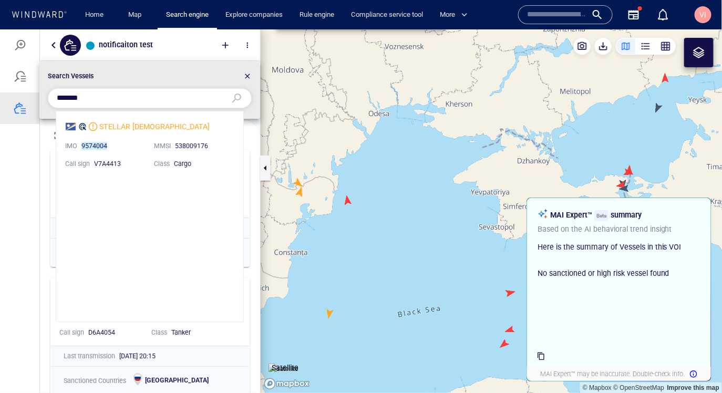
scroll to position [210, 187]
click at [131, 148] on li "STELLAR LADY IMO 9574004 MMSI 538009176 Call sign V7A4413 Class Cargo" at bounding box center [149, 144] width 187 height 66
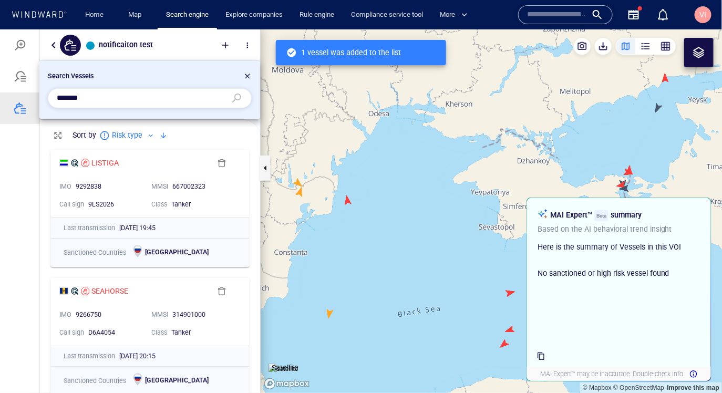
scroll to position [1, 0]
click at [108, 96] on input "*******" at bounding box center [141, 98] width 169 height 16
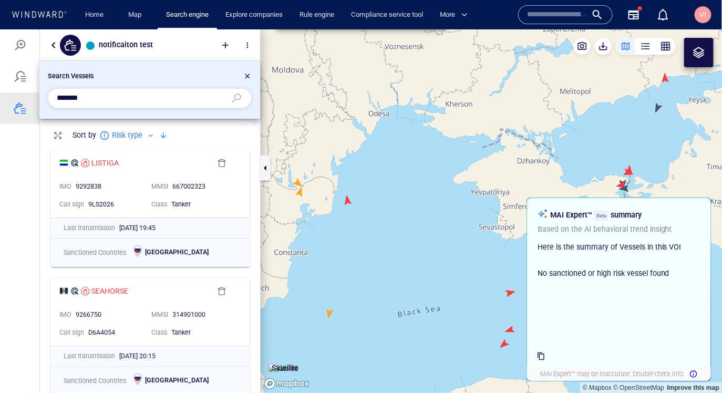
paste input "text"
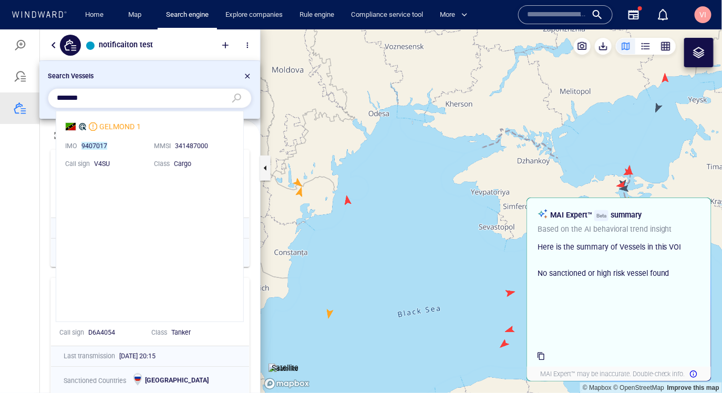
scroll to position [210, 187]
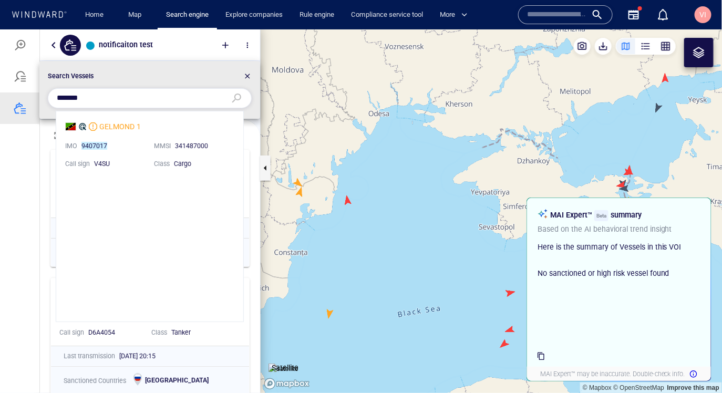
click at [141, 160] on li "GELMOND 1 IMO 9407017 MMSI 341487000 Call sign V4SU Class Cargo" at bounding box center [149, 144] width 187 height 66
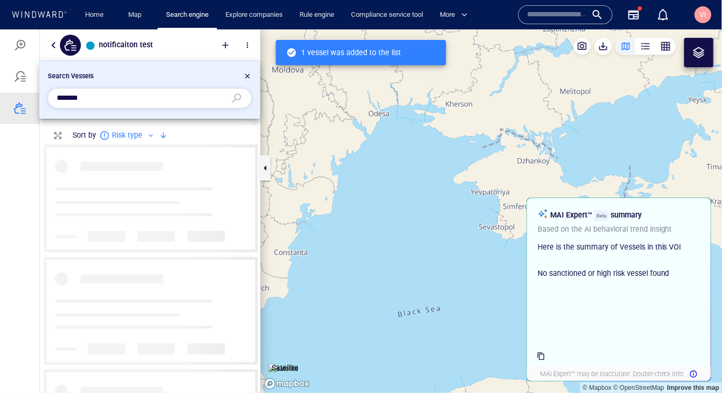
scroll to position [249, 220]
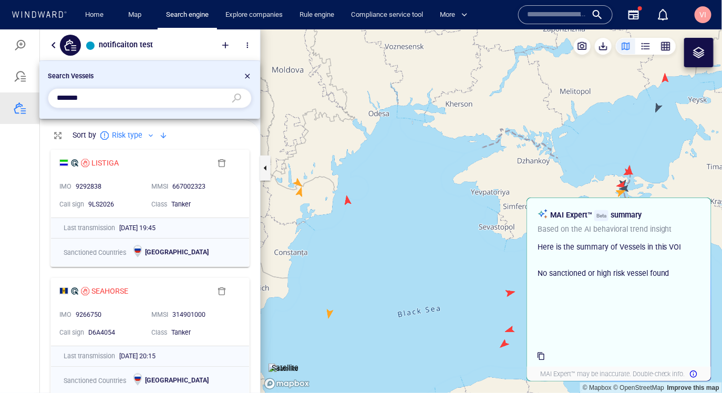
click at [96, 103] on input "*******" at bounding box center [141, 98] width 169 height 16
paste input "text"
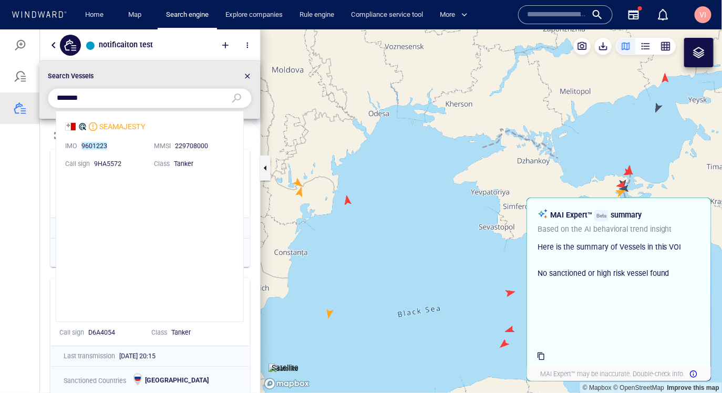
scroll to position [210, 187]
click at [133, 152] on li "SEAMAJESTY IMO 9601223 MMSI 229708000 Call sign 9HA5572 Class Tanker" at bounding box center [149, 144] width 187 height 66
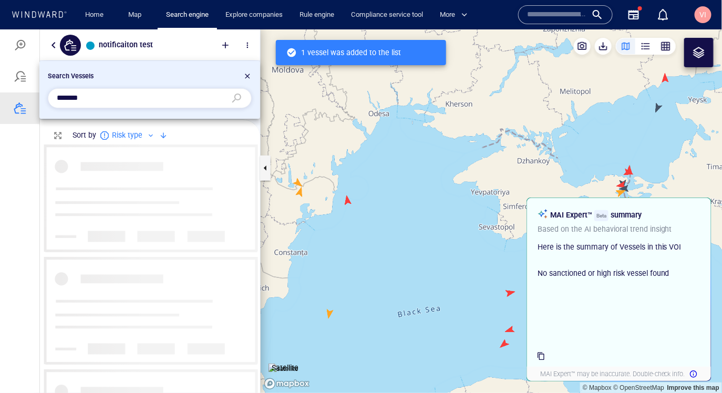
scroll to position [1, 0]
click at [107, 94] on input "*******" at bounding box center [141, 98] width 169 height 16
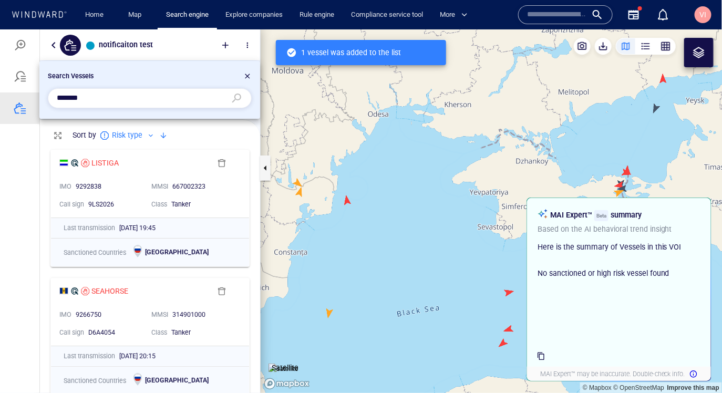
click at [107, 94] on input "*******" at bounding box center [141, 98] width 169 height 16
paste input "text"
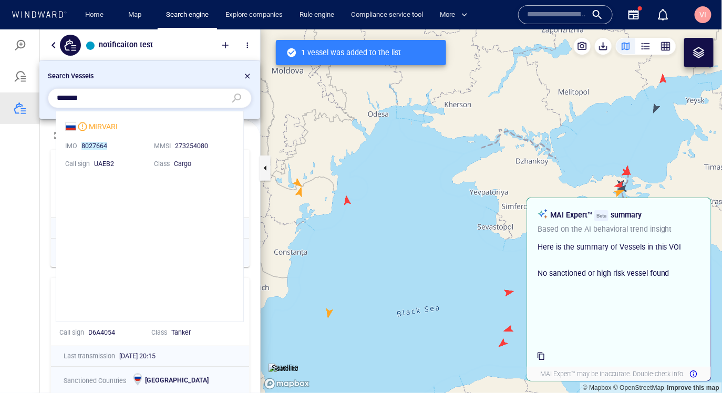
scroll to position [210, 187]
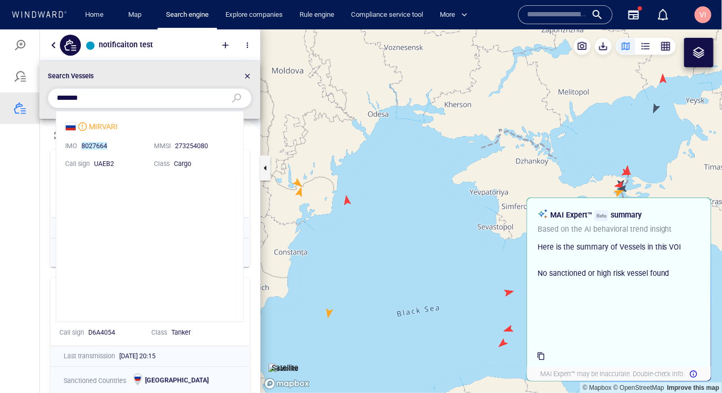
click at [128, 148] on li "MIRVARI IMO 8027664 MMSI 273254080 Call sign UAEB2 Class Cargo" at bounding box center [149, 144] width 187 height 66
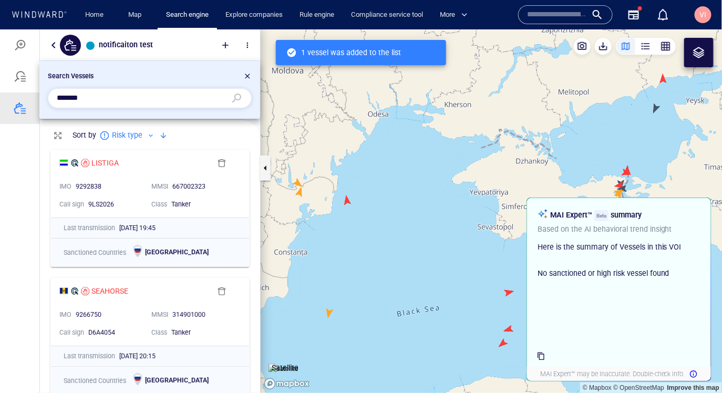
scroll to position [1, 0]
click at [110, 88] on div "*******" at bounding box center [150, 98] width 204 height 20
click at [106, 97] on input "*******" at bounding box center [141, 98] width 169 height 16
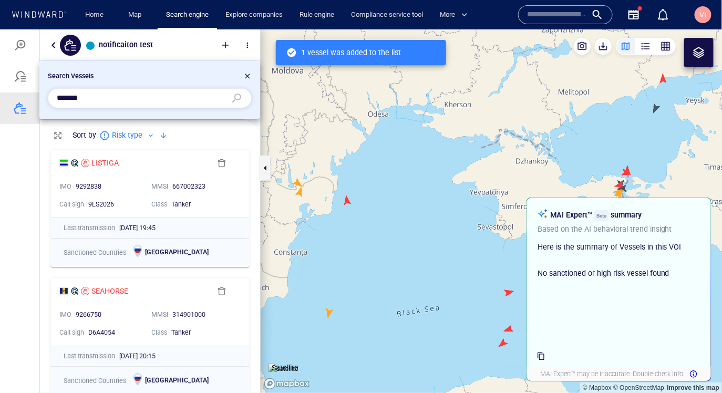
paste input "text"
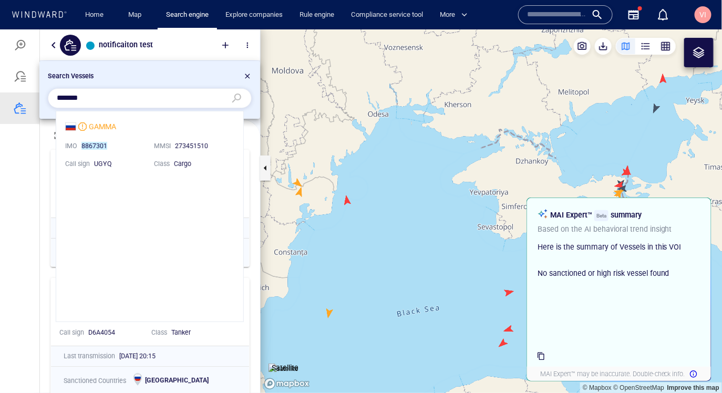
scroll to position [210, 187]
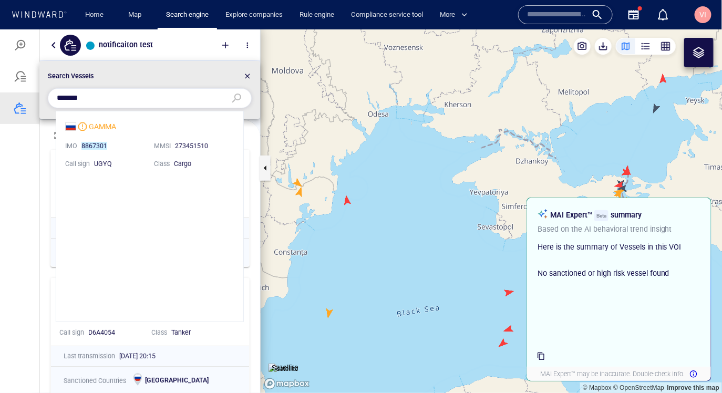
click at [132, 155] on li "GAMMA IMO 8867301 MMSI 273451510 Call sign UGYQ Class Cargo" at bounding box center [149, 144] width 187 height 66
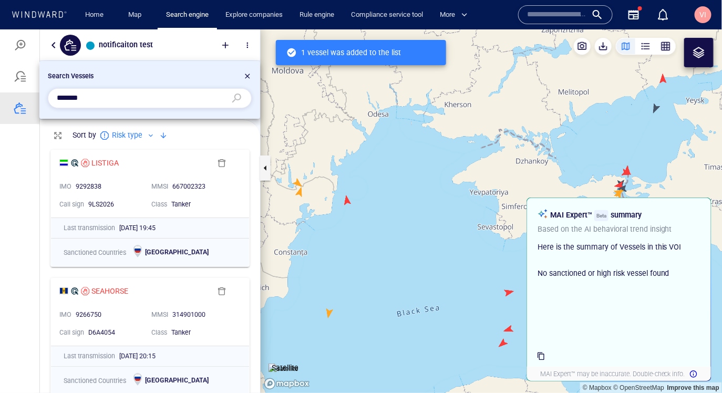
scroll to position [1, 0]
click at [98, 103] on input "*******" at bounding box center [141, 98] width 169 height 16
paste input "text"
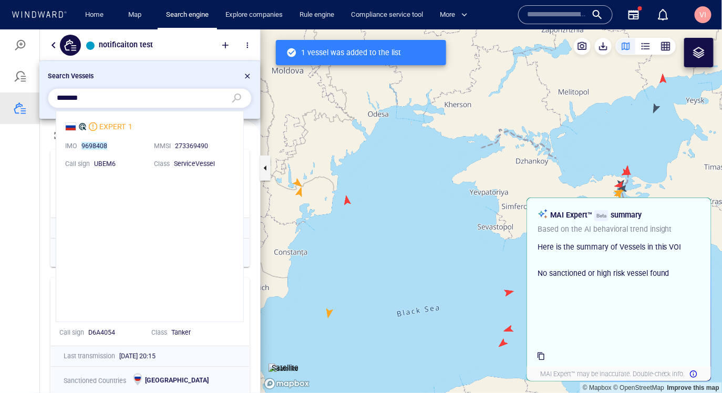
scroll to position [210, 187]
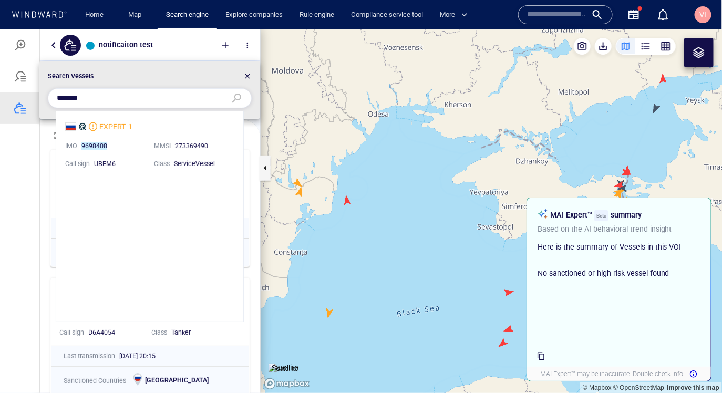
click at [136, 161] on li "EXPERT 1 IMO 9698408 MMSI 273369490 Call sign UBEM6 Class ServiceVessel" at bounding box center [149, 144] width 187 height 66
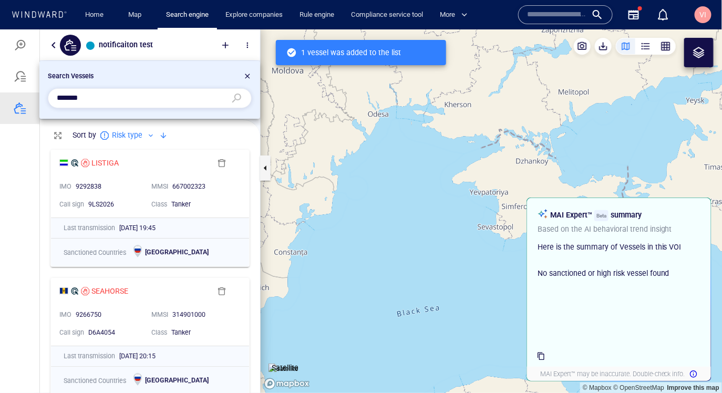
scroll to position [1, 0]
click at [113, 101] on input "*******" at bounding box center [141, 98] width 169 height 16
paste input "text"
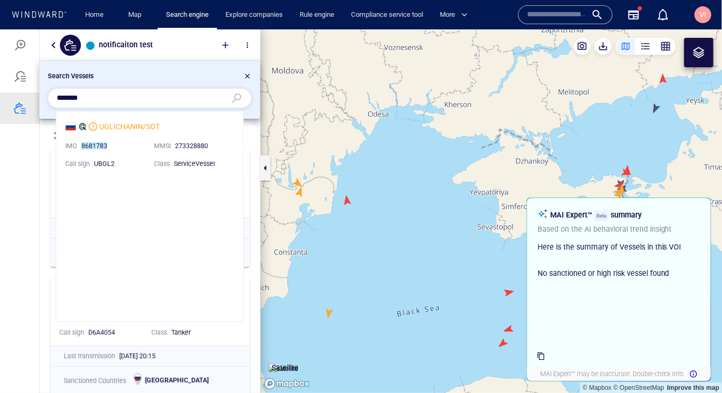
scroll to position [210, 187]
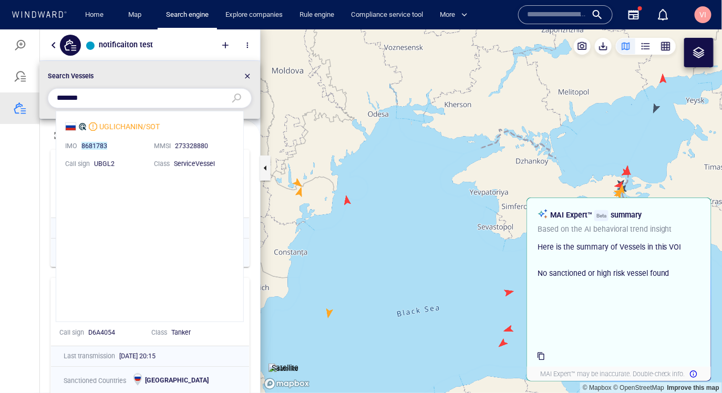
click at [135, 147] on li "UGLICHANIN/SOT IMO 8681783 MMSI 273328880 Call sign UBGL2 Class ServiceVessel" at bounding box center [149, 144] width 187 height 66
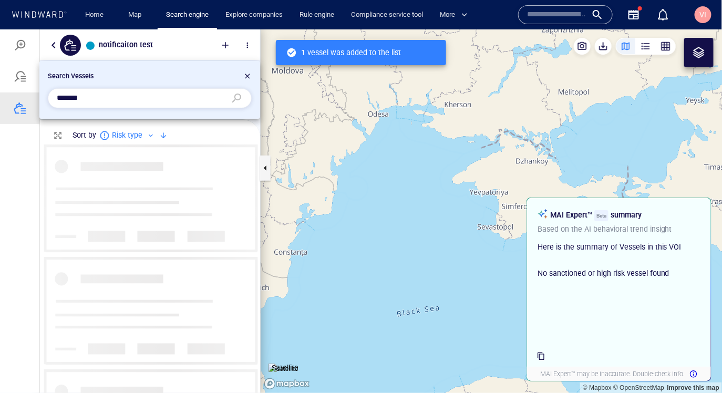
scroll to position [249, 220]
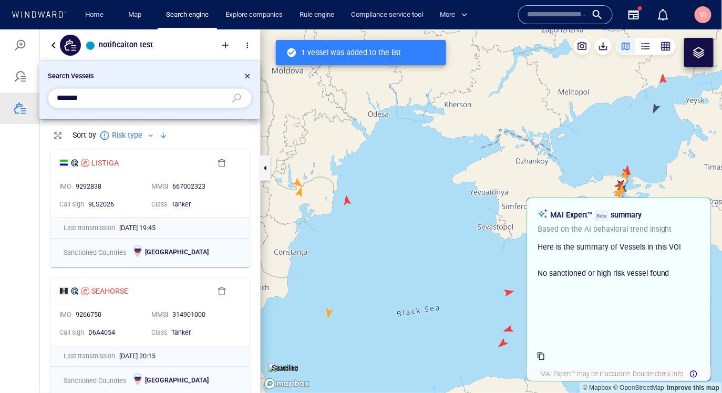
click at [102, 96] on input "*******" at bounding box center [141, 98] width 169 height 16
paste input "text"
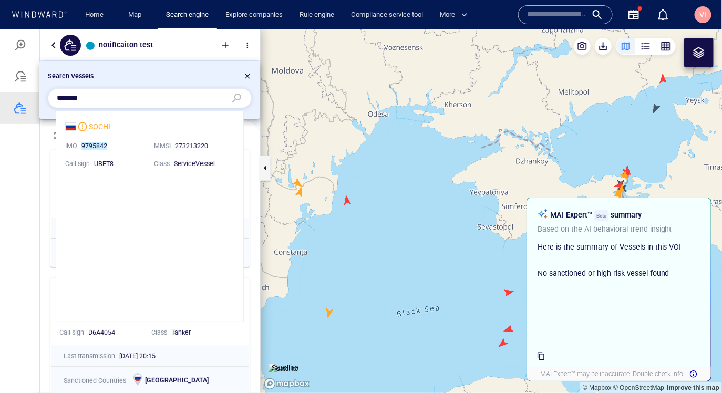
scroll to position [210, 187]
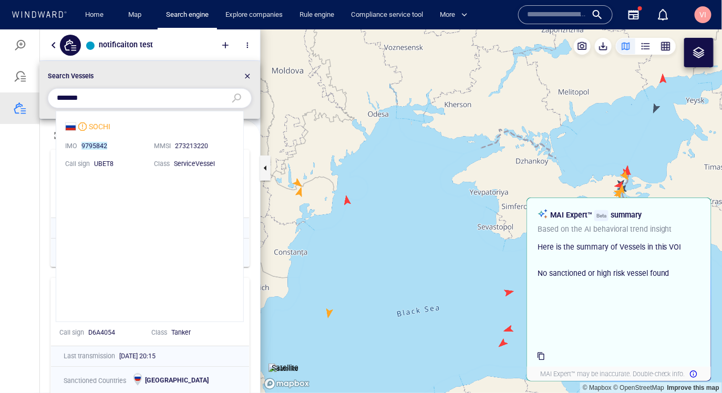
click at [132, 158] on li "SOCHI IMO 9795842 MMSI 273213220 Call sign UBET8 Class ServiceVessel" at bounding box center [149, 144] width 187 height 66
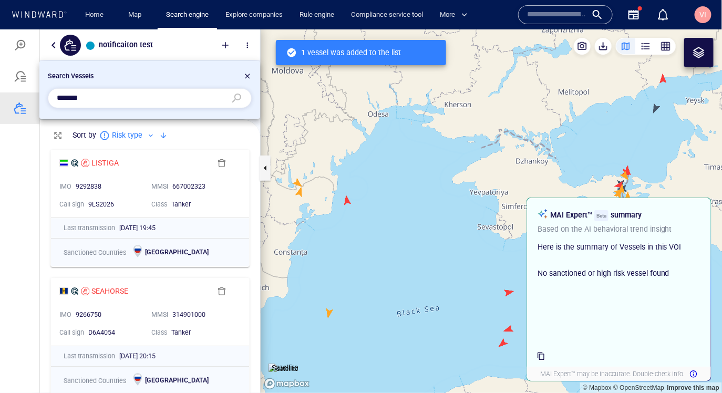
scroll to position [1, 0]
click at [97, 98] on input "*******" at bounding box center [141, 98] width 169 height 16
paste input "text"
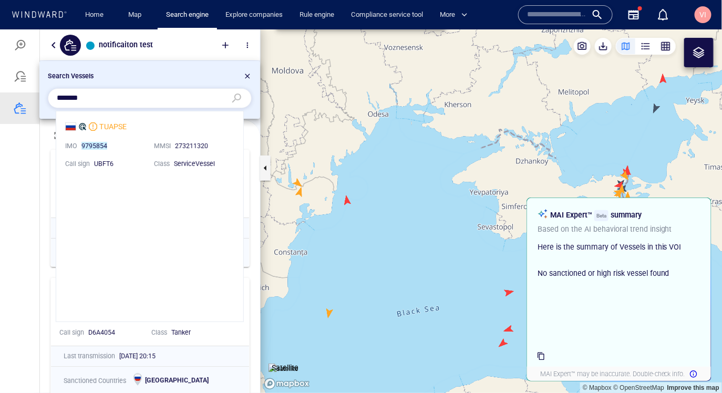
scroll to position [210, 187]
click at [128, 158] on li "TUAPSE IMO 9795854 MMSI 273211320 Call sign UBFT6 Class ServiceVessel" at bounding box center [149, 144] width 187 height 66
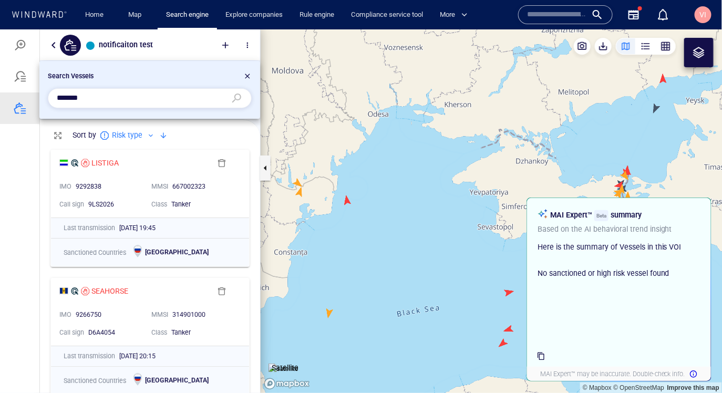
scroll to position [1, 0]
click at [92, 98] on input "*******" at bounding box center [141, 98] width 169 height 16
paste input "text"
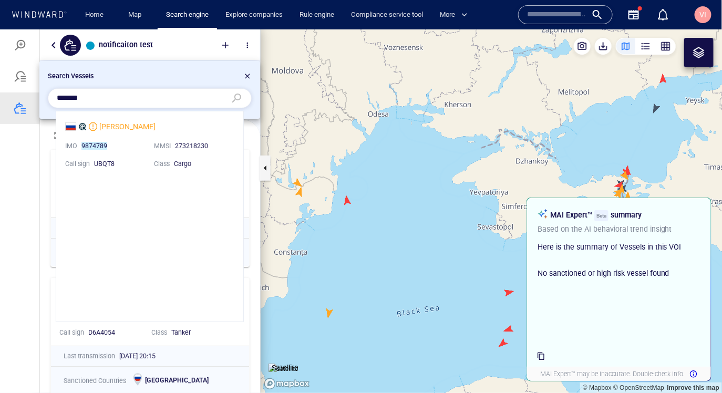
scroll to position [210, 187]
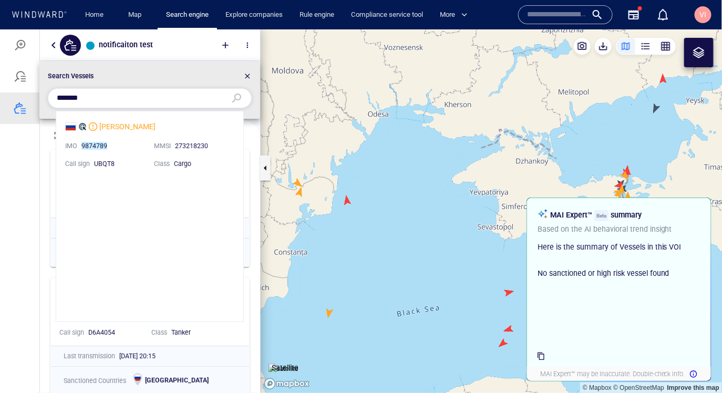
type input "*******"
click at [128, 155] on li "DIANA MARIA IMO 9874789 MMSI 273218230 Call sign UBQT8 Class Cargo" at bounding box center [149, 144] width 187 height 66
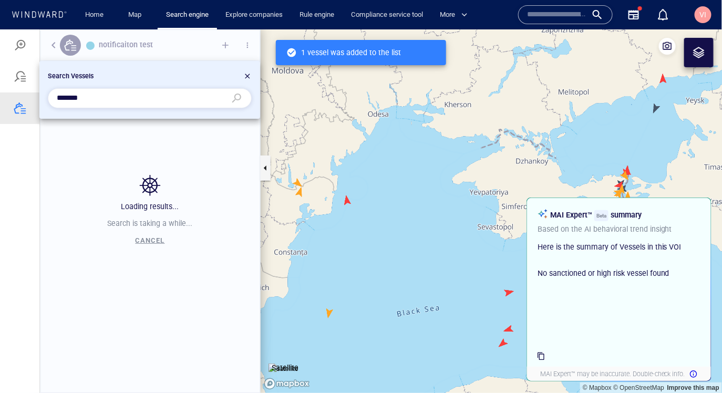
scroll to position [292, 220]
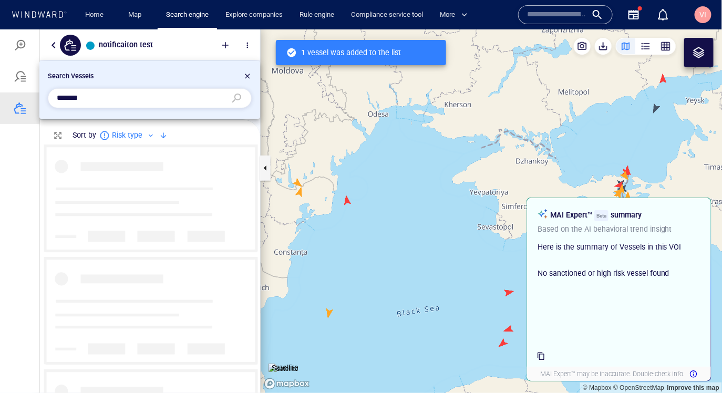
click at [248, 73] on div at bounding box center [247, 77] width 8 height 13
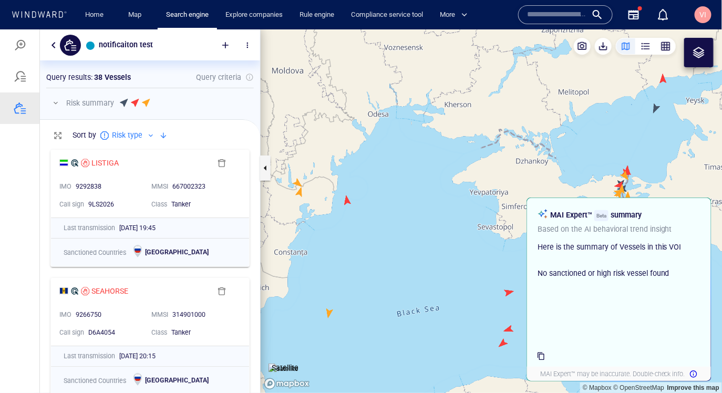
click at [155, 79] on div "Query results : 38 Vessels Query criteria" at bounding box center [150, 76] width 208 height 13
click at [122, 103] on div at bounding box center [125, 103] width 8 height 11
click at [132, 104] on div at bounding box center [136, 103] width 8 height 11
click at [55, 101] on button "button" at bounding box center [55, 102] width 13 height 13
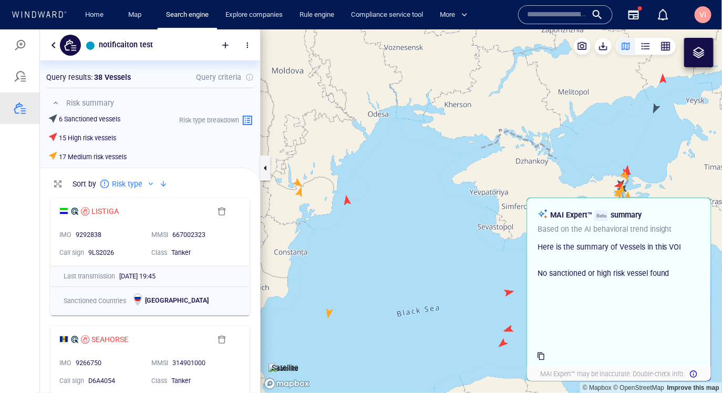
click at [54, 103] on button "button" at bounding box center [55, 102] width 13 height 13
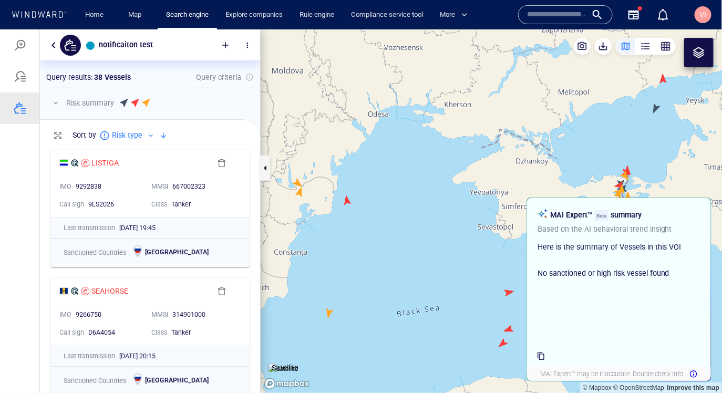
click at [248, 38] on button "button" at bounding box center [247, 44] width 21 height 21
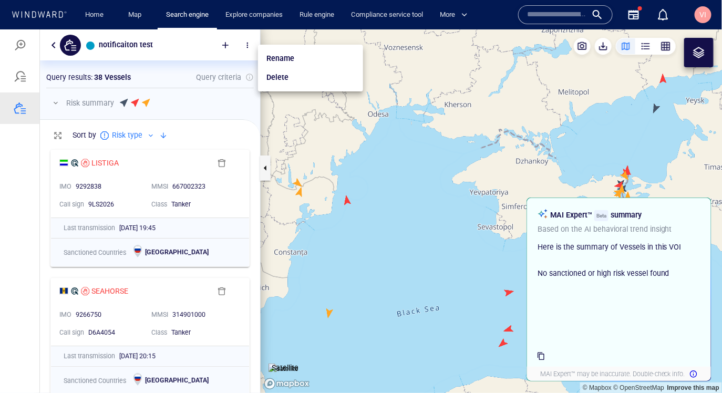
click at [177, 105] on div at bounding box center [361, 211] width 722 height 364
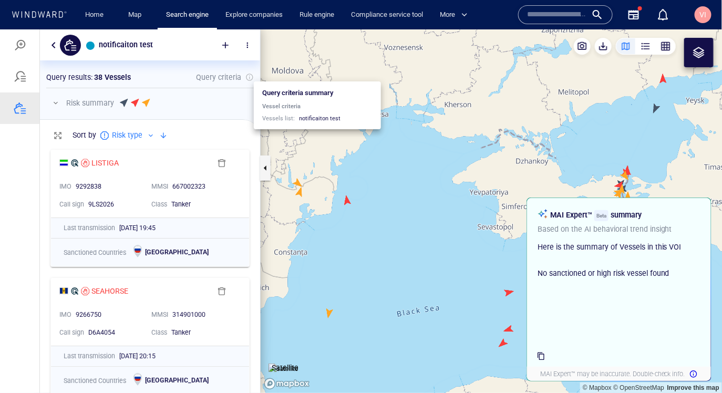
click at [249, 78] on div at bounding box center [249, 77] width 8 height 8
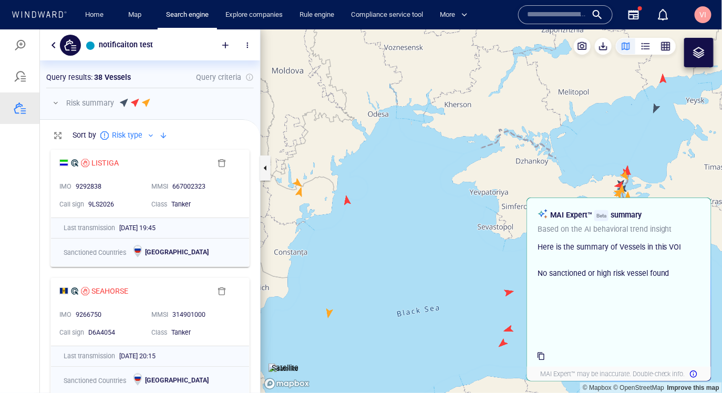
click at [160, 105] on div at bounding box center [186, 102] width 135 height 13
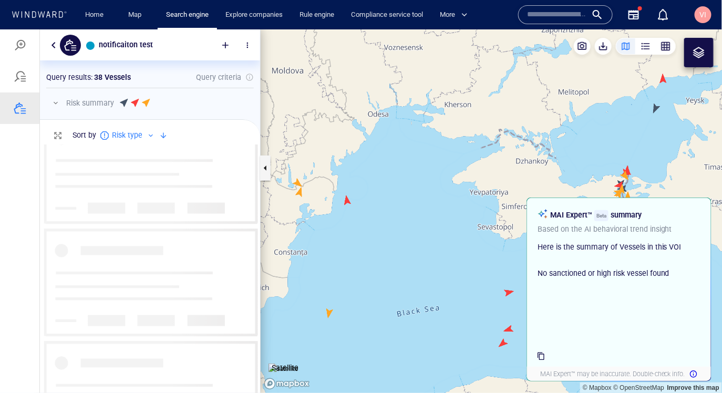
scroll to position [2444, 0]
click at [147, 135] on div at bounding box center [151, 135] width 8 height 8
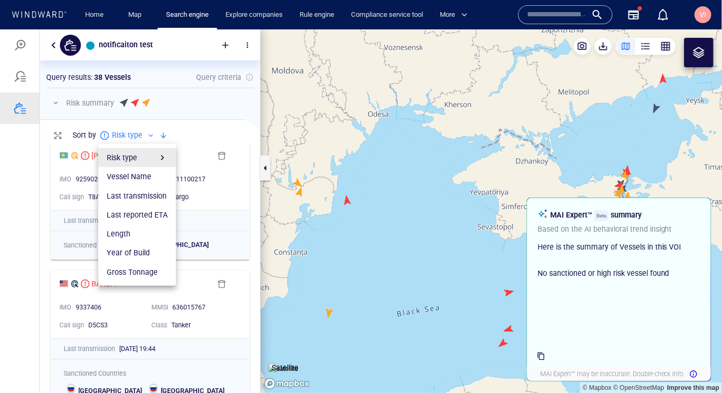
click at [148, 134] on div at bounding box center [361, 211] width 722 height 364
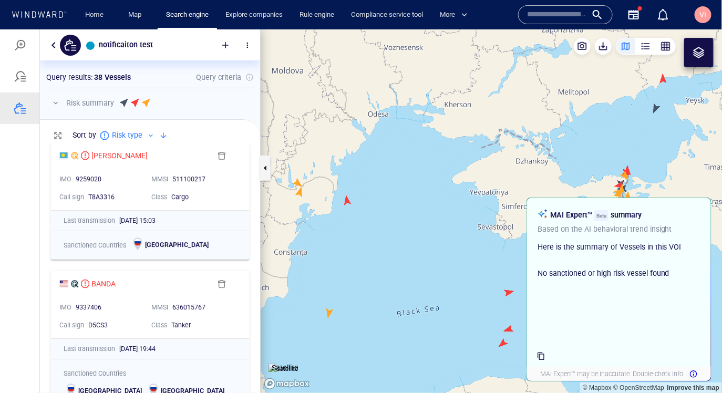
click at [162, 137] on div at bounding box center [163, 135] width 13 height 13
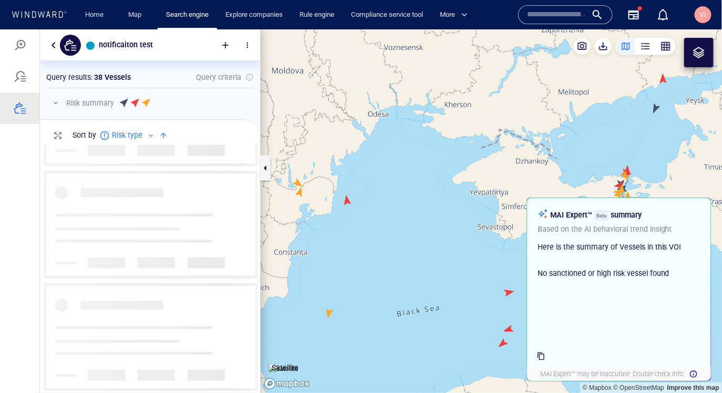
click at [161, 131] on div at bounding box center [163, 135] width 13 height 13
click at [148, 135] on div at bounding box center [151, 135] width 8 height 8
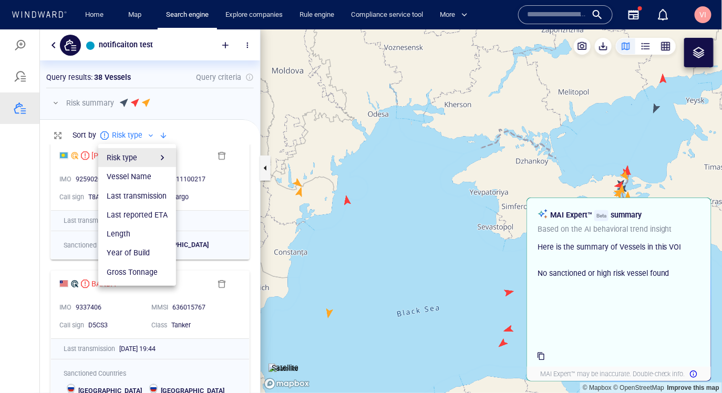
click at [192, 114] on div at bounding box center [361, 211] width 722 height 364
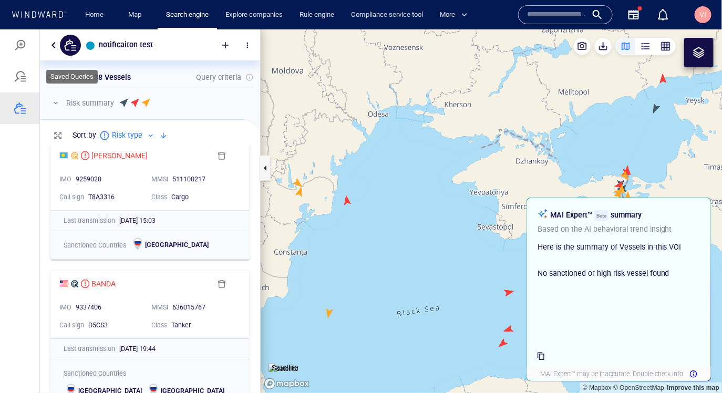
click at [22, 75] on div at bounding box center [20, 76] width 13 height 13
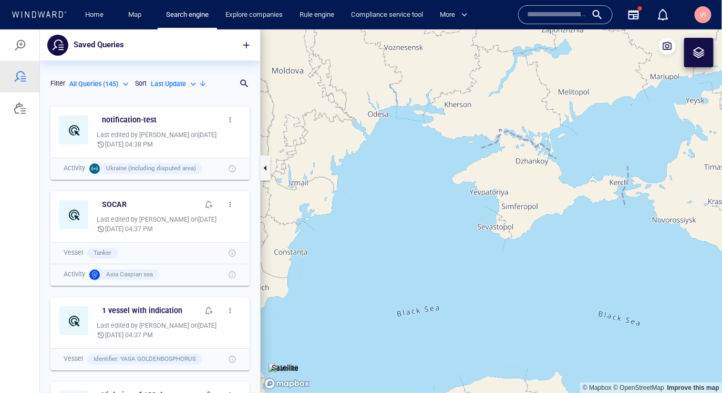
scroll to position [292, 220]
click at [24, 110] on div at bounding box center [20, 107] width 13 height 13
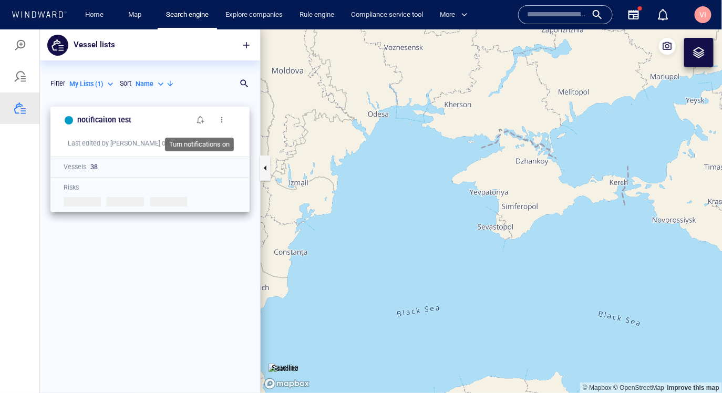
click at [202, 120] on span "button" at bounding box center [201, 119] width 8 height 8
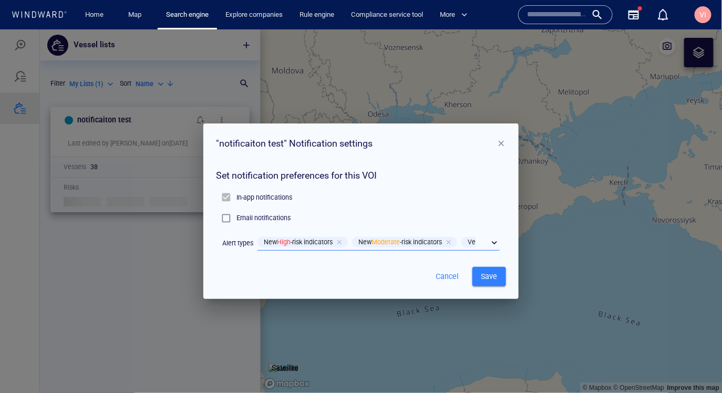
click at [496, 241] on div "​" at bounding box center [379, 242] width 242 height 16
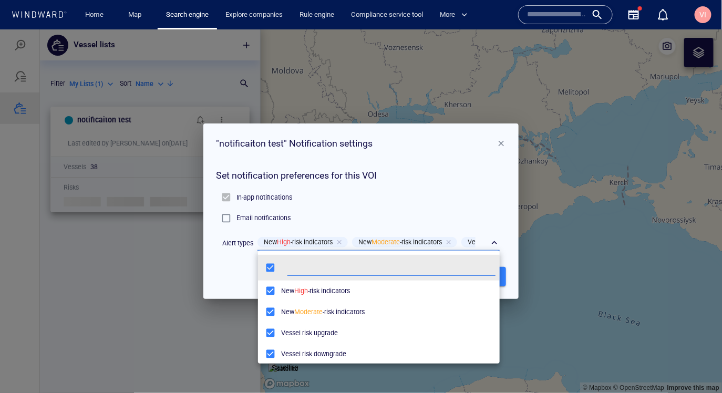
scroll to position [5, 0]
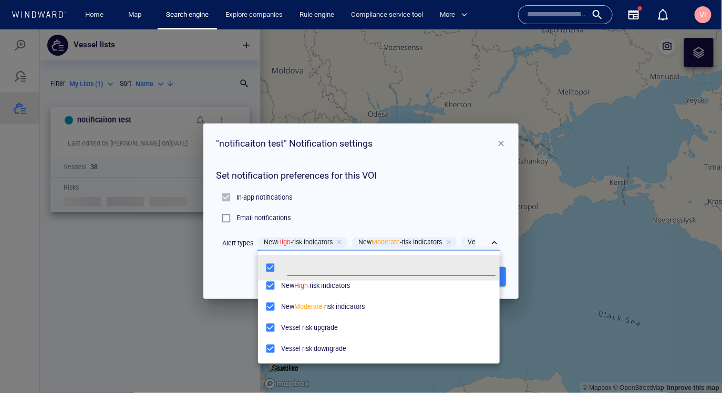
click at [254, 218] on div at bounding box center [361, 211] width 722 height 364
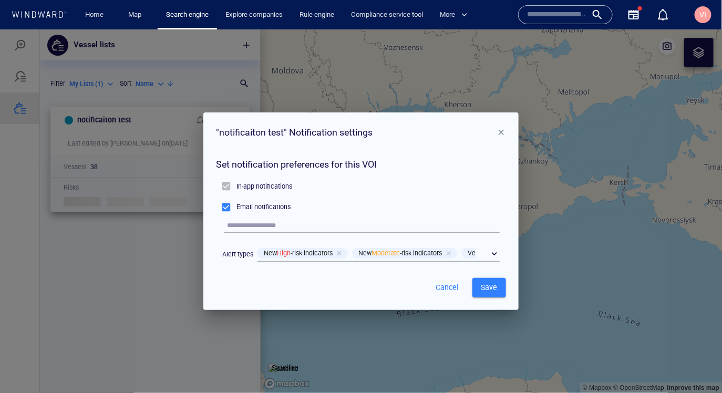
click at [282, 229] on input "text" at bounding box center [363, 225] width 273 height 14
type input "**********"
click at [486, 289] on span "Save" at bounding box center [489, 287] width 17 height 13
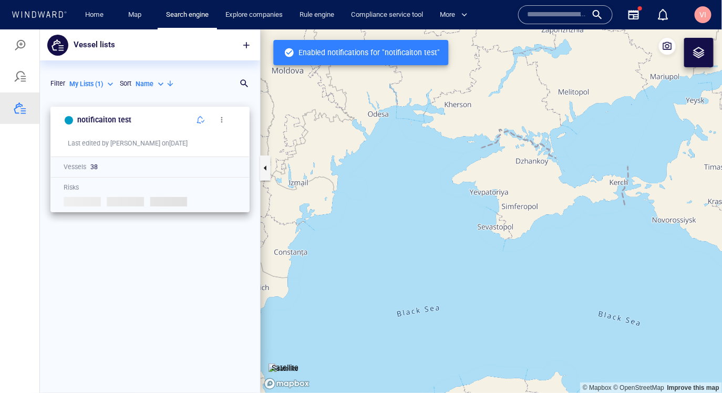
click at [221, 120] on span "button" at bounding box center [222, 119] width 8 height 8
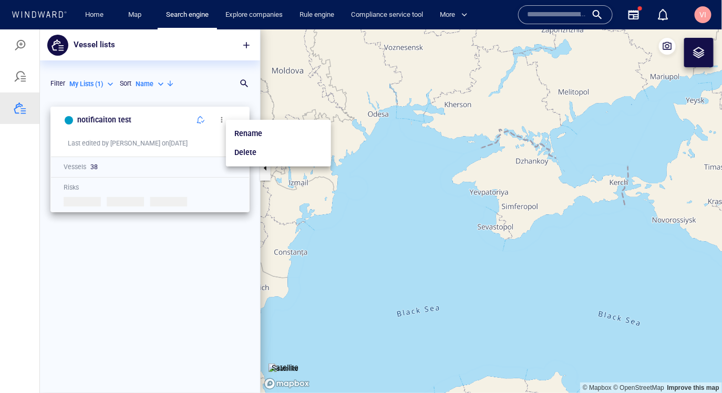
click at [151, 124] on div at bounding box center [361, 211] width 722 height 364
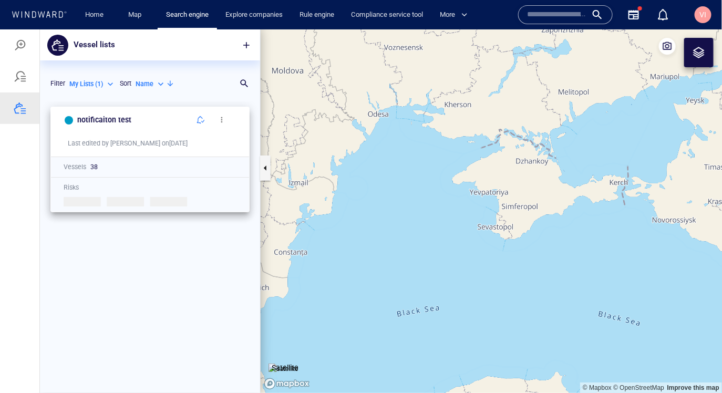
click at [221, 120] on span "button" at bounding box center [222, 119] width 8 height 8
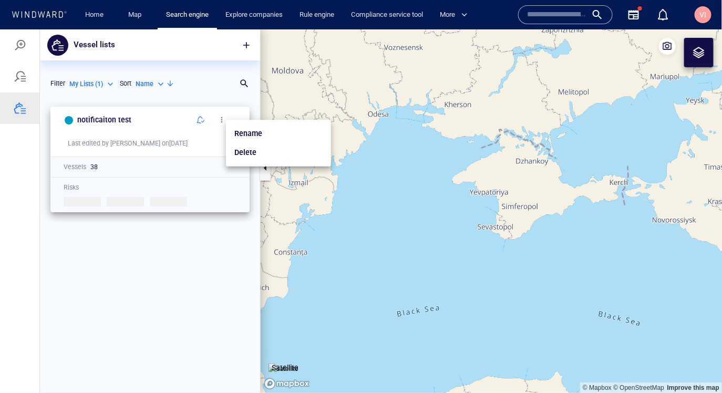
click at [203, 122] on div at bounding box center [361, 211] width 722 height 364
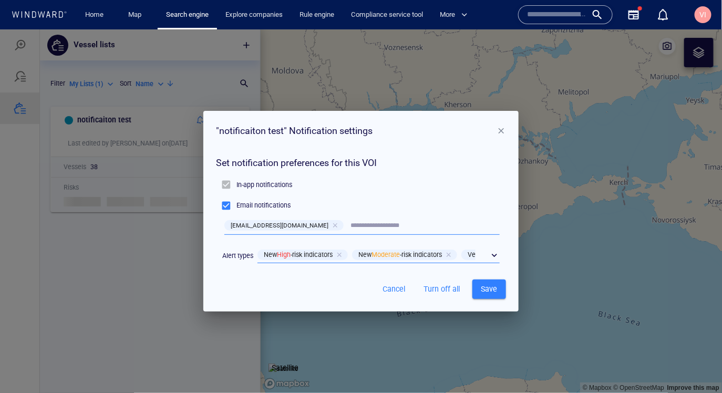
click at [497, 256] on div "​" at bounding box center [379, 255] width 242 height 16
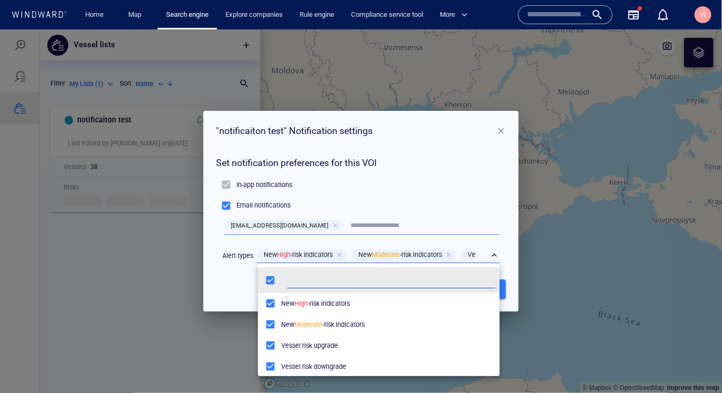
scroll to position [105, 242]
click at [400, 158] on div at bounding box center [361, 211] width 722 height 364
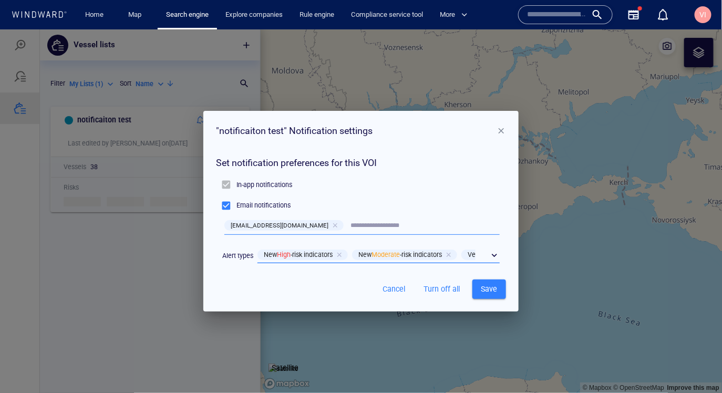
click at [493, 250] on div "​" at bounding box center [379, 255] width 242 height 16
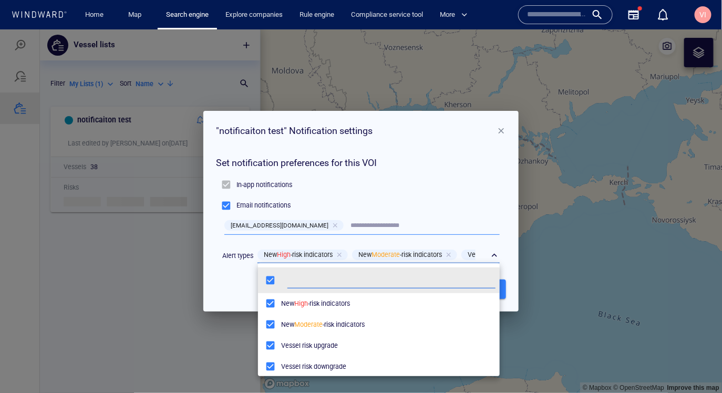
scroll to position [5, 0]
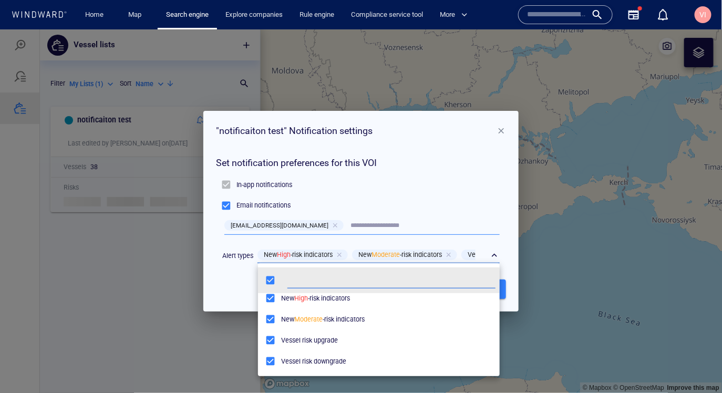
click at [226, 277] on div at bounding box center [361, 211] width 722 height 364
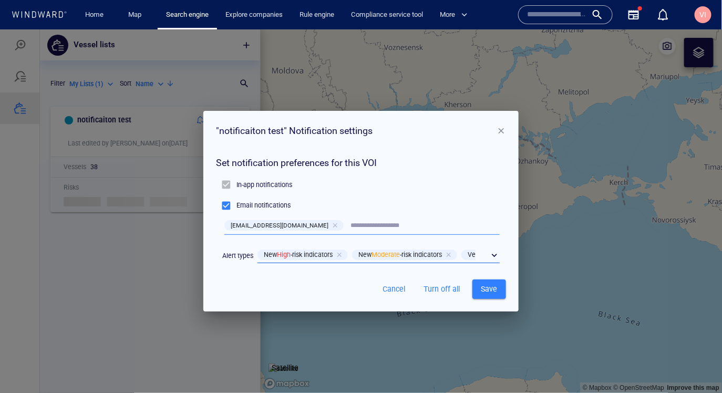
click at [388, 289] on span "Cancel" at bounding box center [394, 288] width 25 height 13
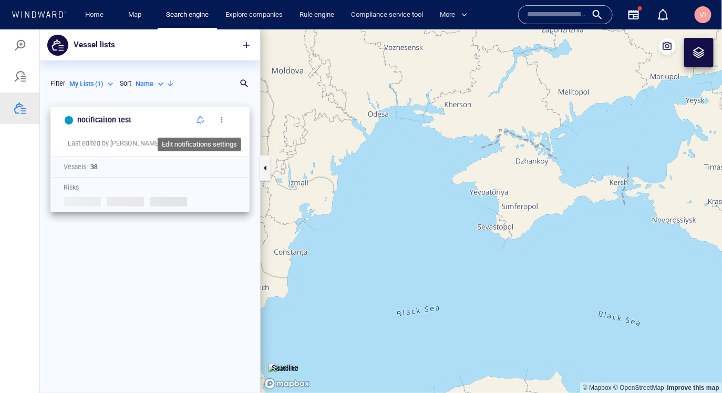
click at [200, 119] on span "button" at bounding box center [201, 119] width 8 height 8
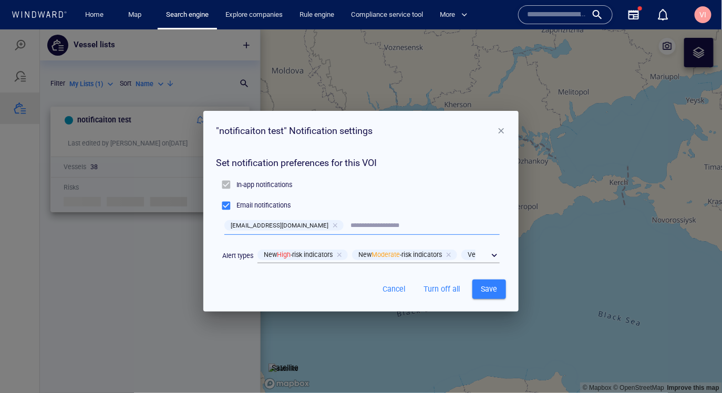
click at [503, 130] on span "button" at bounding box center [501, 130] width 9 height 9
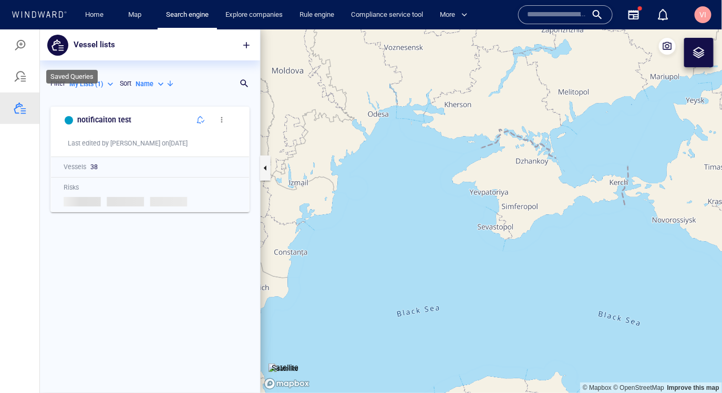
click at [22, 76] on div at bounding box center [20, 76] width 13 height 13
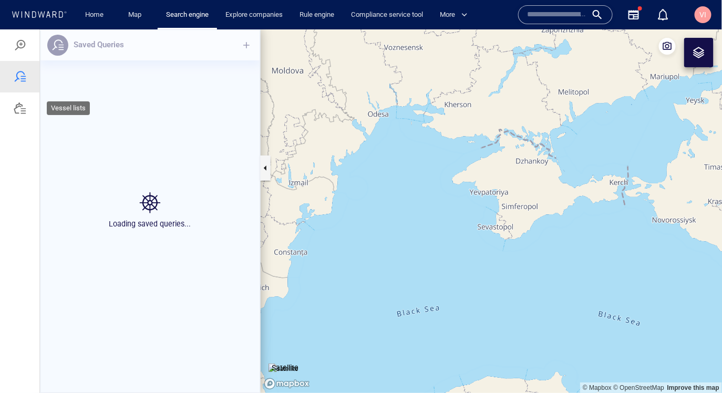
click at [17, 111] on div at bounding box center [20, 107] width 13 height 13
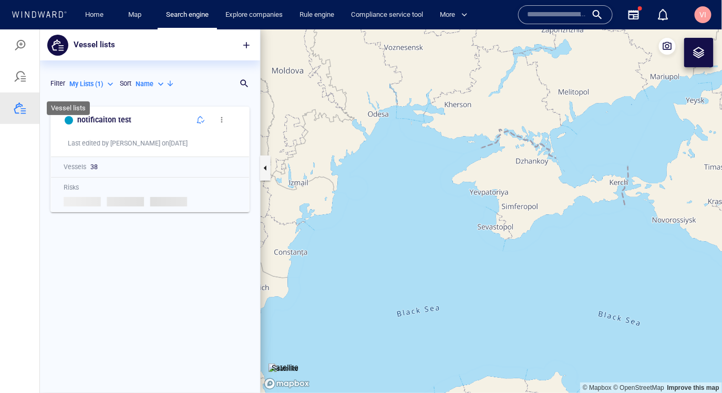
scroll to position [292, 220]
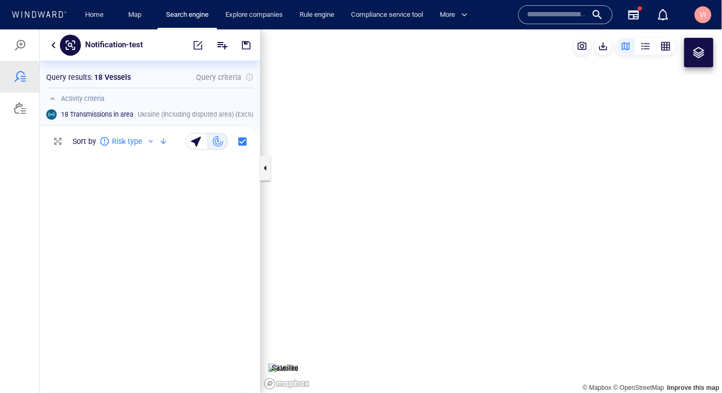
scroll to position [243, 220]
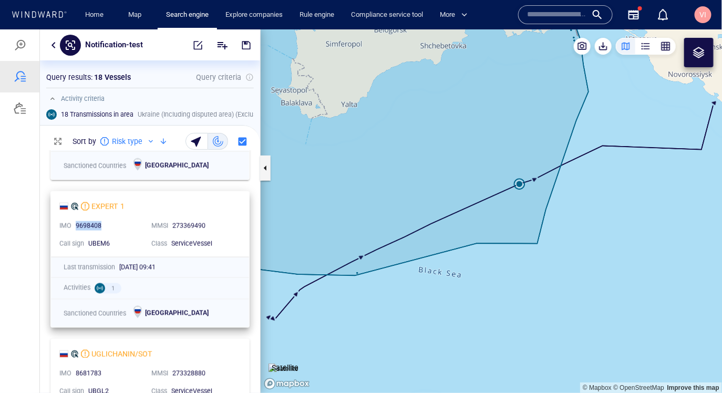
copy div "9698408"
drag, startPoint x: 75, startPoint y: 225, endPoint x: 108, endPoint y: 226, distance: 33.1
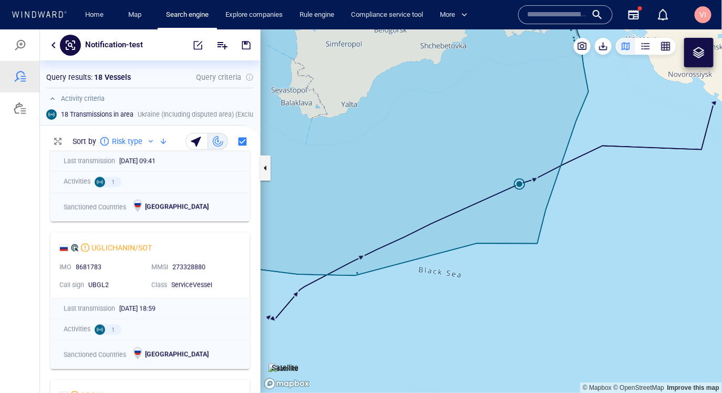
scroll to position [2013, 0]
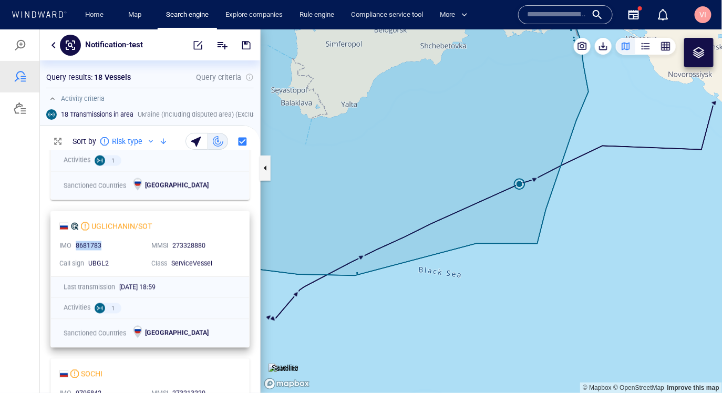
copy div "8681783"
drag, startPoint x: 75, startPoint y: 245, endPoint x: 105, endPoint y: 245, distance: 29.4
click at [105, 245] on div "8681783" at bounding box center [109, 245] width 67 height 9
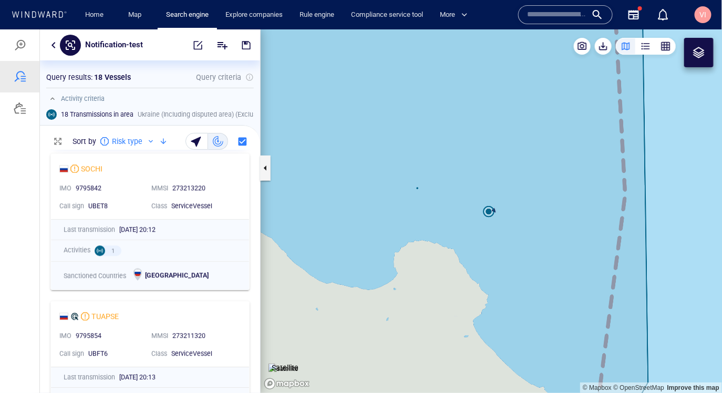
scroll to position [2217, 0]
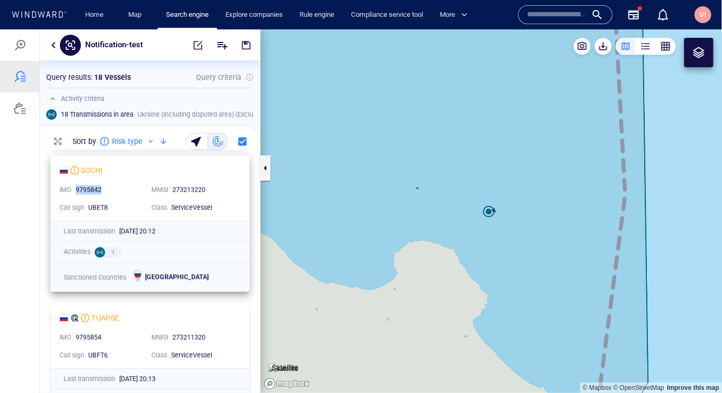
copy div "9795842"
drag, startPoint x: 75, startPoint y: 190, endPoint x: 101, endPoint y: 192, distance: 26.9
click at [101, 192] on div "9795842" at bounding box center [109, 190] width 71 height 14
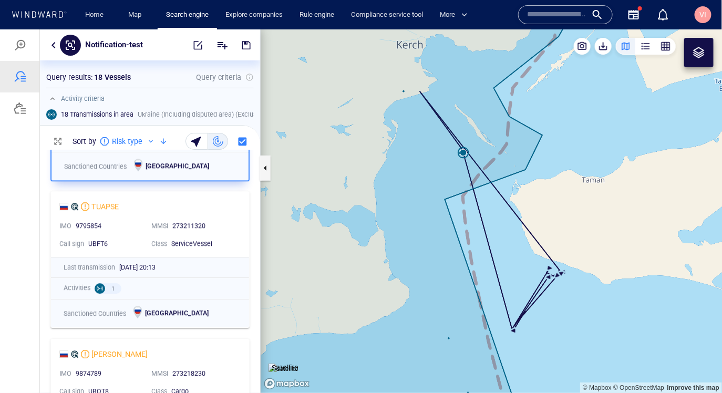
scroll to position [2335, 0]
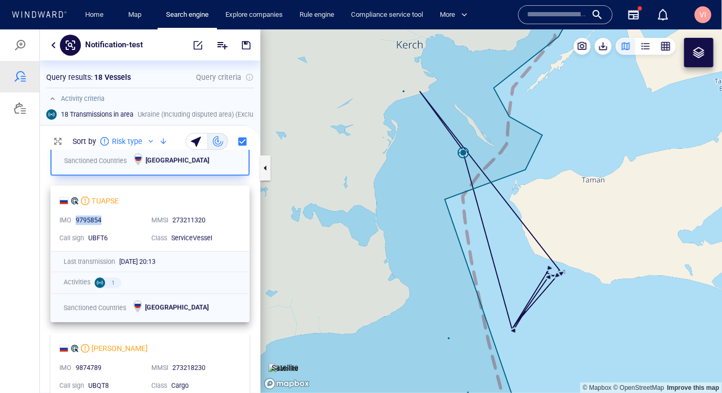
copy div "9795854"
drag, startPoint x: 75, startPoint y: 220, endPoint x: 104, endPoint y: 217, distance: 28.5
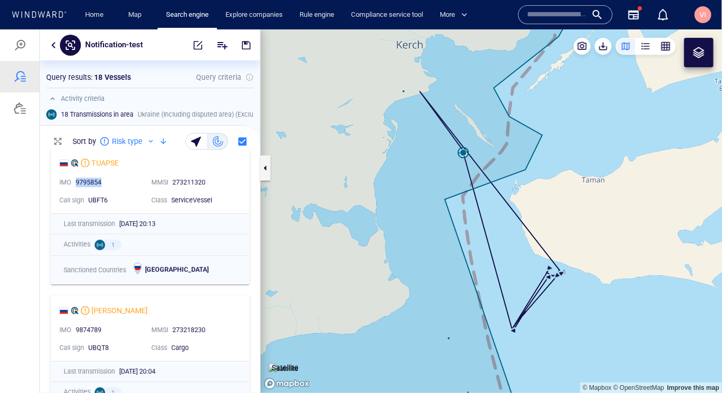
scroll to position [2417, 0]
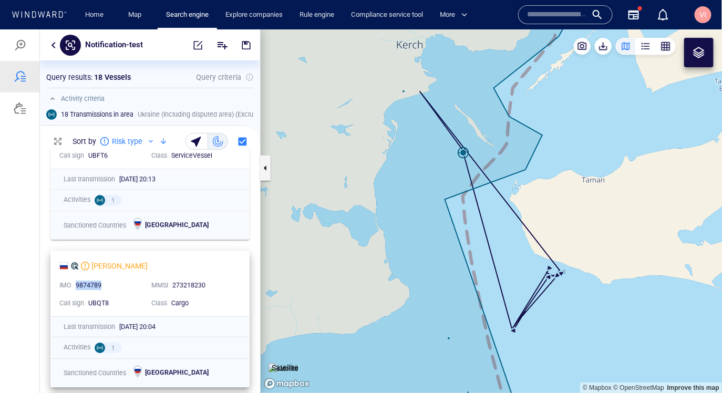
copy div "9874789"
drag, startPoint x: 76, startPoint y: 285, endPoint x: 106, endPoint y: 285, distance: 29.4
click at [106, 285] on div "9874789" at bounding box center [109, 285] width 67 height 9
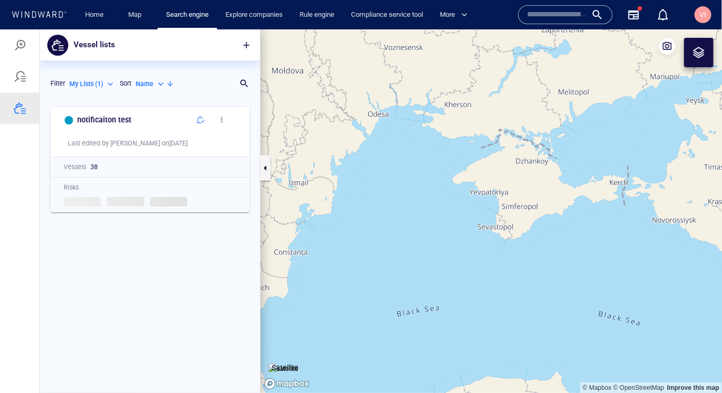
scroll to position [292, 220]
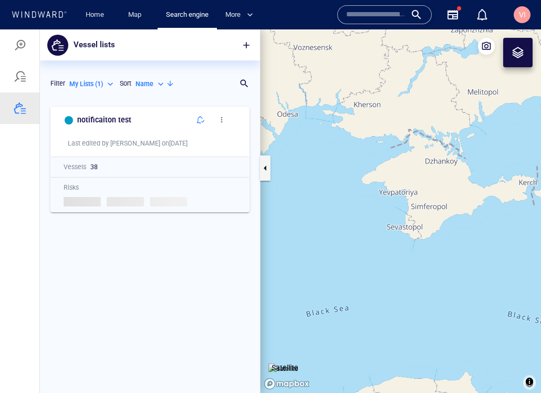
click at [386, 141] on canvas "Map" at bounding box center [401, 211] width 281 height 364
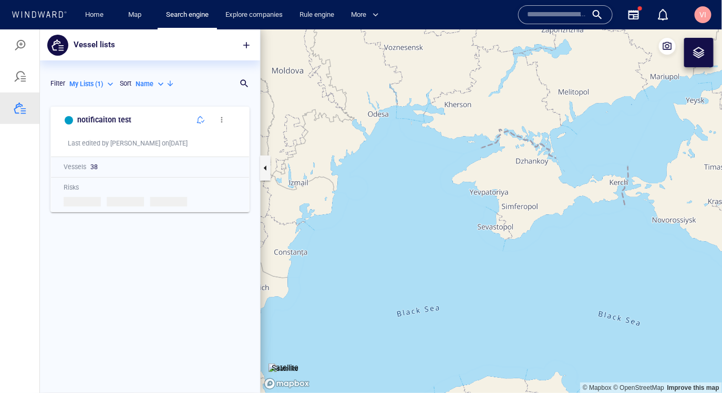
click at [166, 293] on div "notificaiton test Last edited by [DEMOGRAPHIC_DATA][PERSON_NAME] on [DATE] Vess…" at bounding box center [150, 247] width 220 height 292
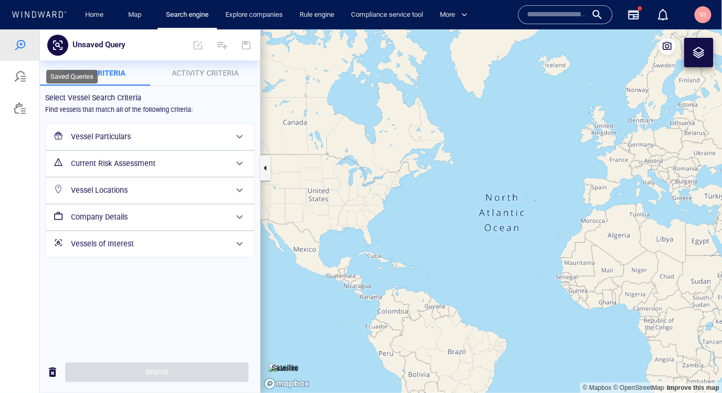
click at [19, 78] on div at bounding box center [20, 76] width 13 height 13
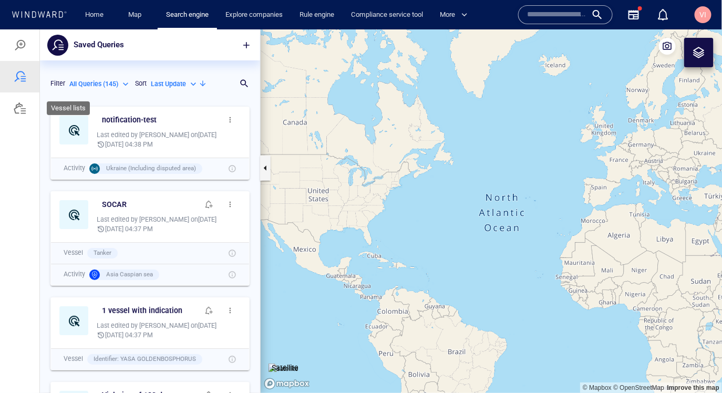
scroll to position [292, 220]
click at [19, 108] on div at bounding box center [20, 107] width 13 height 13
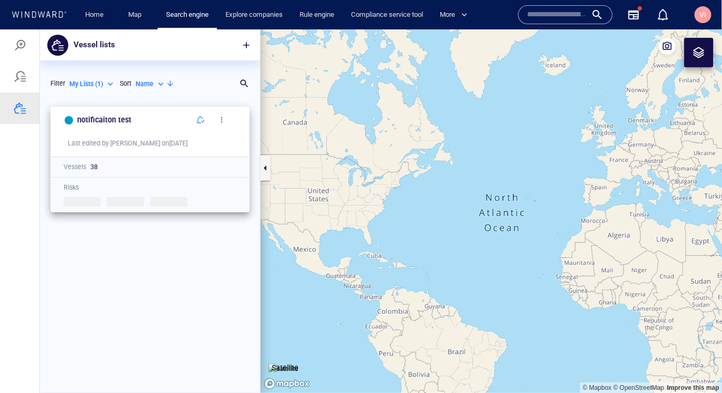
click at [85, 204] on rect at bounding box center [150, 201] width 173 height 11
click at [223, 119] on span "button" at bounding box center [222, 119] width 8 height 8
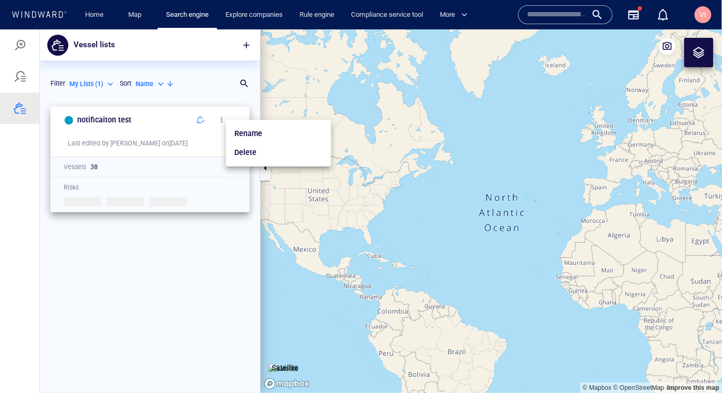
click at [207, 269] on div at bounding box center [361, 211] width 722 height 364
